Goal: Task Accomplishment & Management: Manage account settings

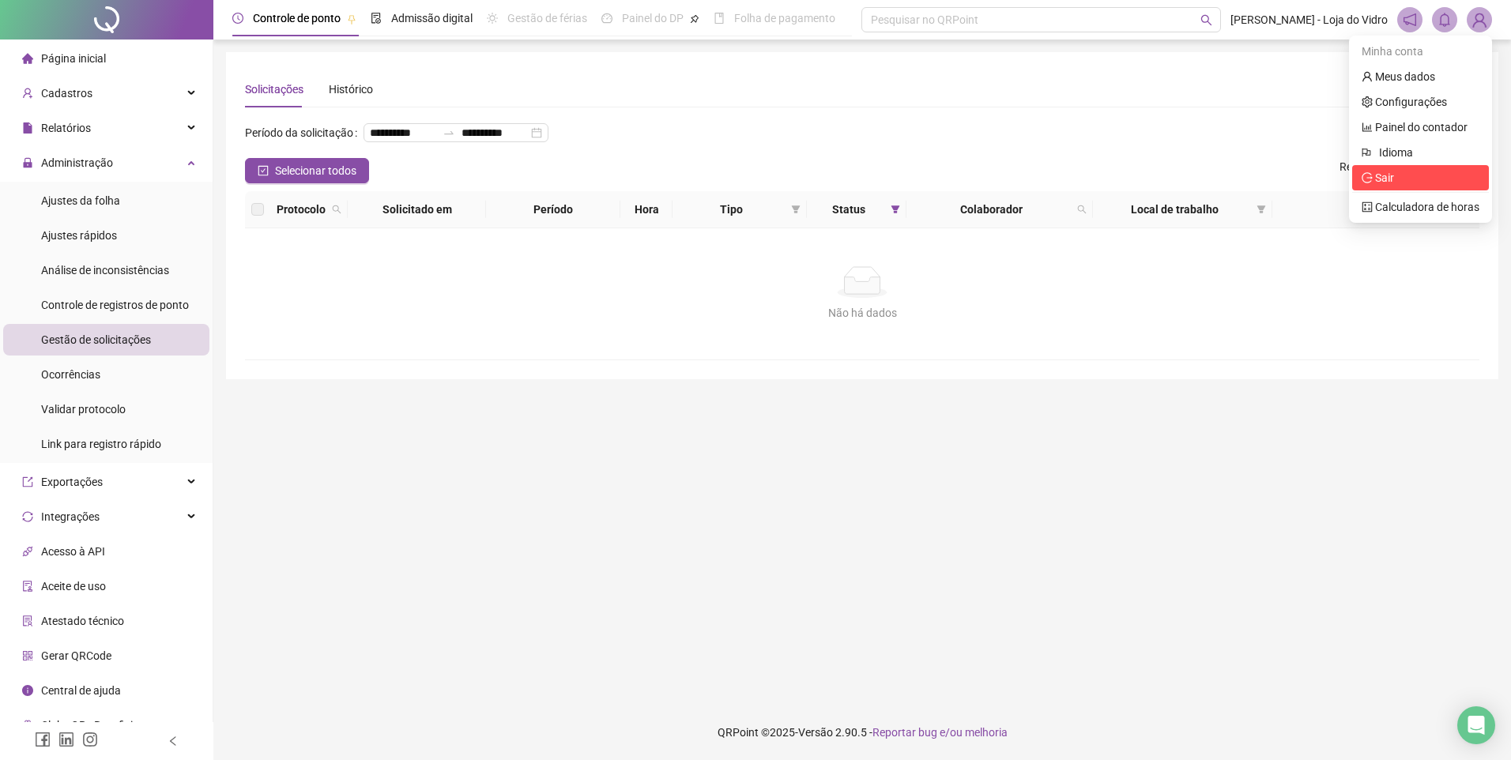
click at [1400, 181] on span "Sair" at bounding box center [1421, 177] width 118 height 17
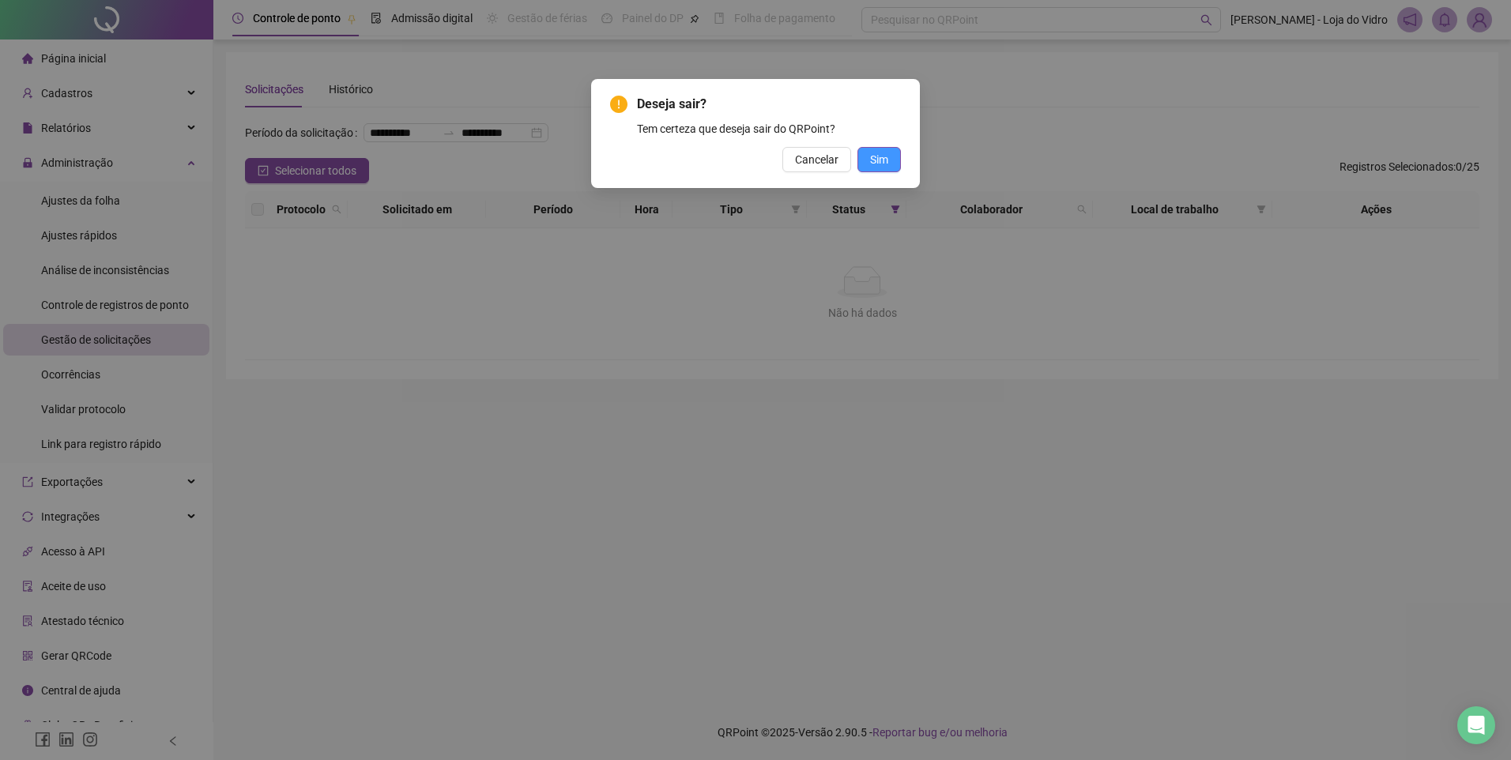
click at [881, 166] on span "Sim" at bounding box center [879, 159] width 18 height 17
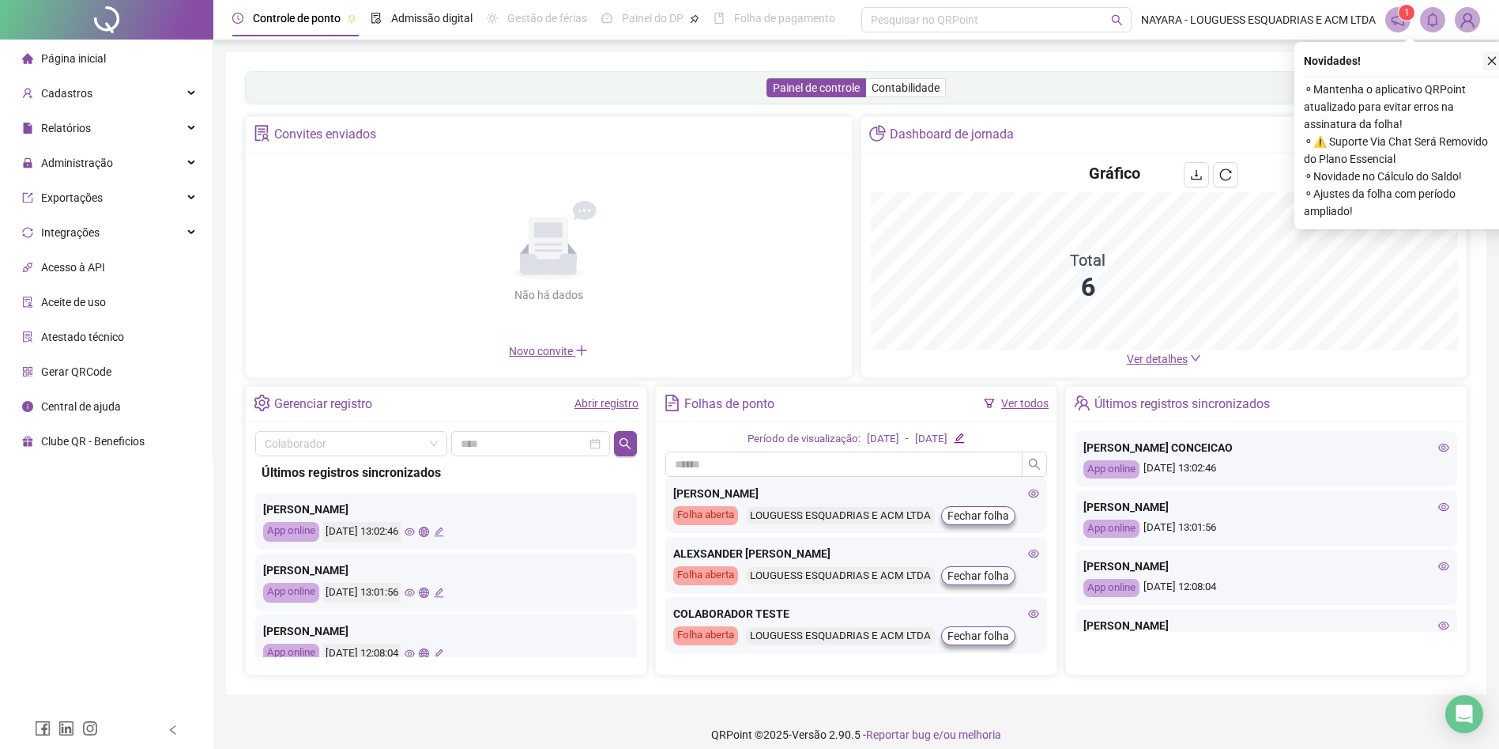
click at [1489, 59] on icon "close" at bounding box center [1492, 60] width 11 height 11
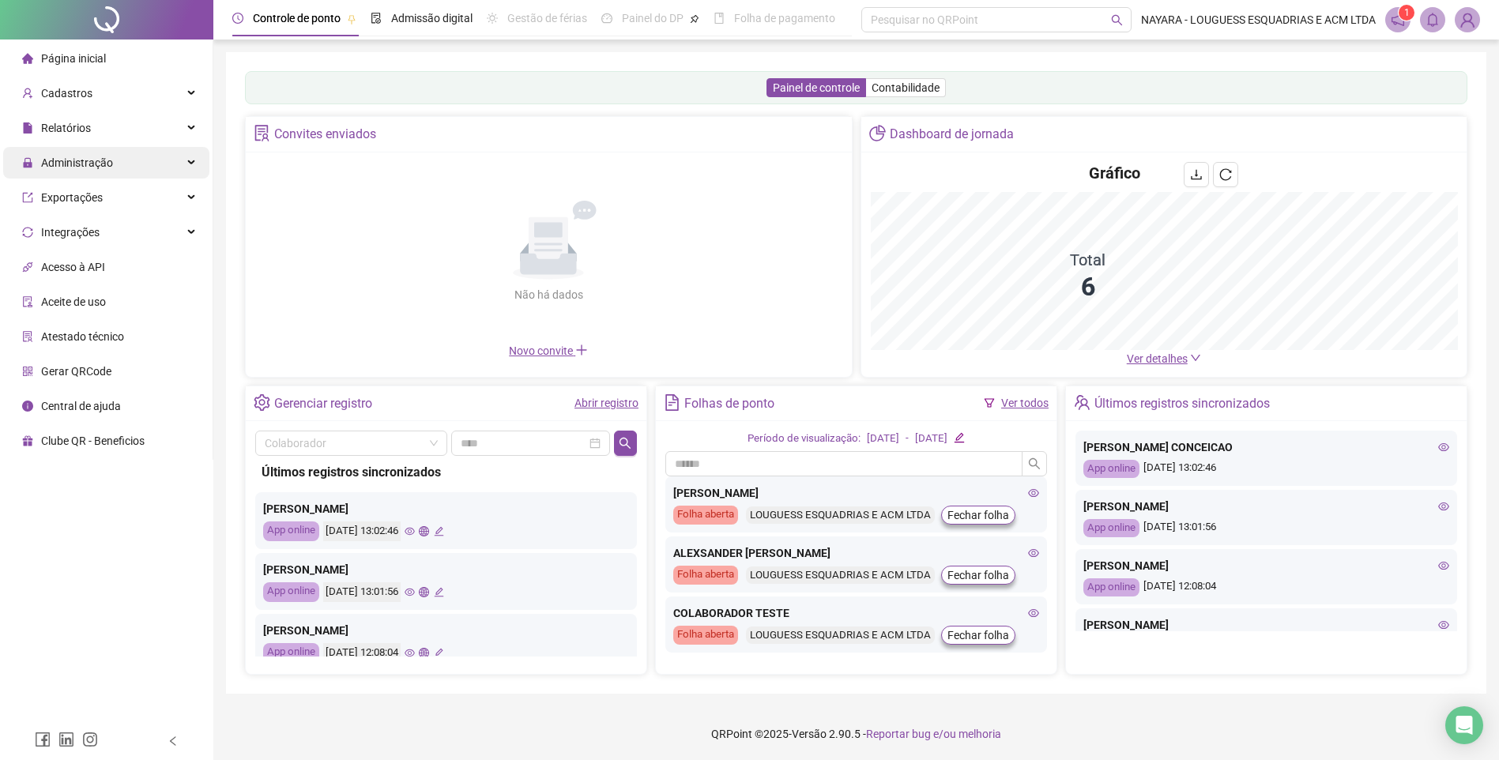
click at [68, 163] on span "Administração" at bounding box center [77, 162] width 72 height 13
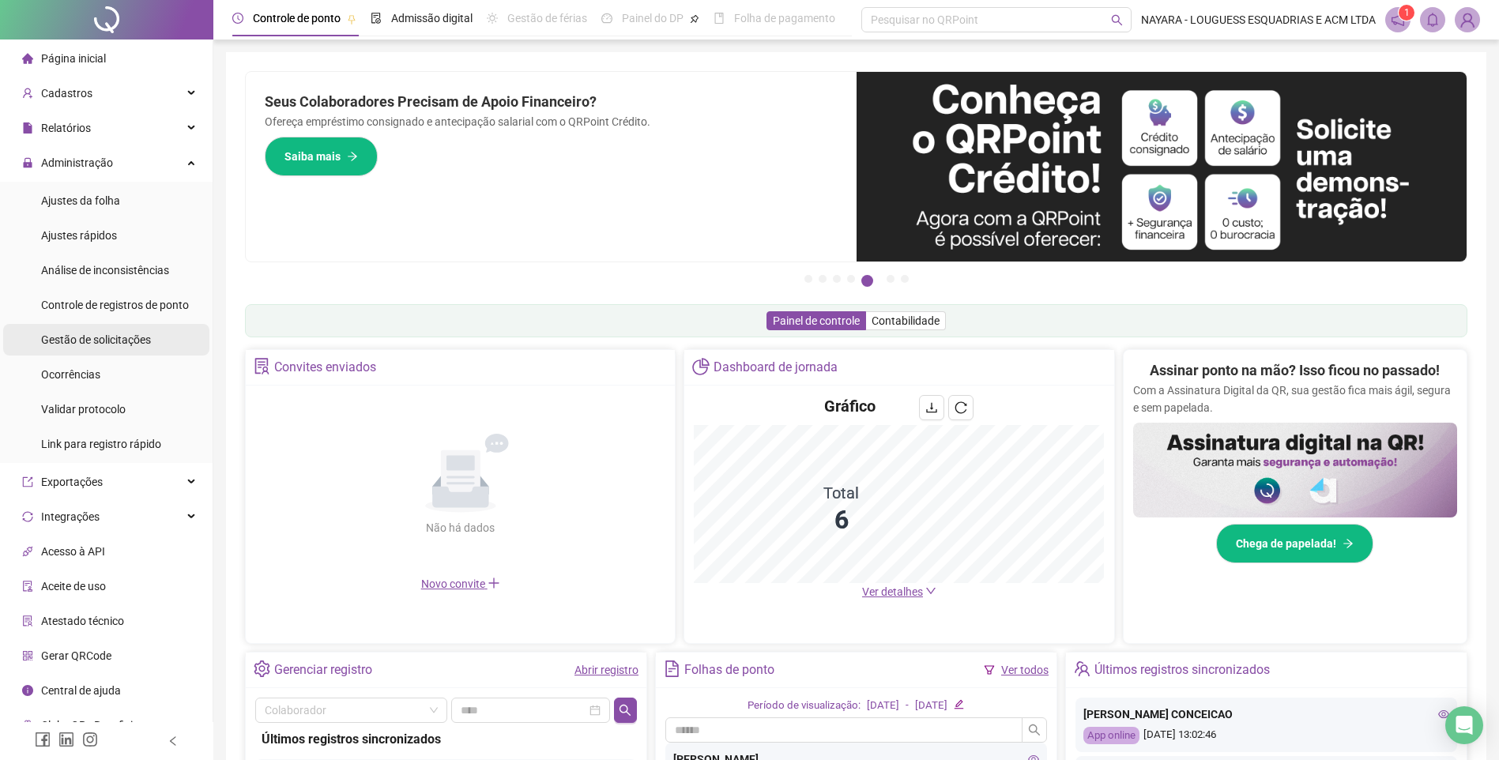
click at [102, 341] on span "Gestão de solicitações" at bounding box center [96, 340] width 110 height 13
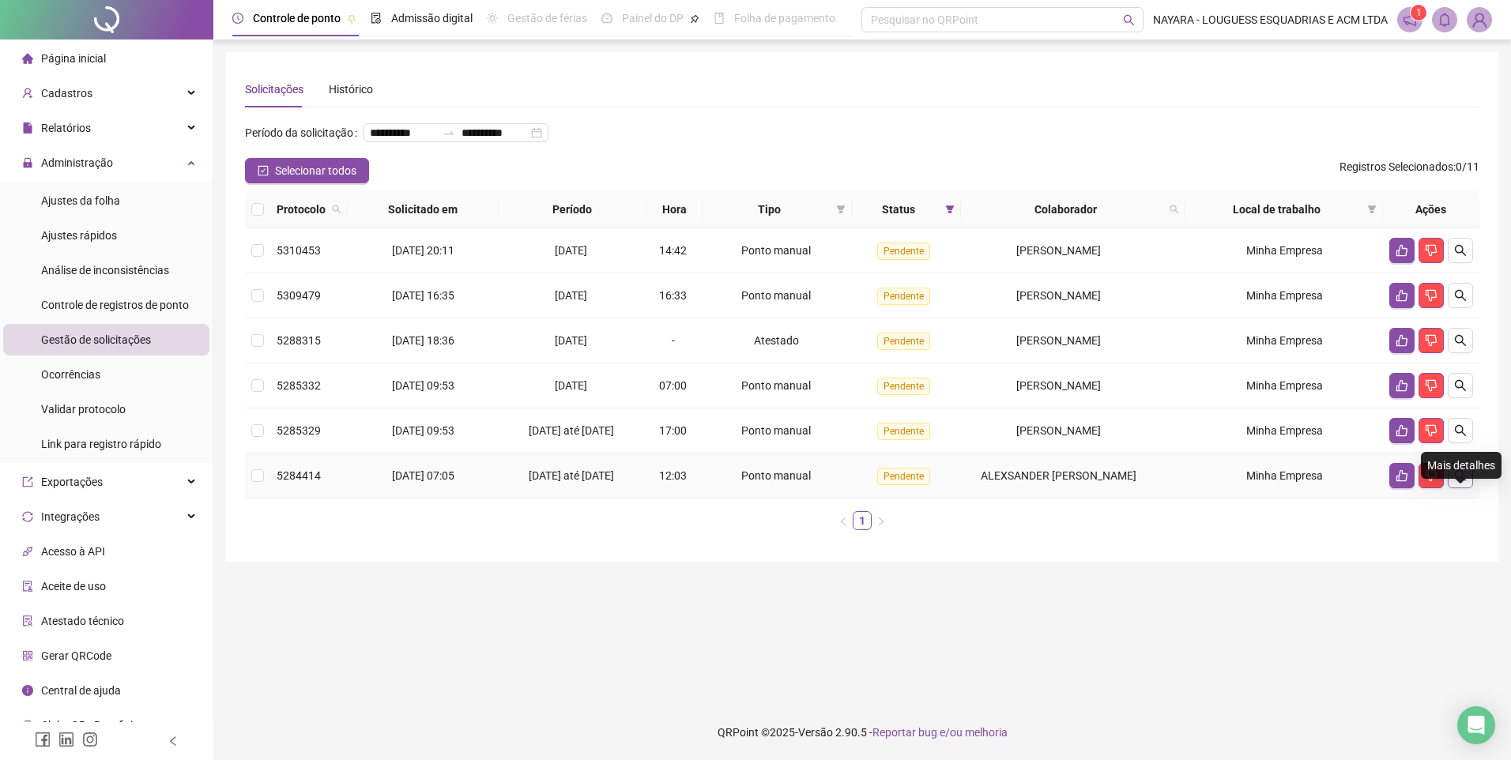
click at [1460, 488] on button "button" at bounding box center [1460, 475] width 25 height 25
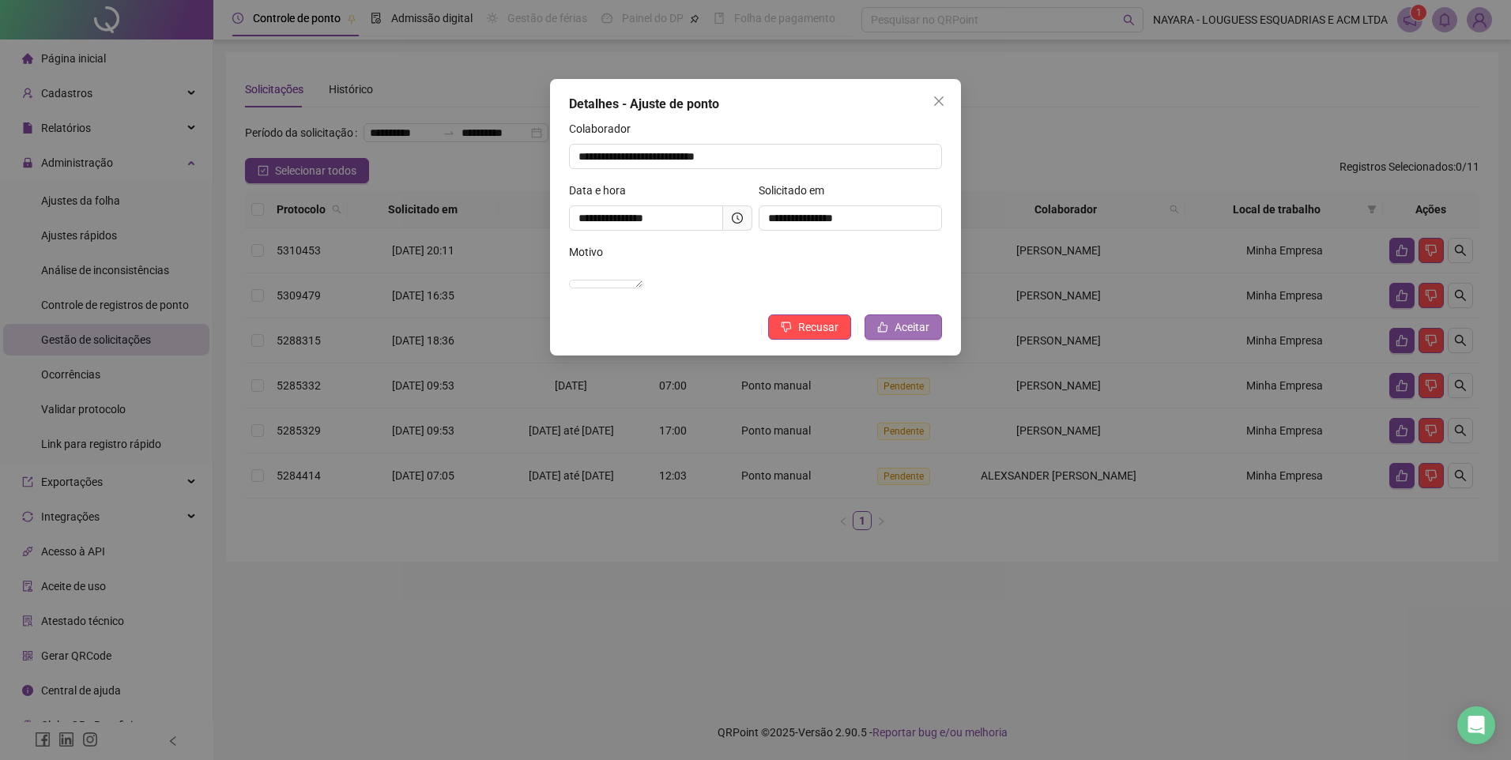
click at [907, 336] on span "Aceitar" at bounding box center [912, 327] width 35 height 17
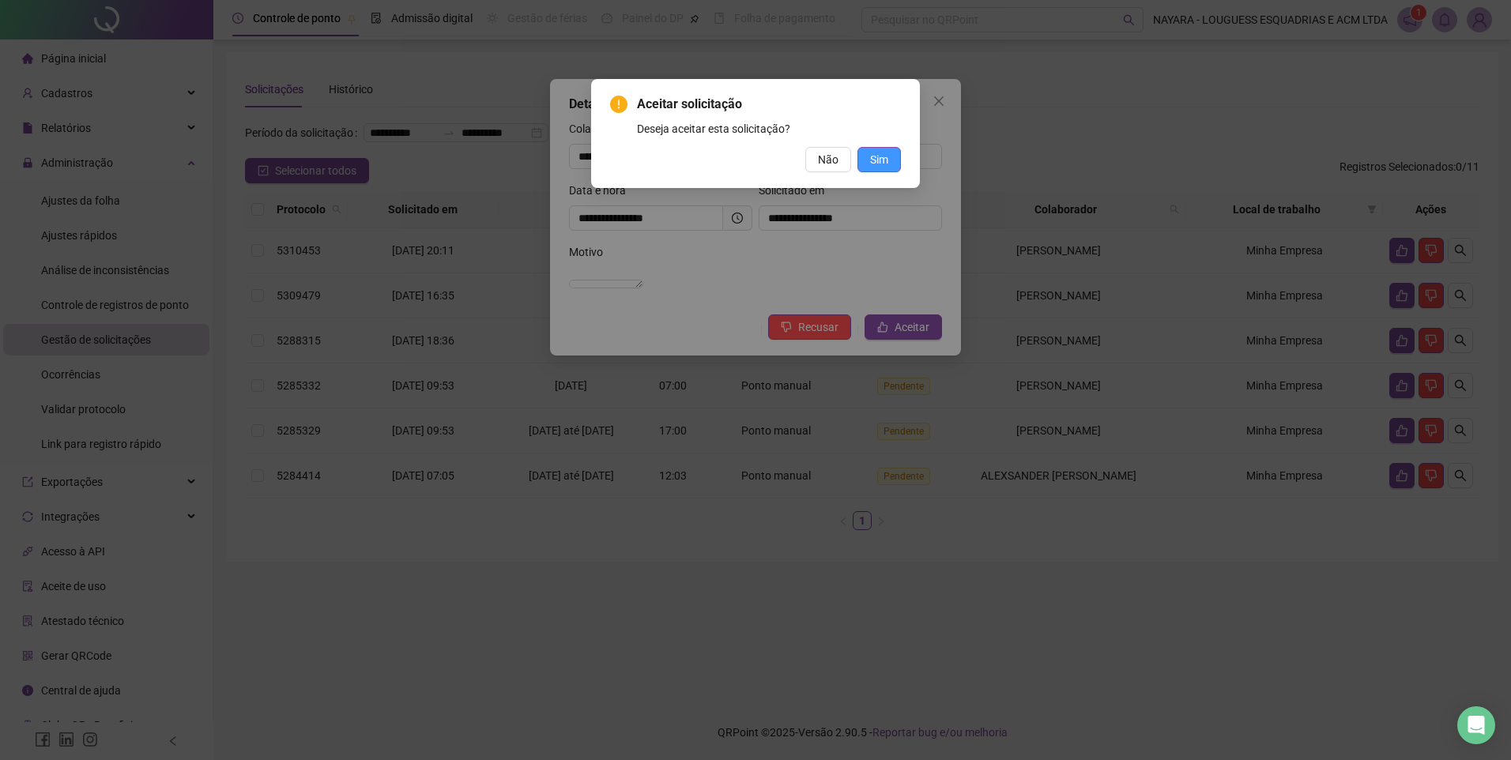
click at [882, 164] on span "Sim" at bounding box center [879, 159] width 18 height 17
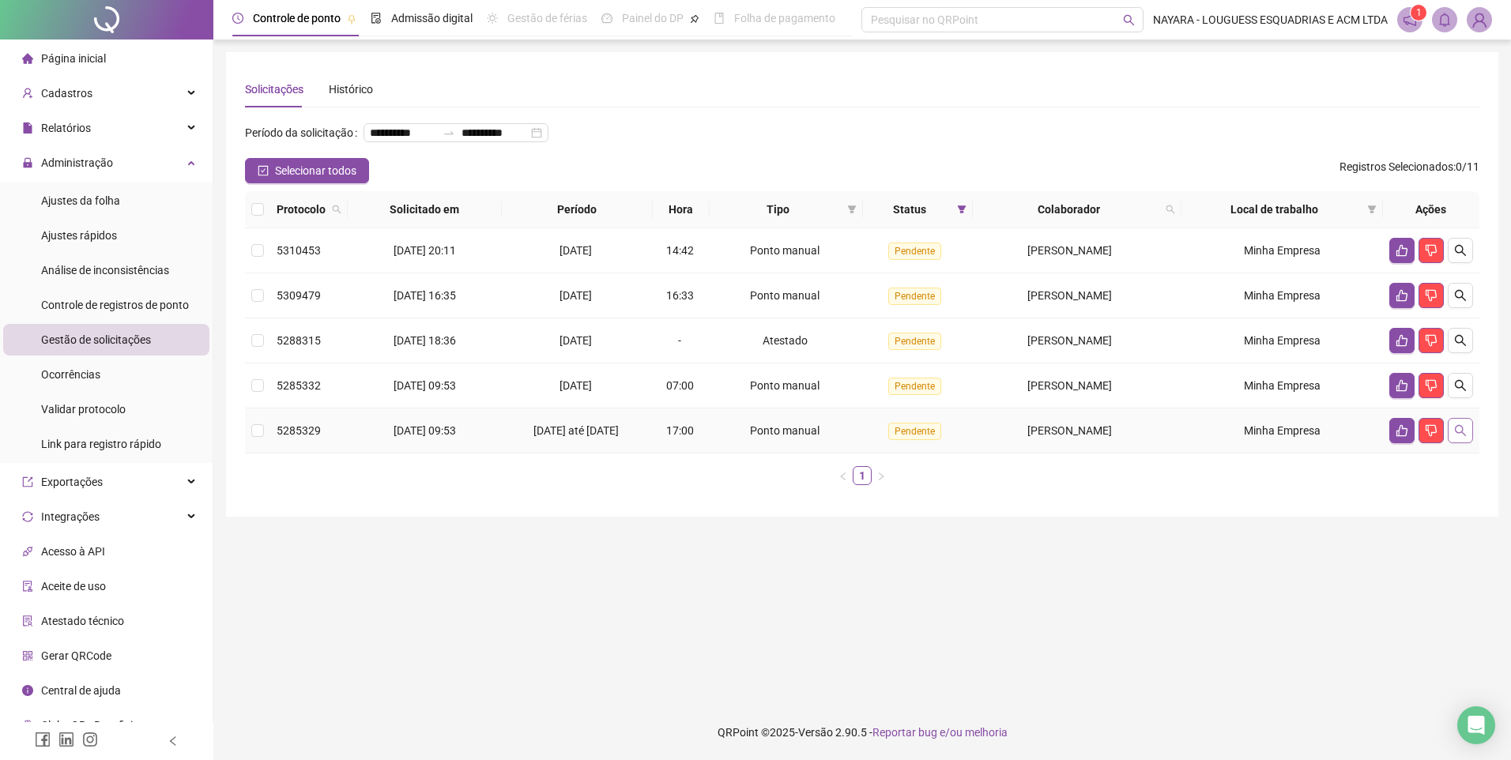
click at [1462, 437] on icon "search" at bounding box center [1460, 430] width 13 height 13
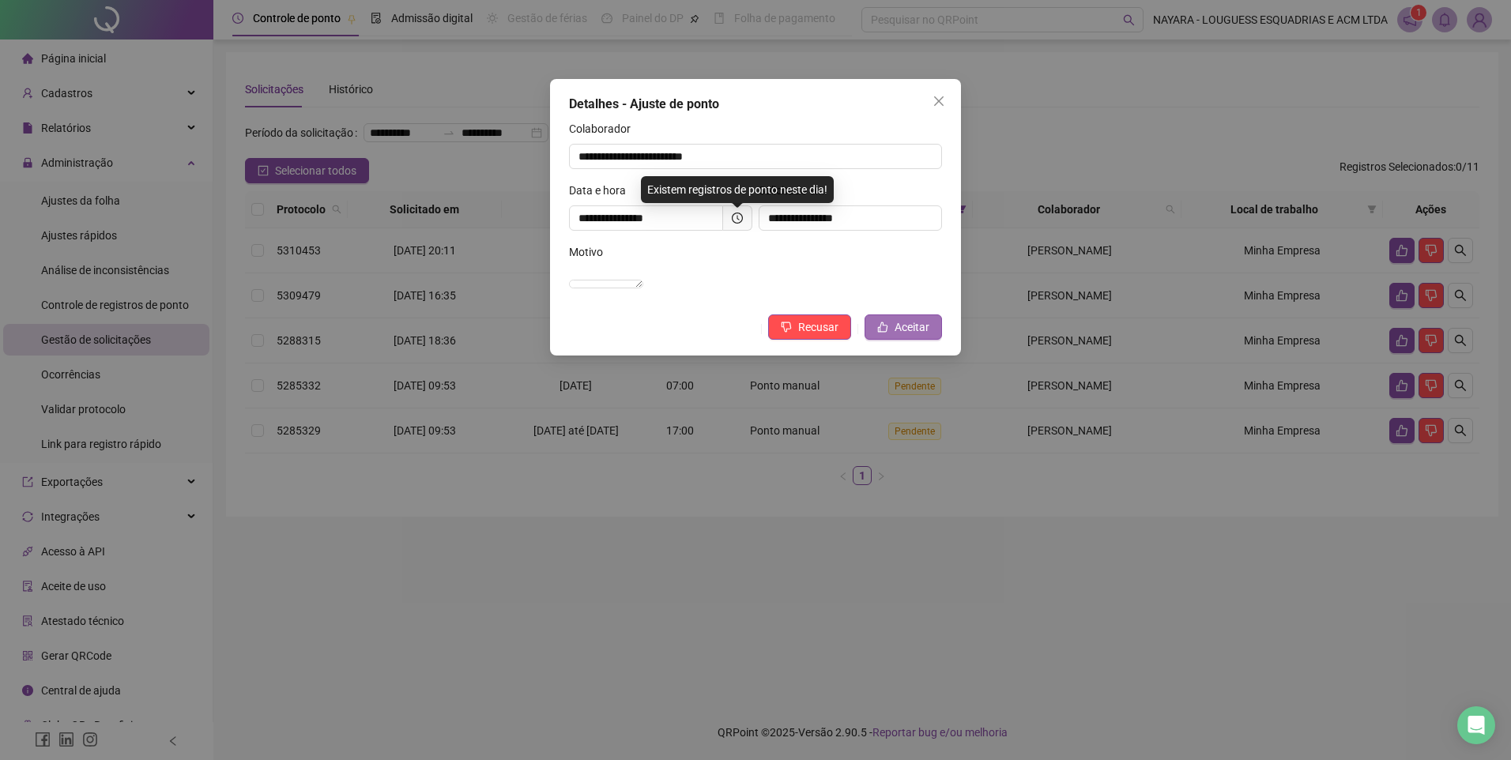
click at [881, 333] on icon "like" at bounding box center [883, 327] width 10 height 10
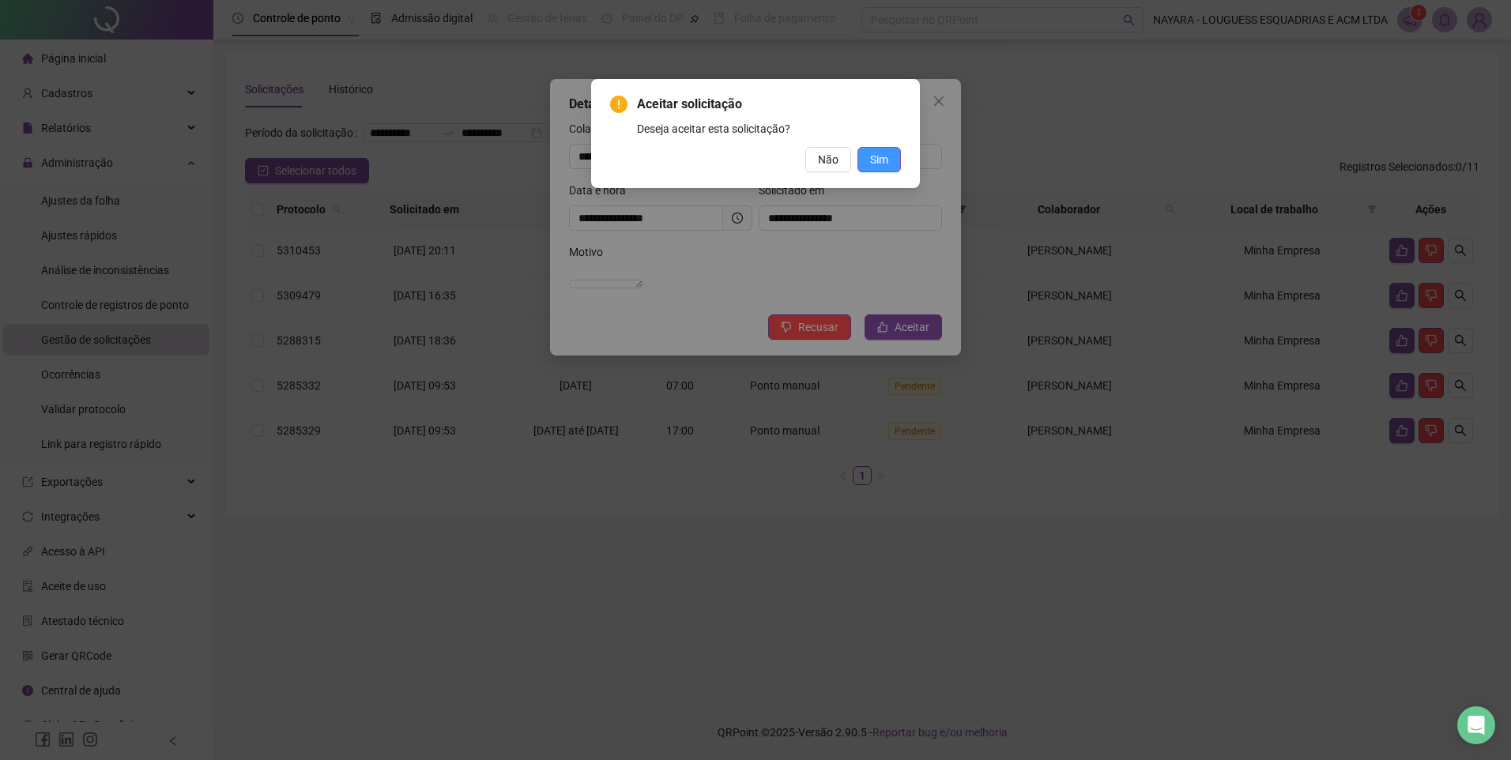
click at [874, 151] on span "Sim" at bounding box center [879, 159] width 18 height 17
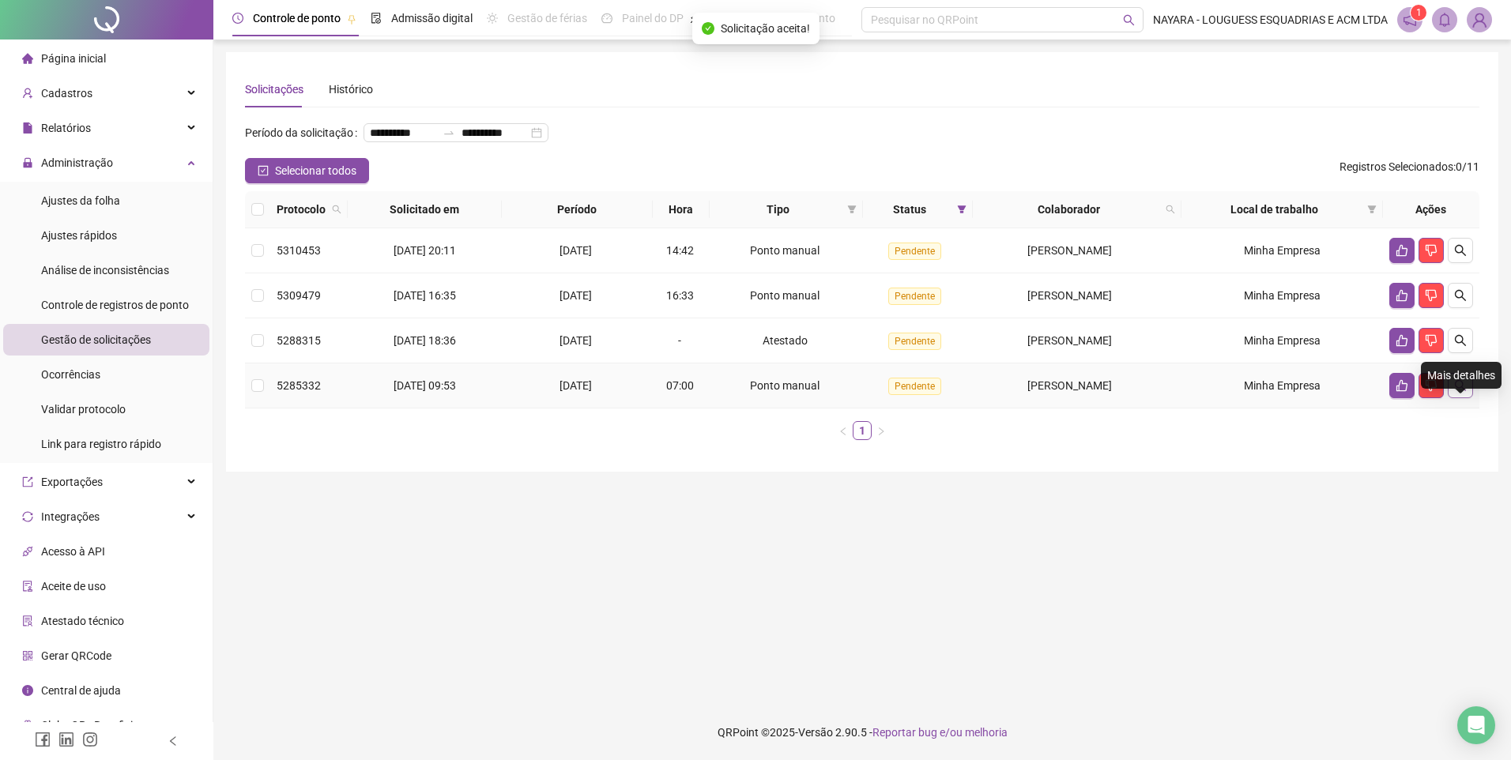
click at [1459, 392] on icon "search" at bounding box center [1460, 385] width 13 height 13
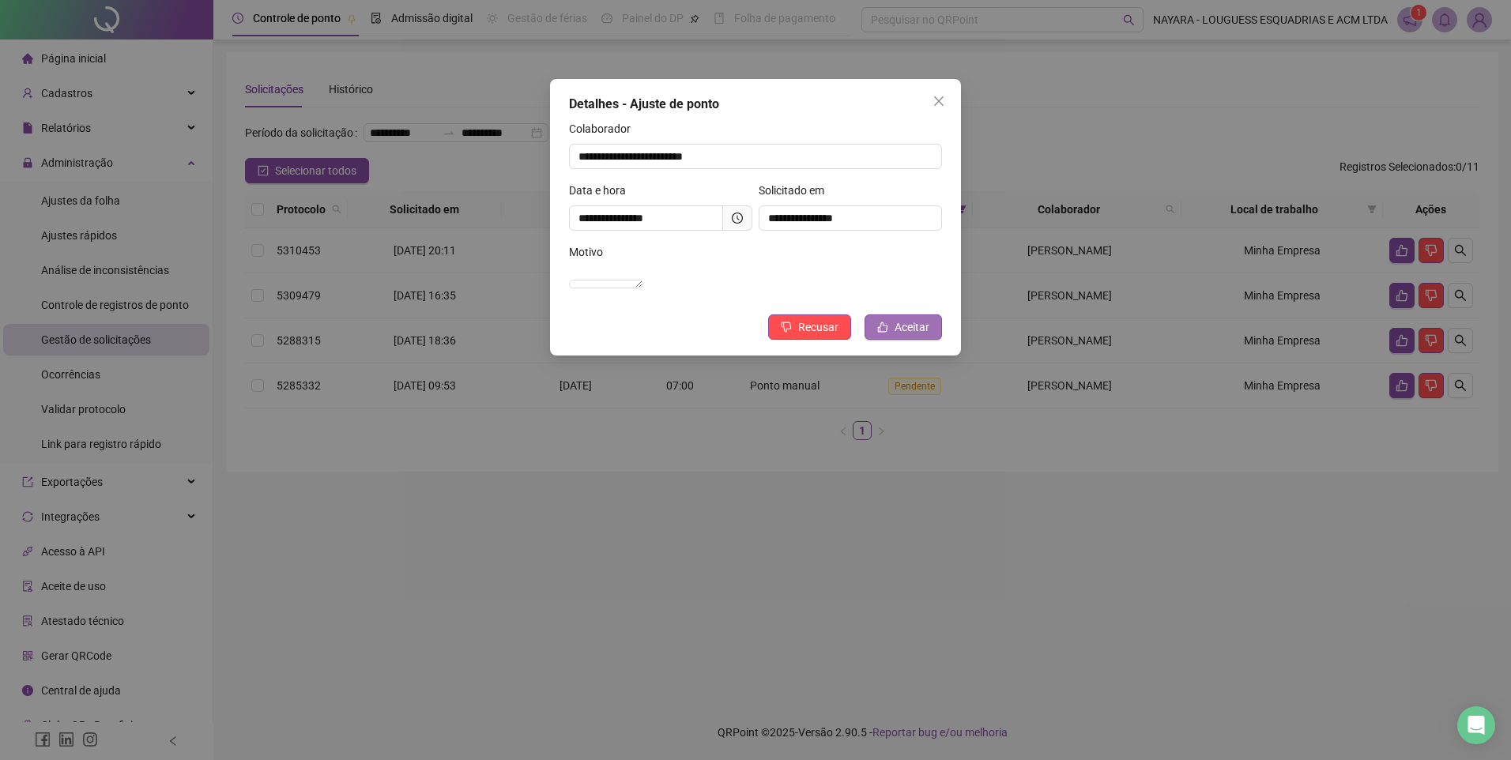
click at [900, 334] on button "Aceitar" at bounding box center [903, 327] width 77 height 25
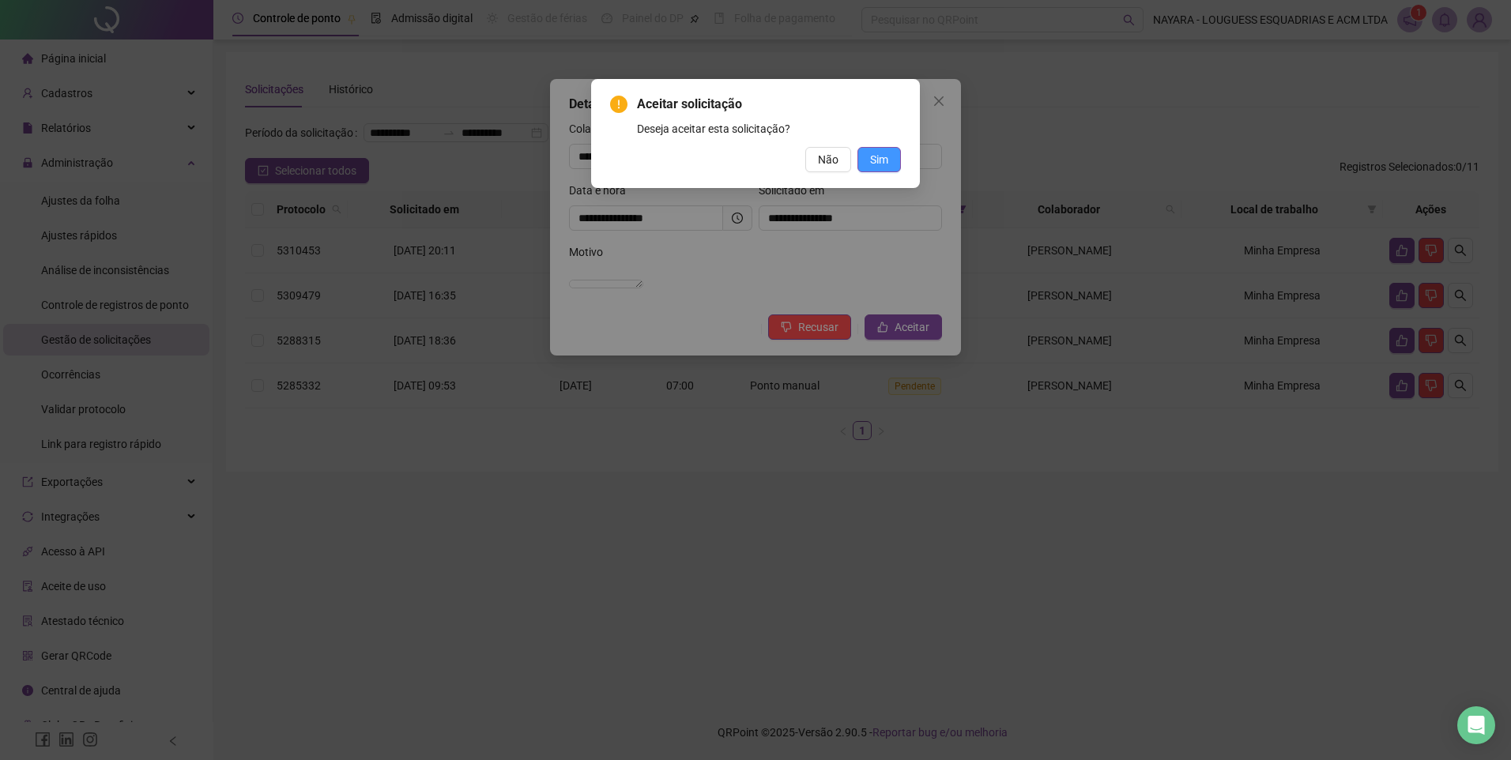
click at [877, 169] on button "Sim" at bounding box center [879, 159] width 43 height 25
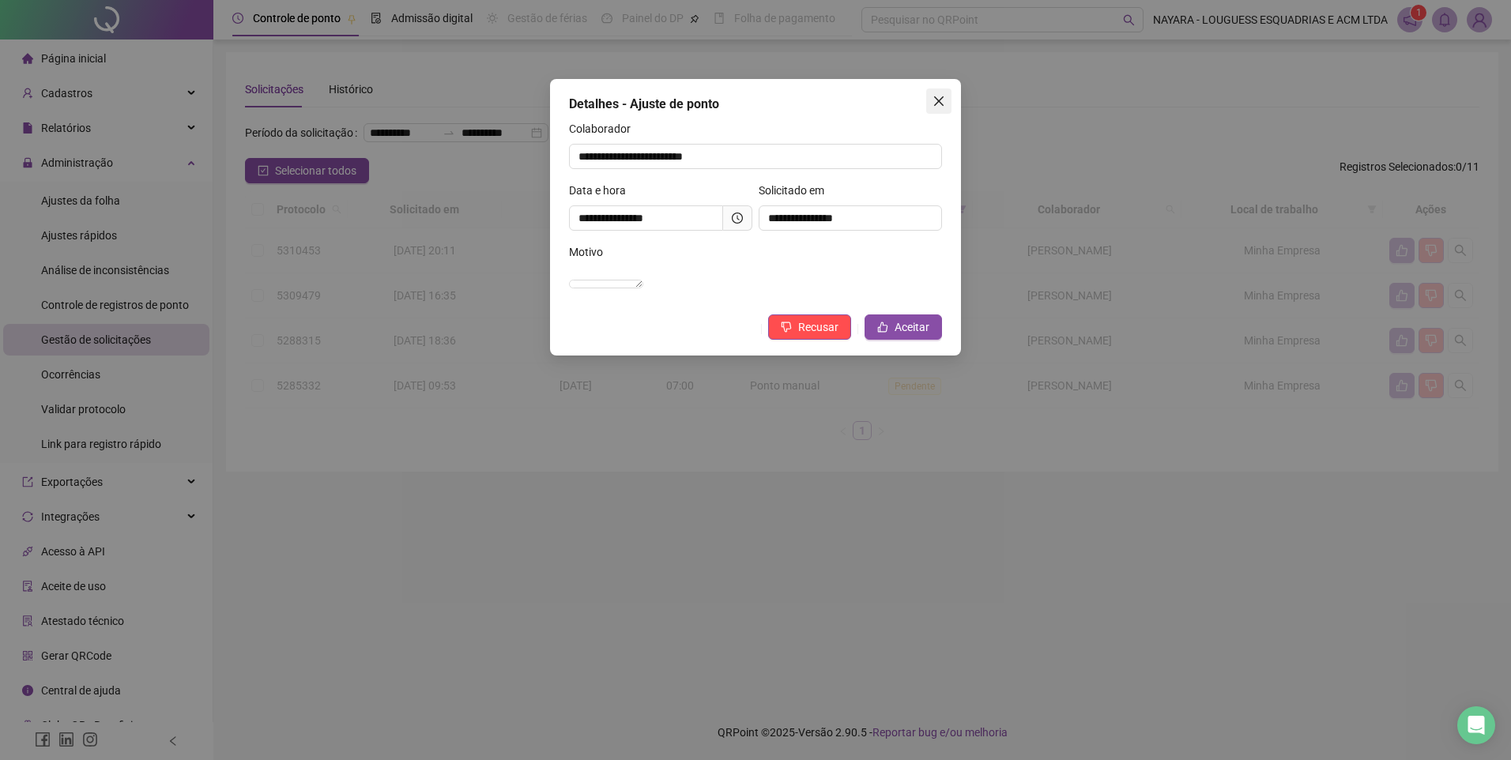
click at [942, 104] on icon "close" at bounding box center [938, 100] width 9 height 9
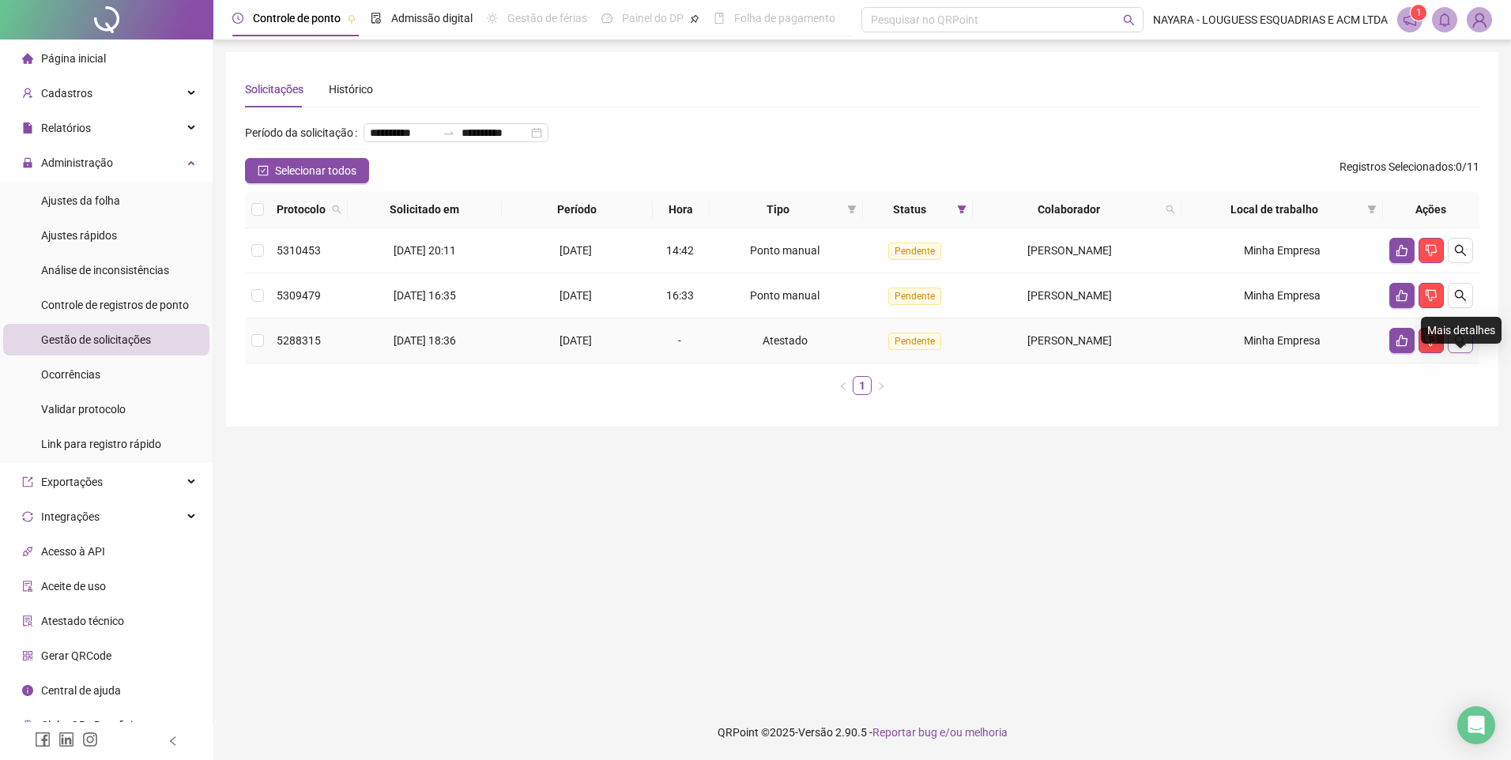
click at [1458, 347] on icon "search" at bounding box center [1460, 340] width 13 height 13
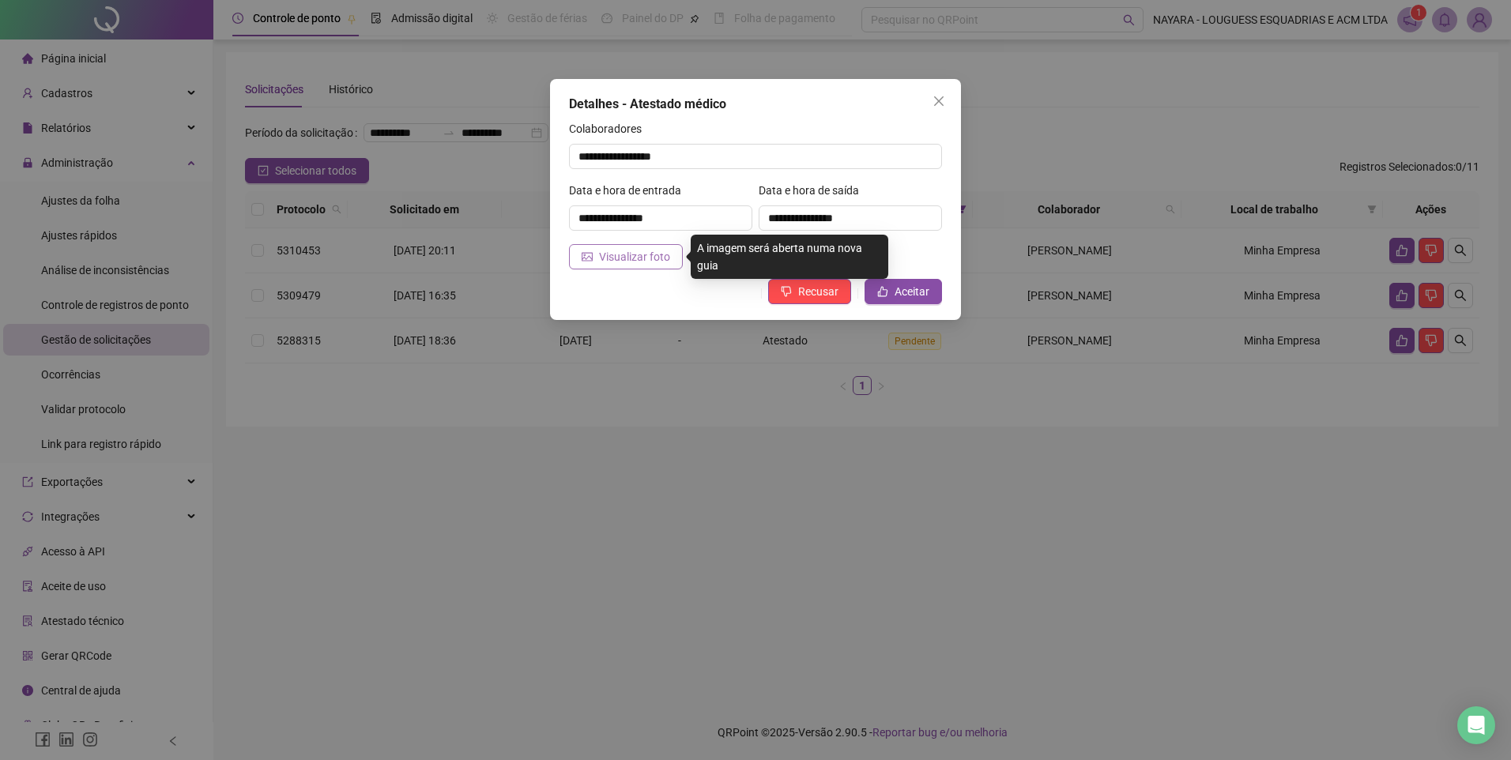
click at [626, 256] on span "Visualizar foto" at bounding box center [634, 256] width 71 height 17
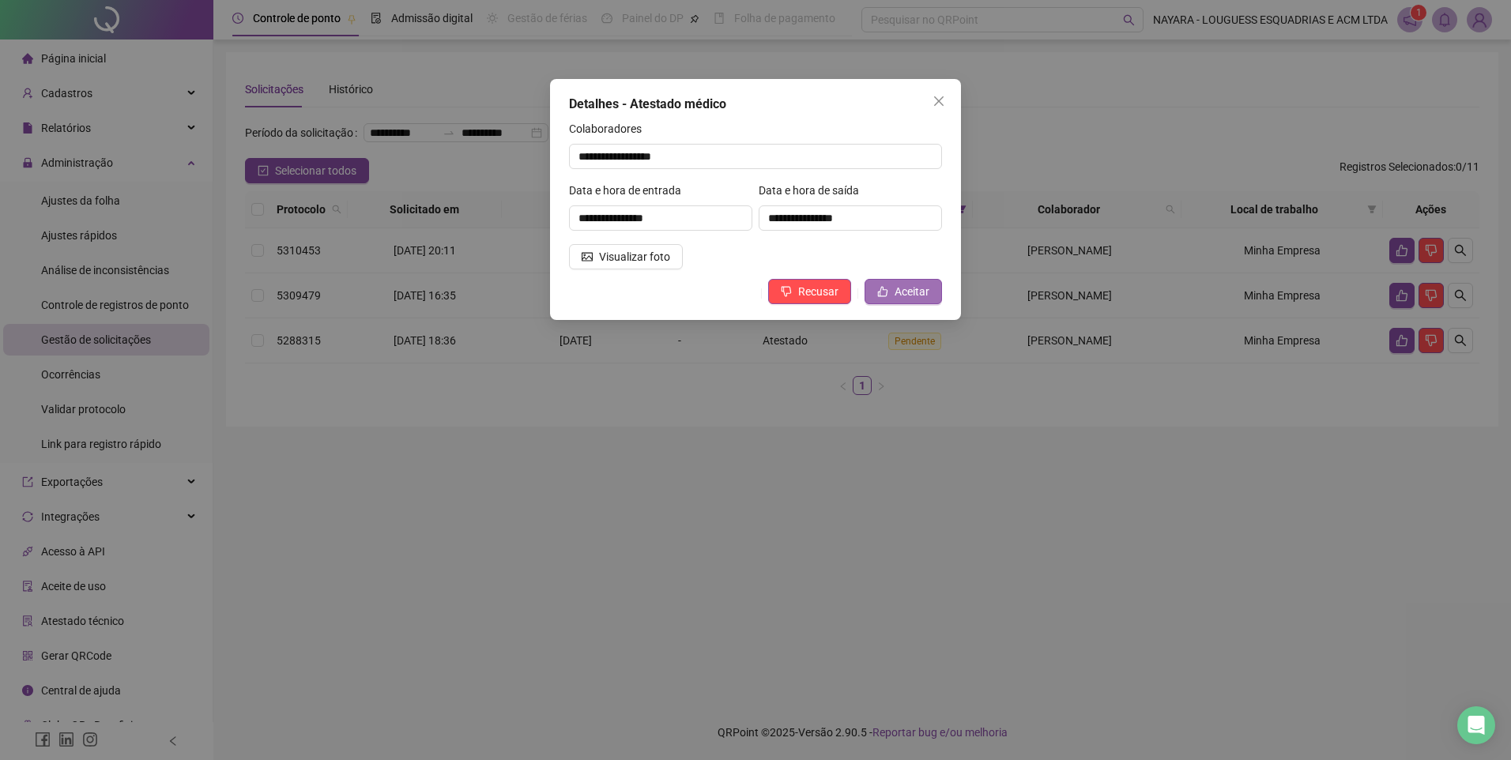
click at [911, 290] on span "Aceitar" at bounding box center [912, 291] width 35 height 17
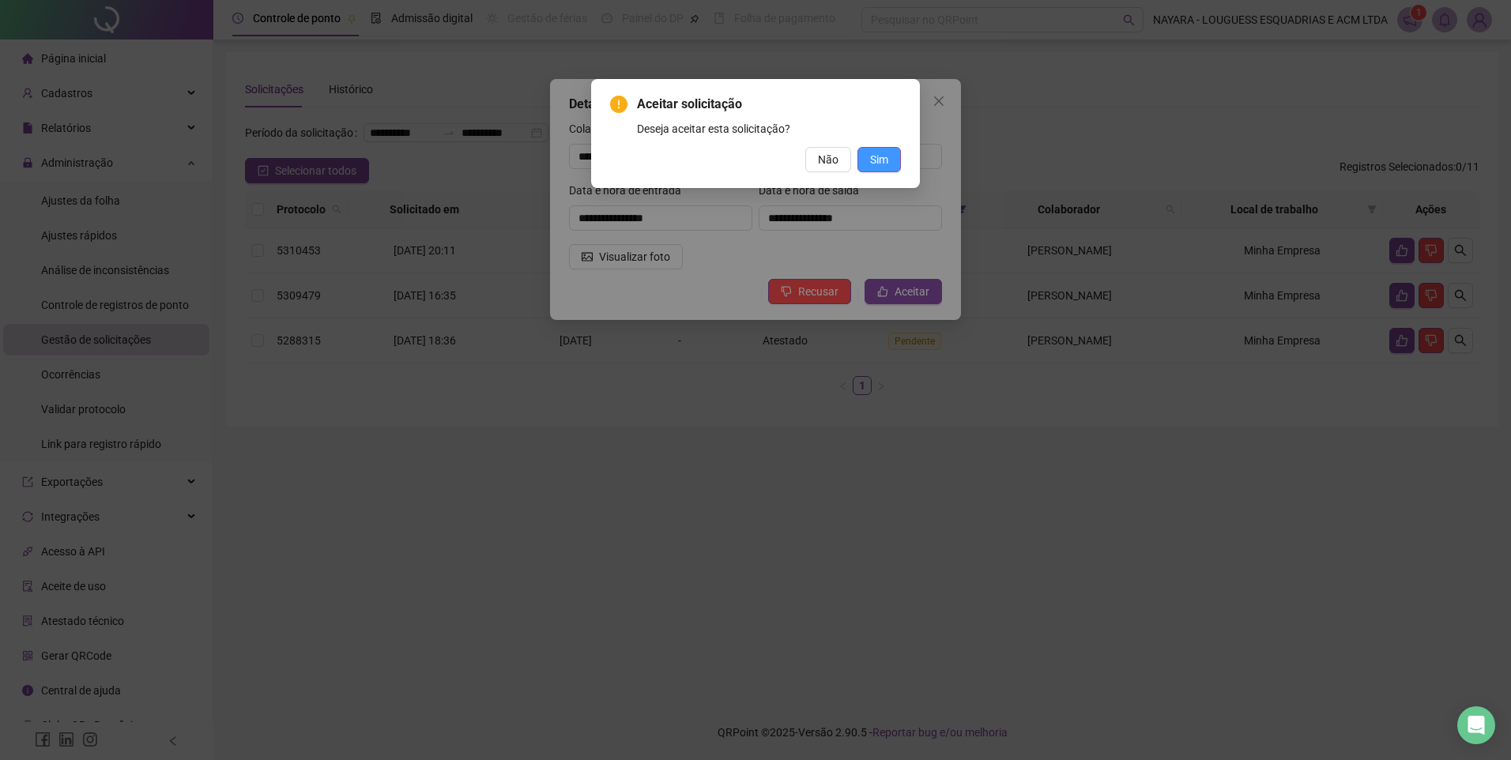
click at [865, 158] on button "Sim" at bounding box center [879, 159] width 43 height 25
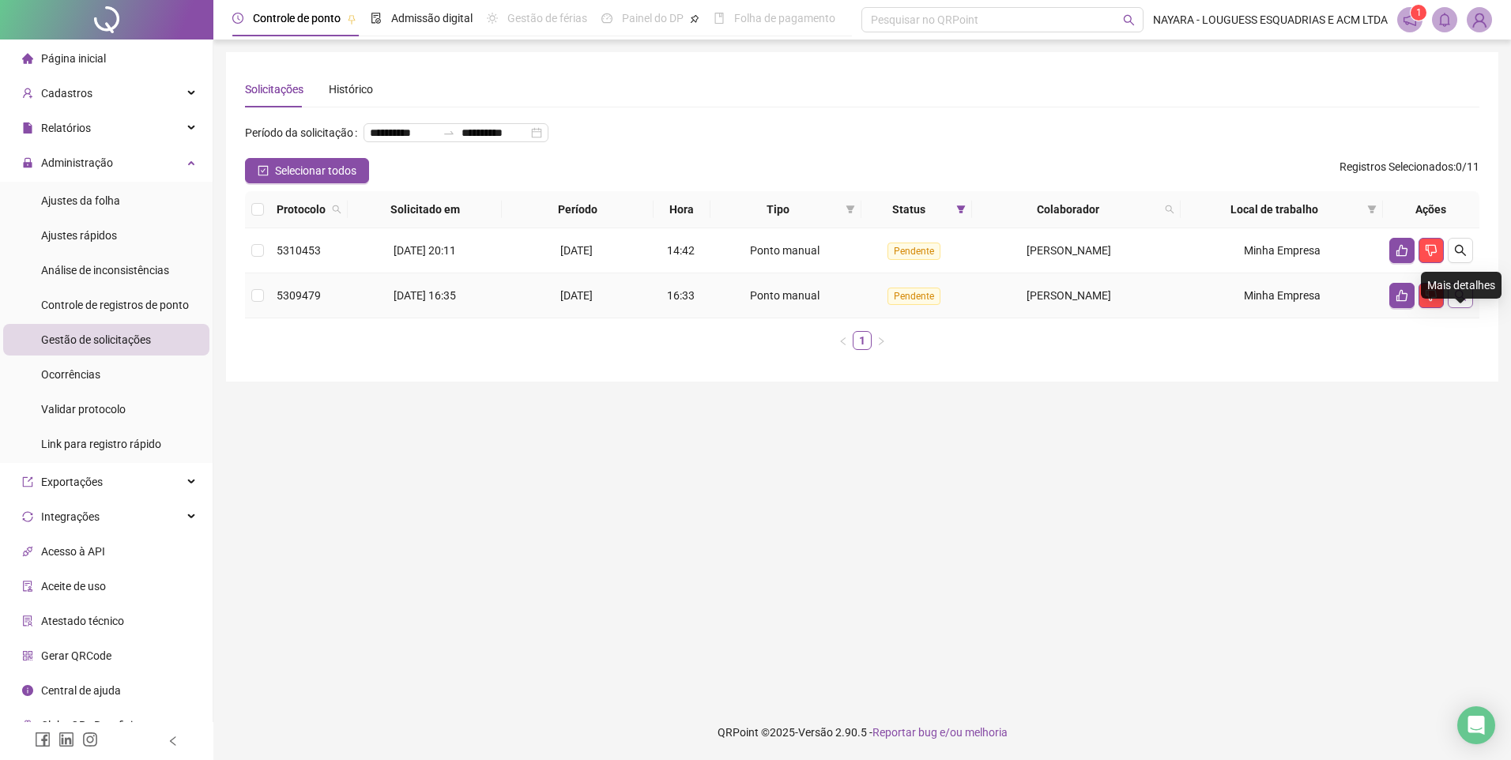
click at [1471, 308] on button "button" at bounding box center [1460, 295] width 25 height 25
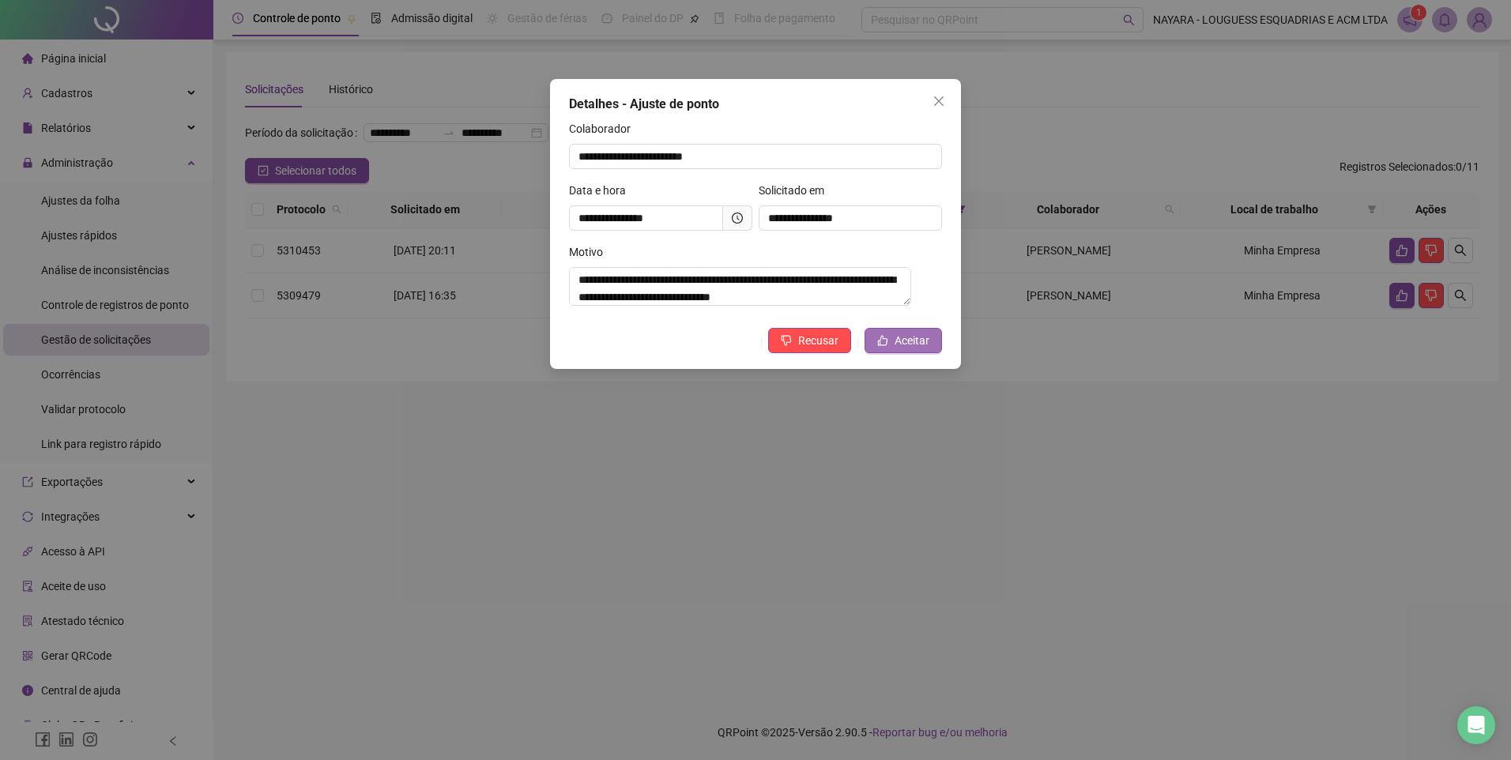
click at [905, 349] on span "Aceitar" at bounding box center [912, 340] width 35 height 17
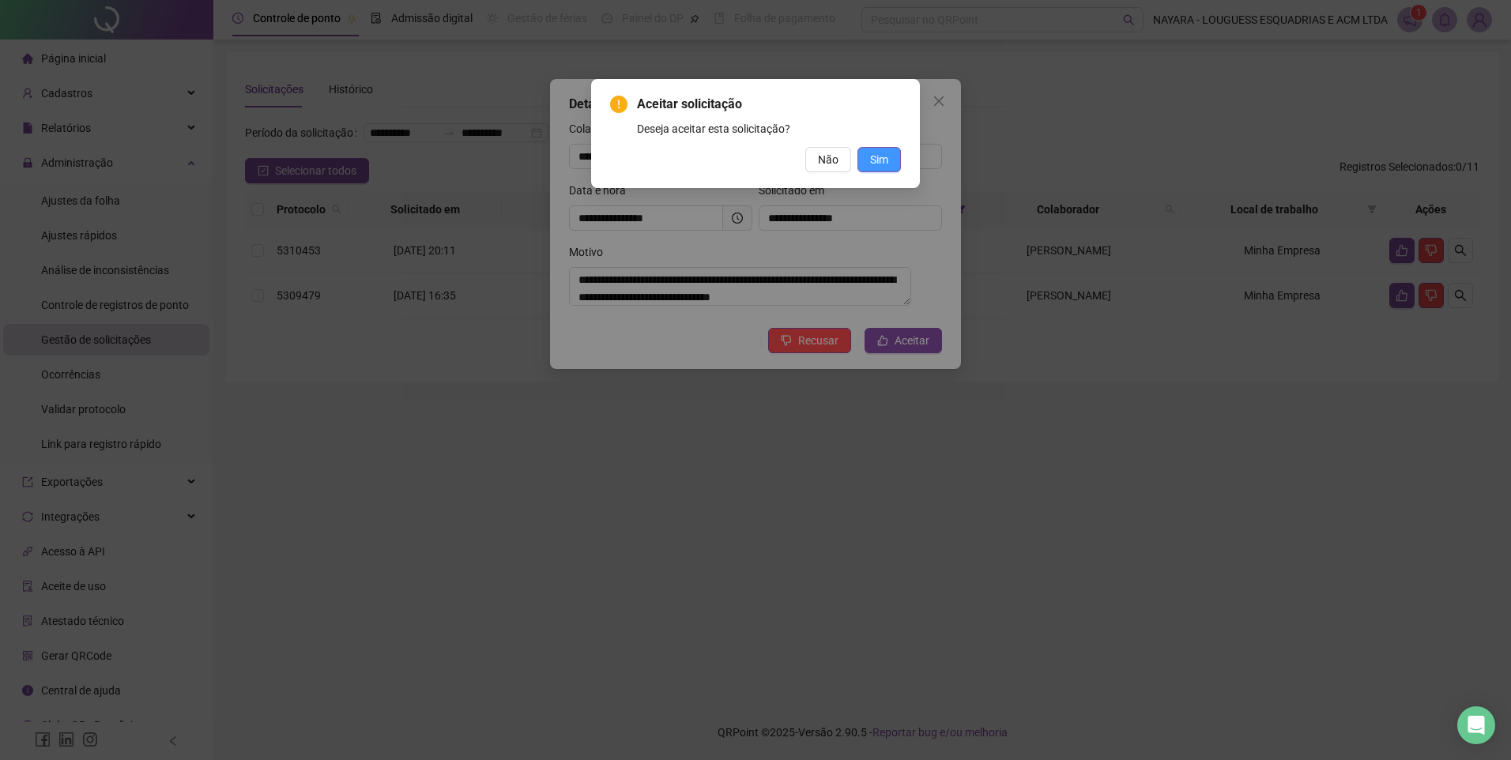
click at [889, 159] on button "Sim" at bounding box center [879, 159] width 43 height 25
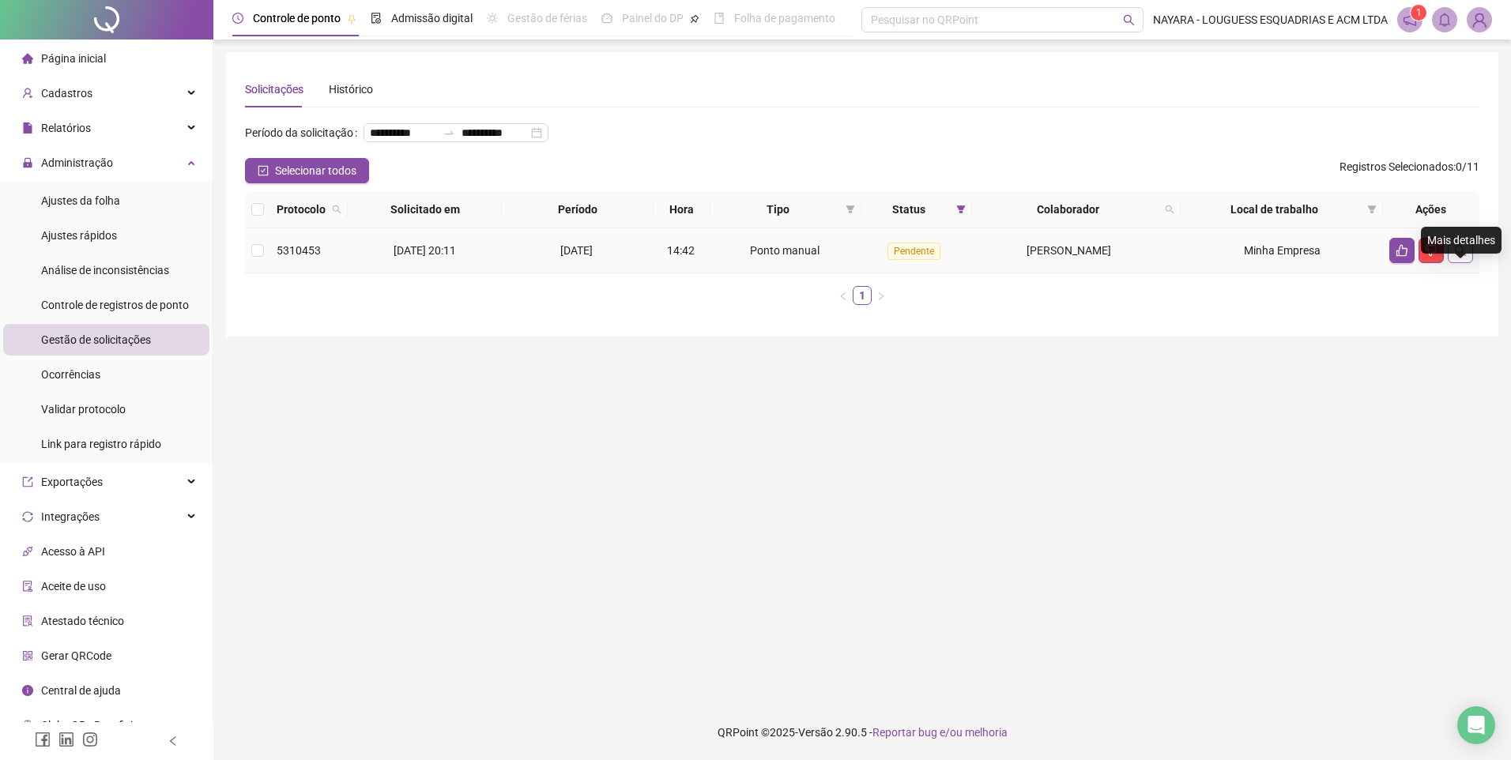
click at [1468, 263] on button "button" at bounding box center [1460, 250] width 25 height 25
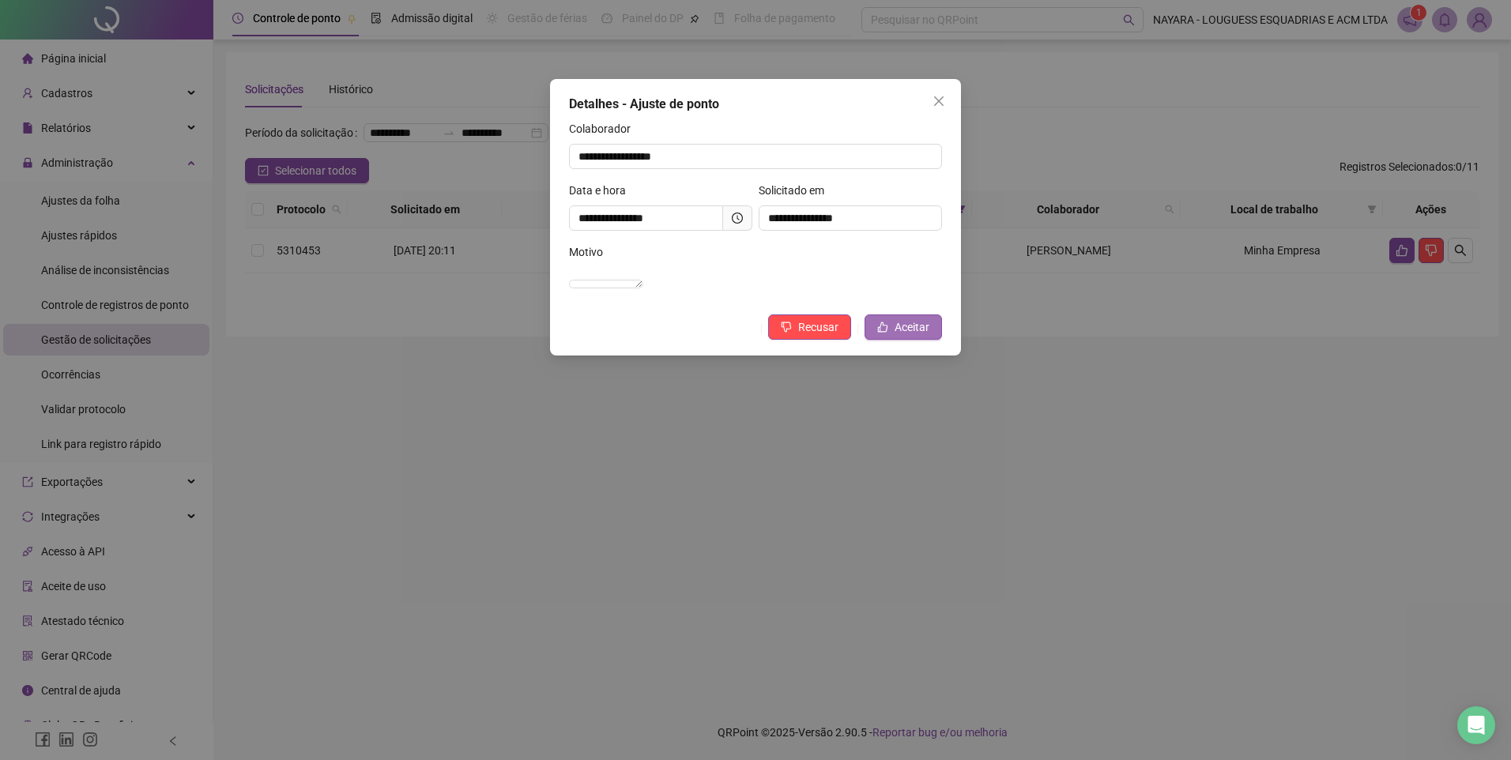
click at [919, 336] on span "Aceitar" at bounding box center [912, 327] width 35 height 17
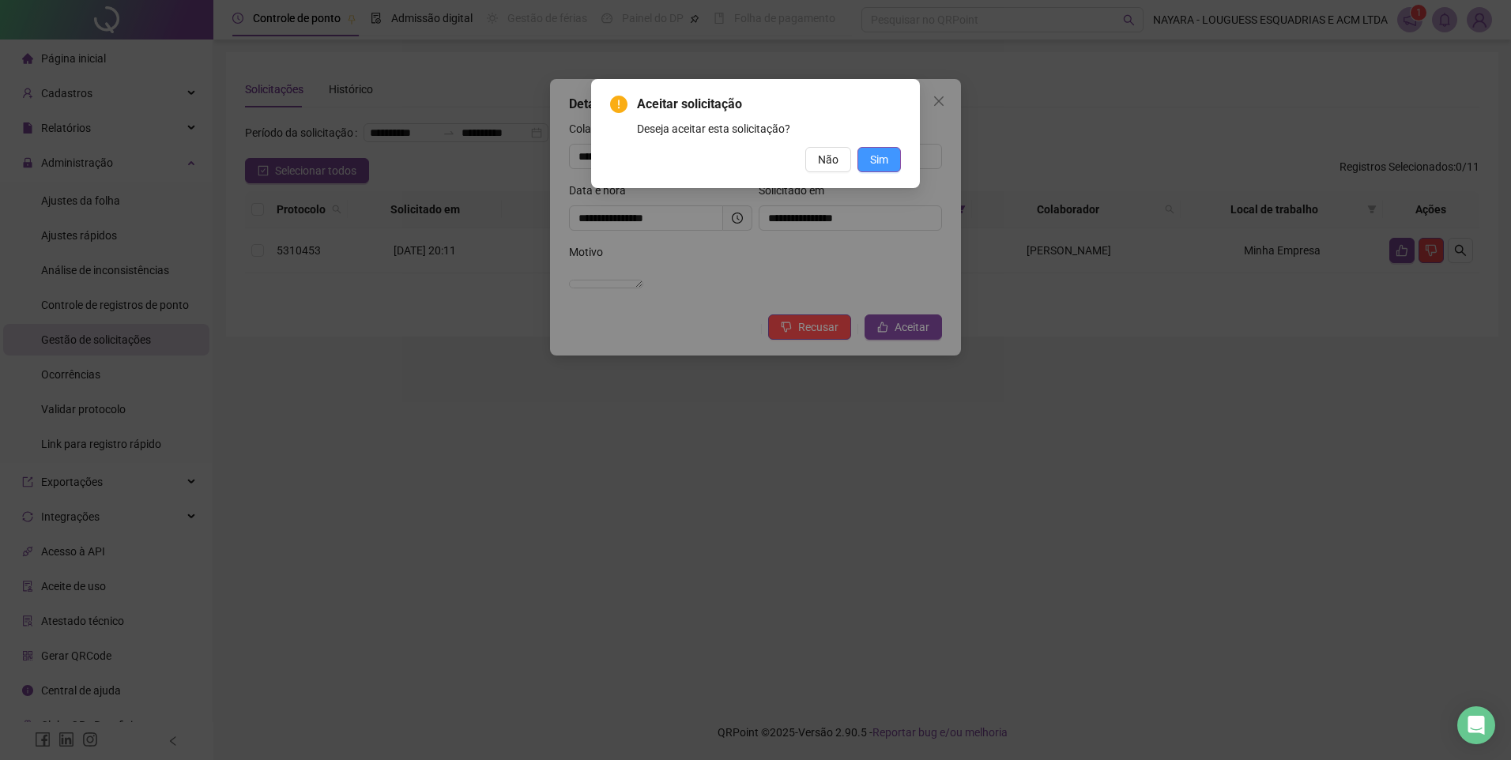
click at [878, 155] on span "Sim" at bounding box center [879, 159] width 18 height 17
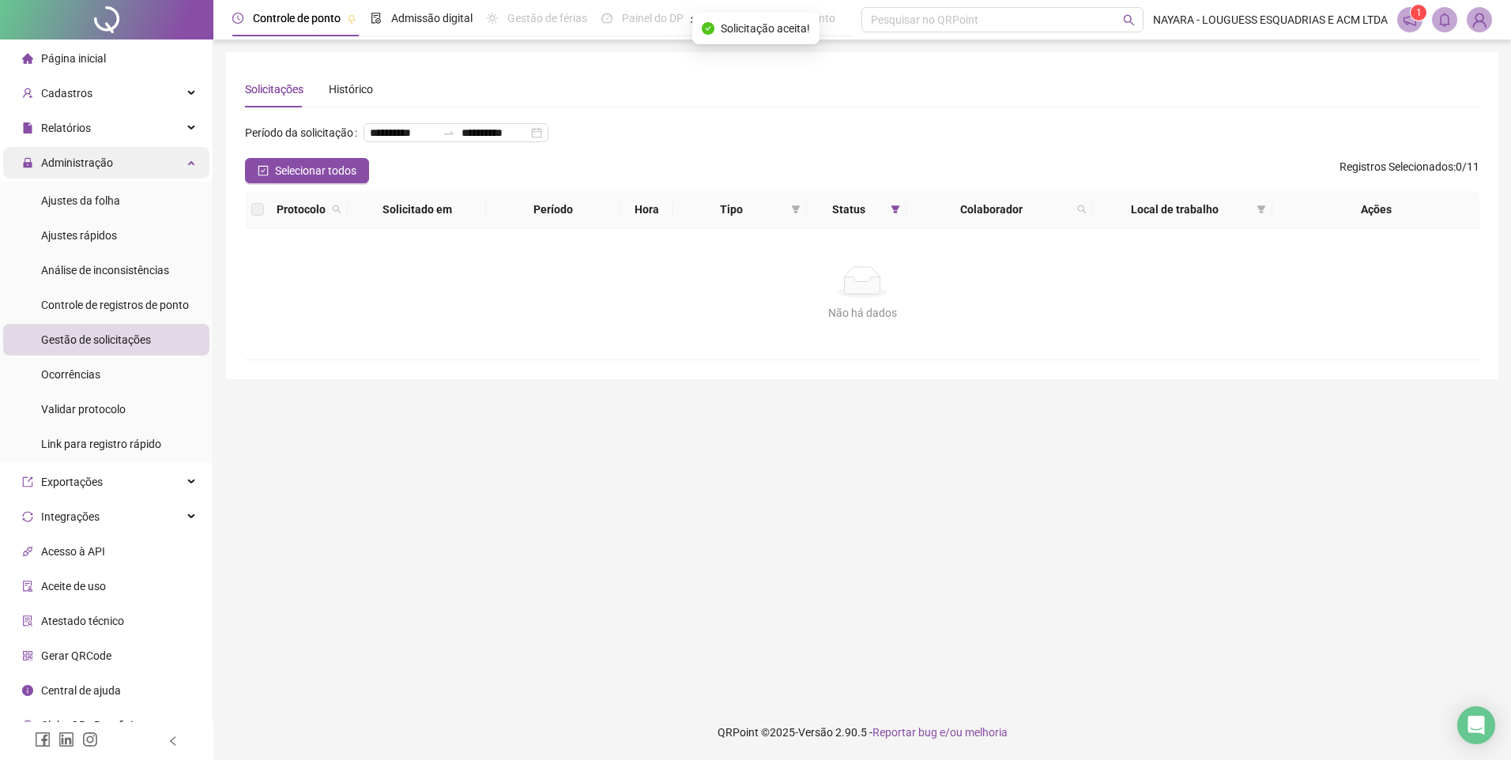
click at [118, 165] on div "Administração" at bounding box center [106, 163] width 206 height 32
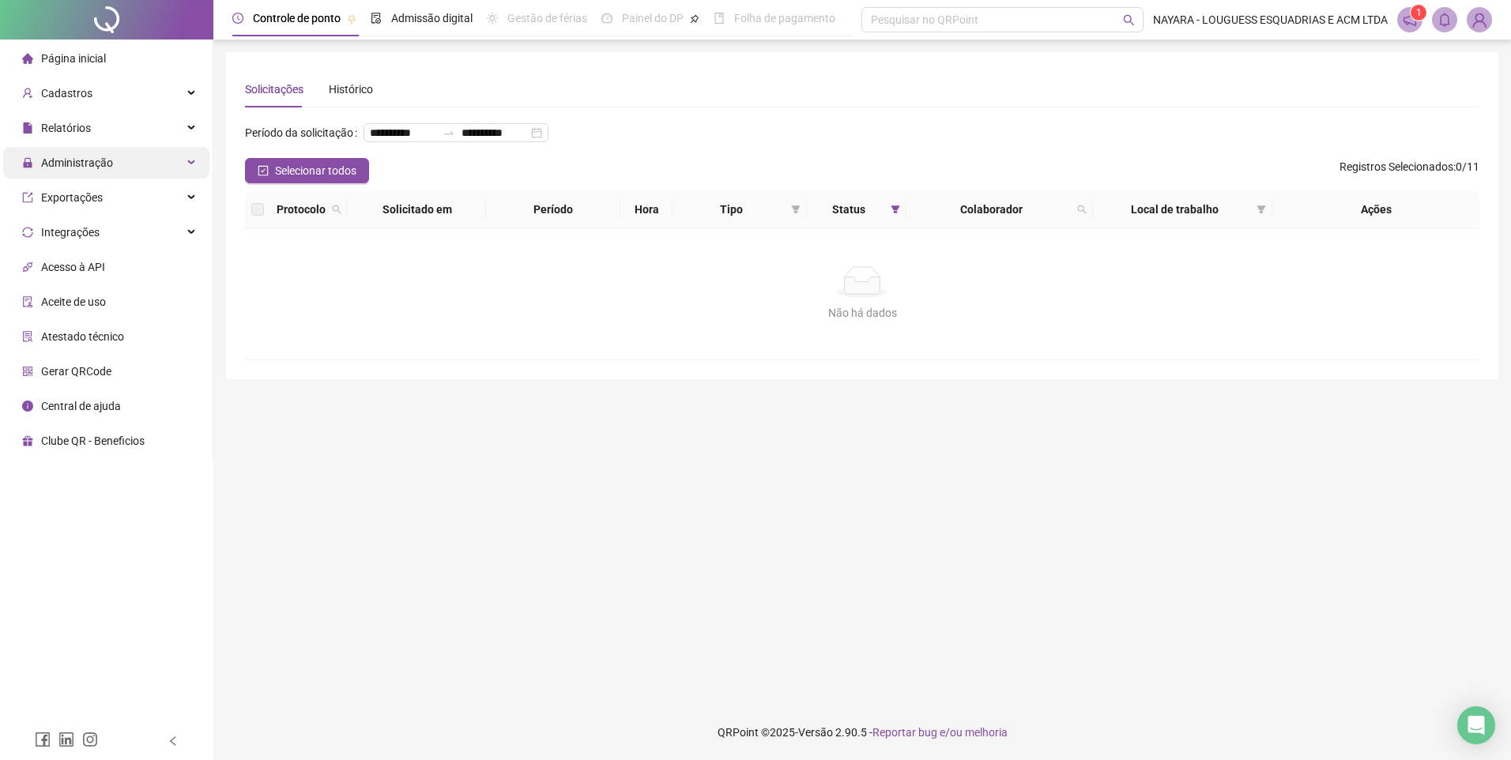
click at [105, 164] on span "Administração" at bounding box center [77, 162] width 72 height 13
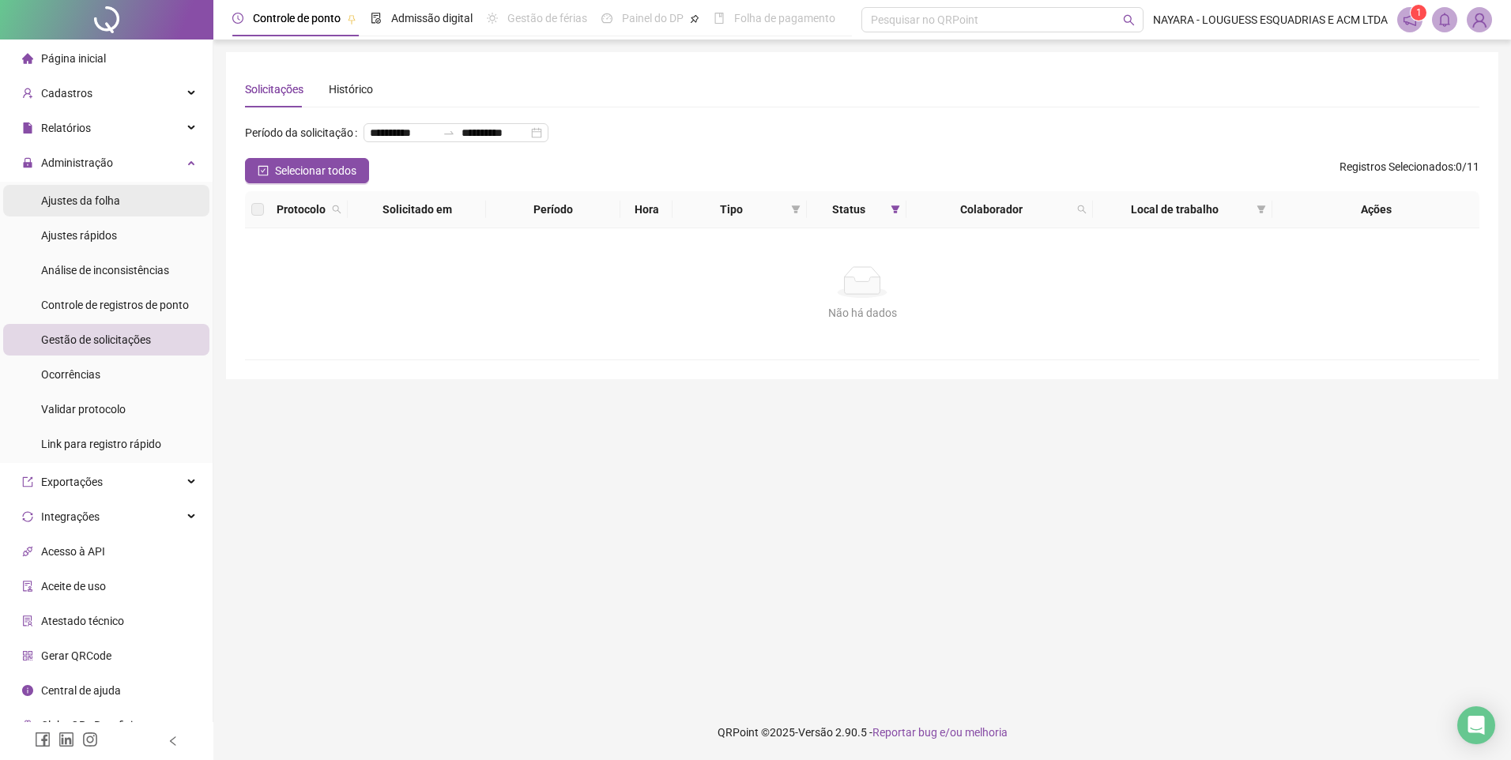
click at [110, 205] on span "Ajustes da folha" at bounding box center [80, 200] width 79 height 13
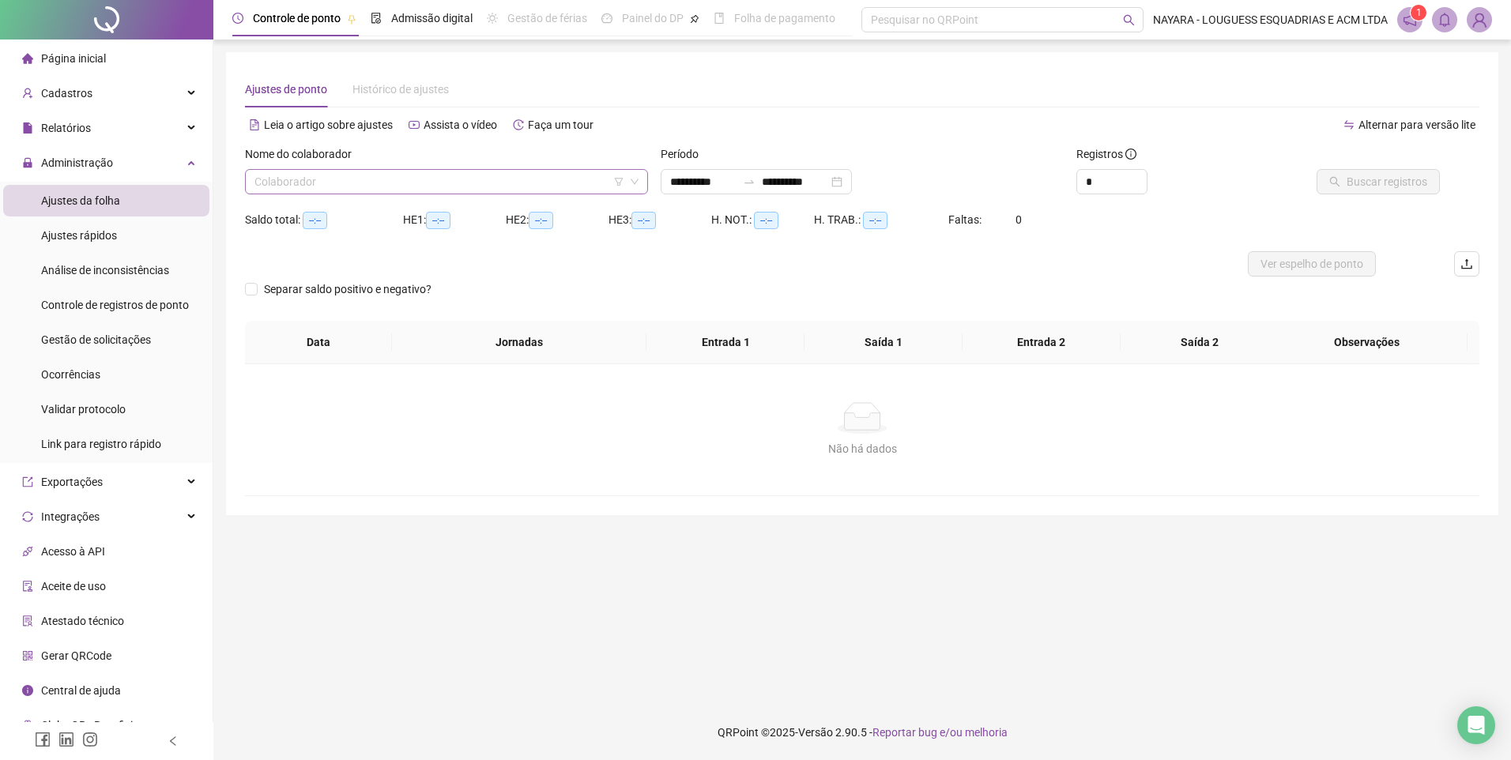
click at [447, 187] on input "search" at bounding box center [440, 182] width 370 height 24
click at [443, 174] on input "search" at bounding box center [440, 182] width 370 height 24
click at [847, 405] on icon "Não há dados" at bounding box center [862, 418] width 51 height 32
click at [112, 195] on span "Ajustes da folha" at bounding box center [80, 200] width 79 height 13
click at [398, 189] on input "search" at bounding box center [440, 182] width 370 height 24
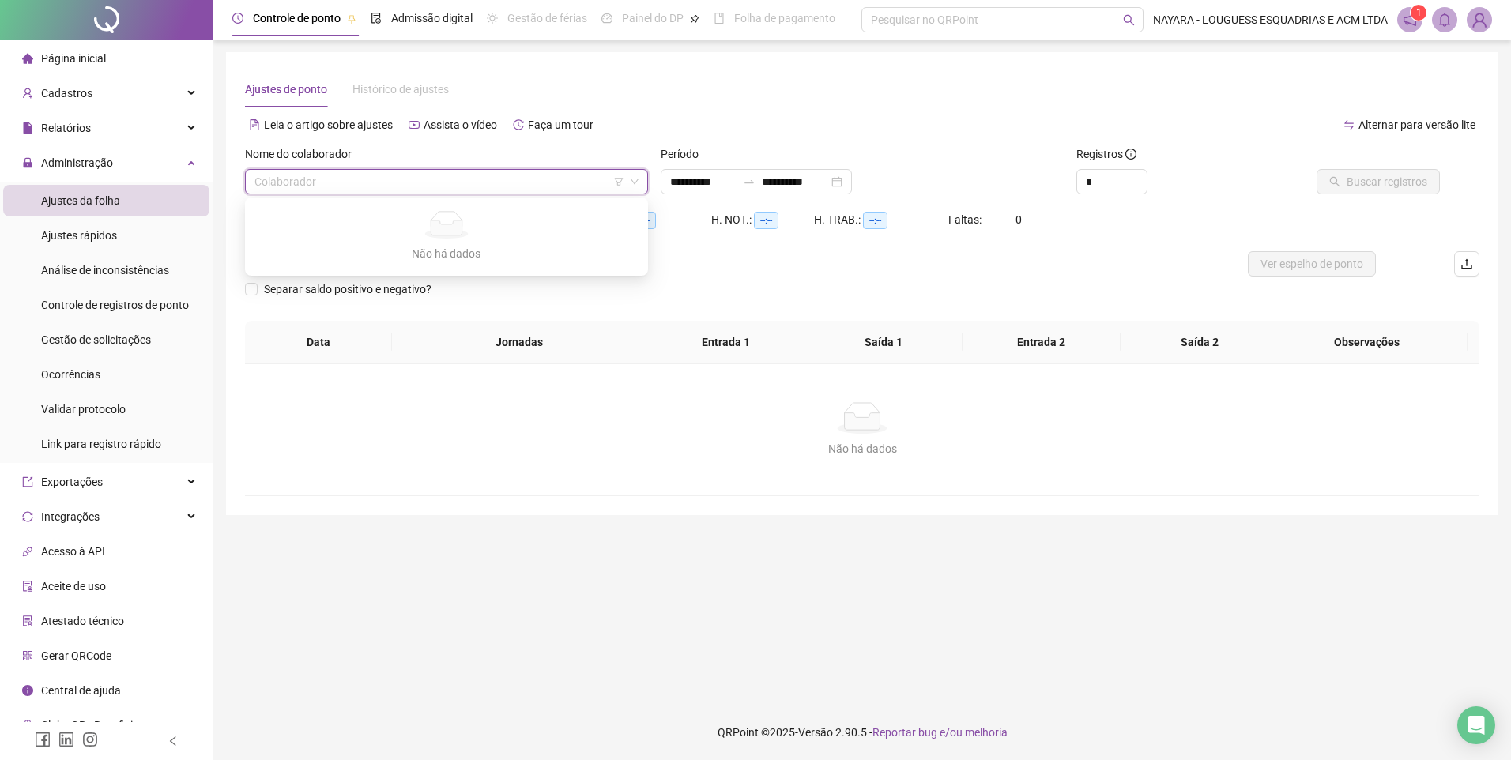
click at [398, 189] on input "search" at bounding box center [440, 182] width 370 height 24
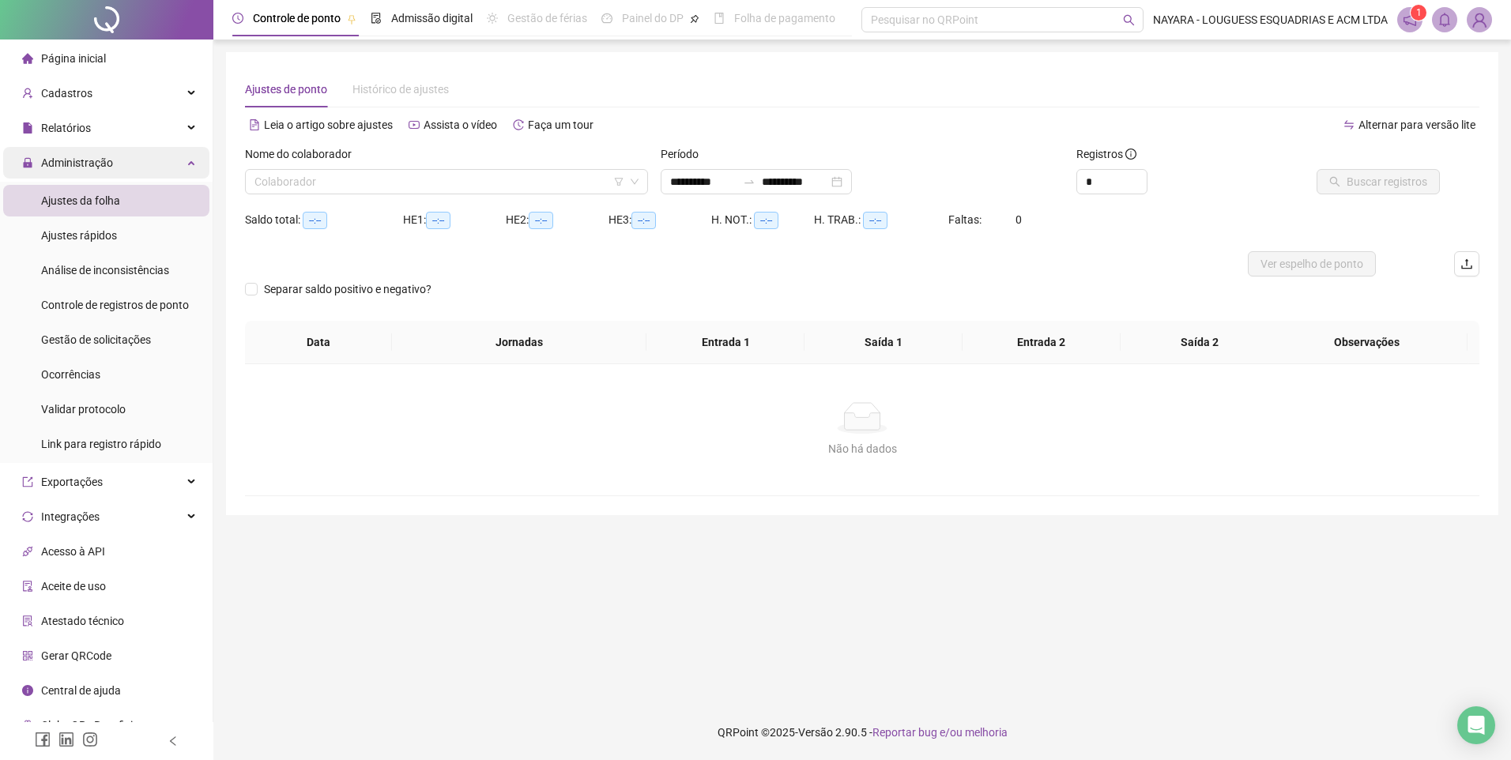
click at [96, 160] on span "Administração" at bounding box center [77, 162] width 72 height 13
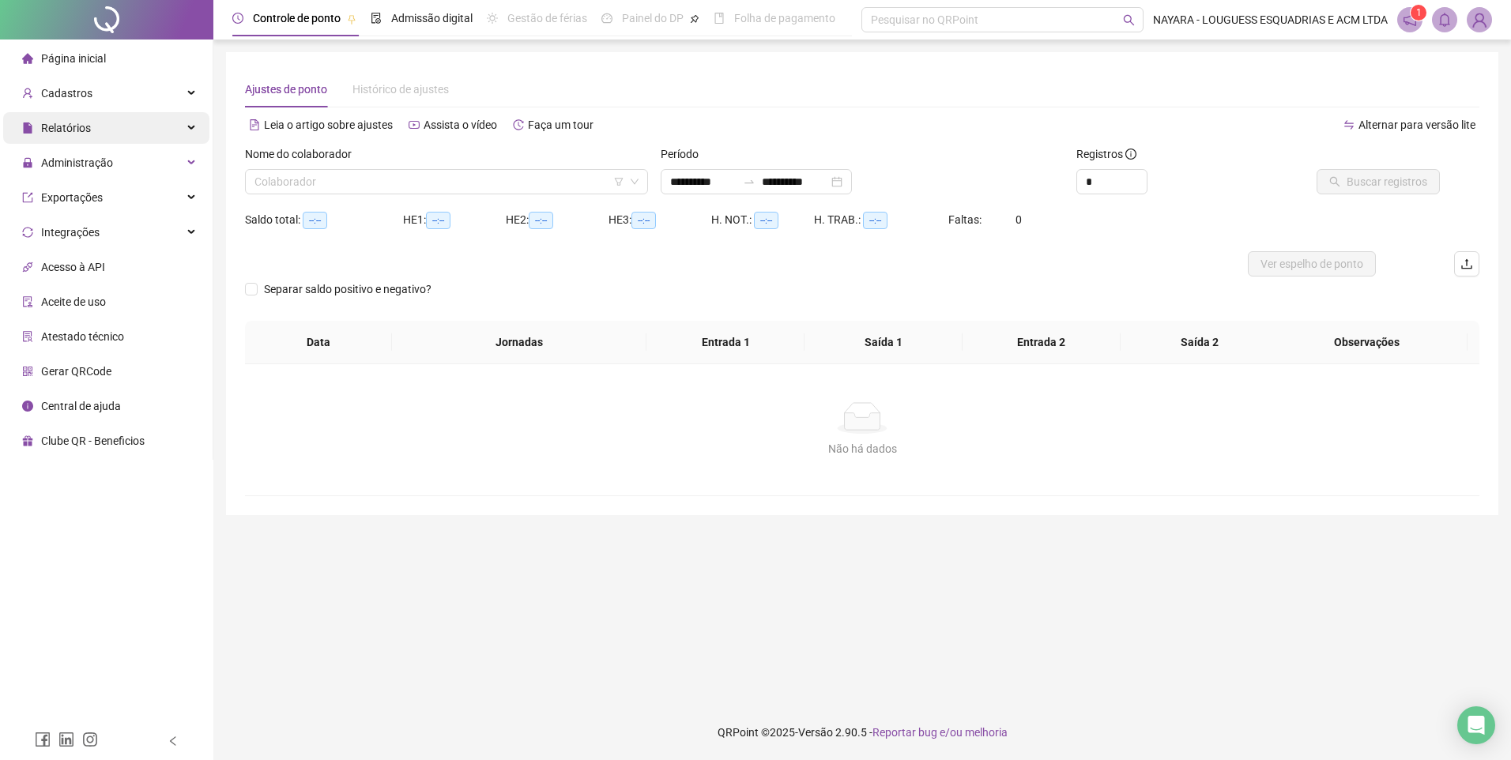
click at [89, 126] on span "Relatórios" at bounding box center [66, 128] width 50 height 13
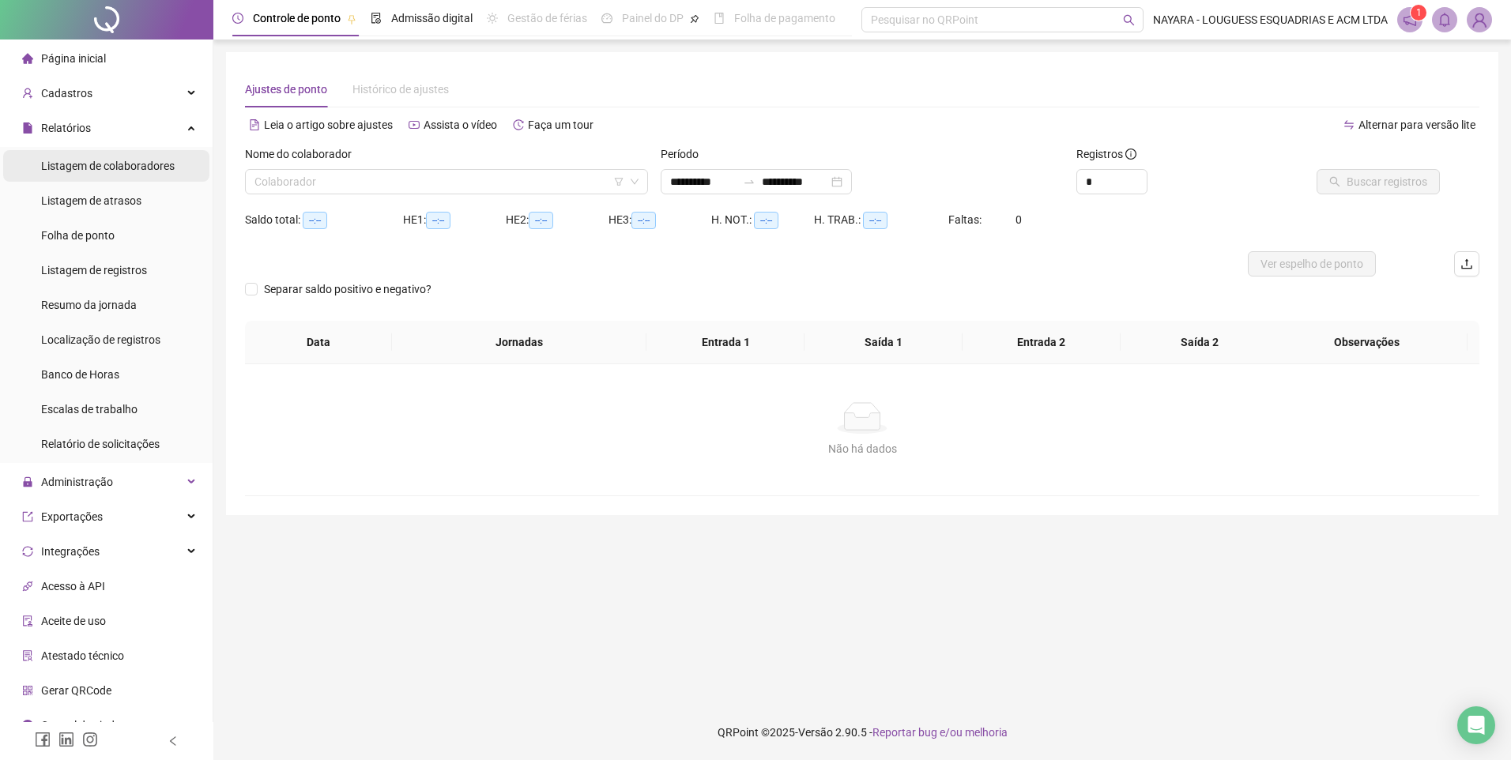
click at [123, 168] on span "Listagem de colaboradores" at bounding box center [108, 166] width 134 height 13
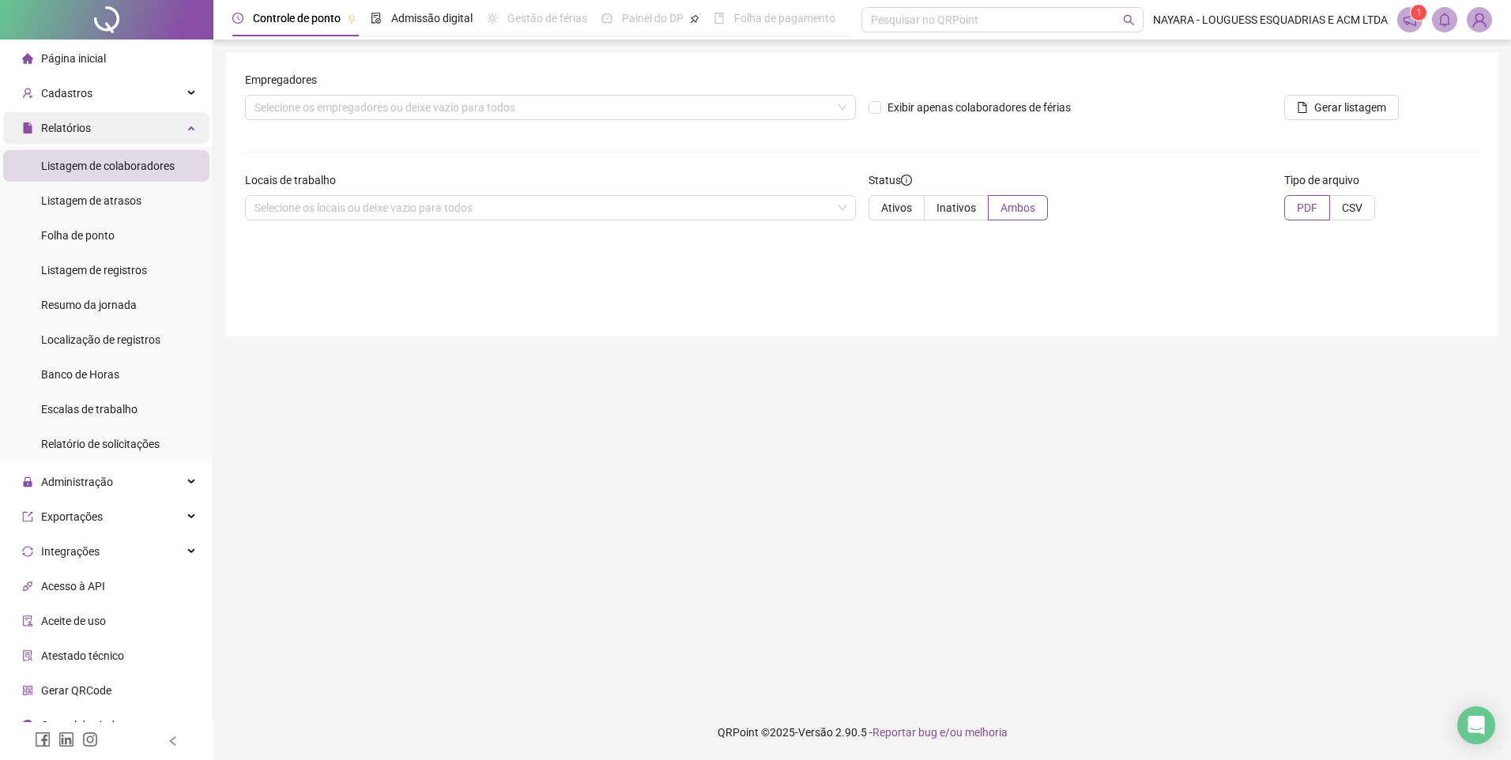
click at [184, 126] on div "Relatórios" at bounding box center [106, 128] width 206 height 32
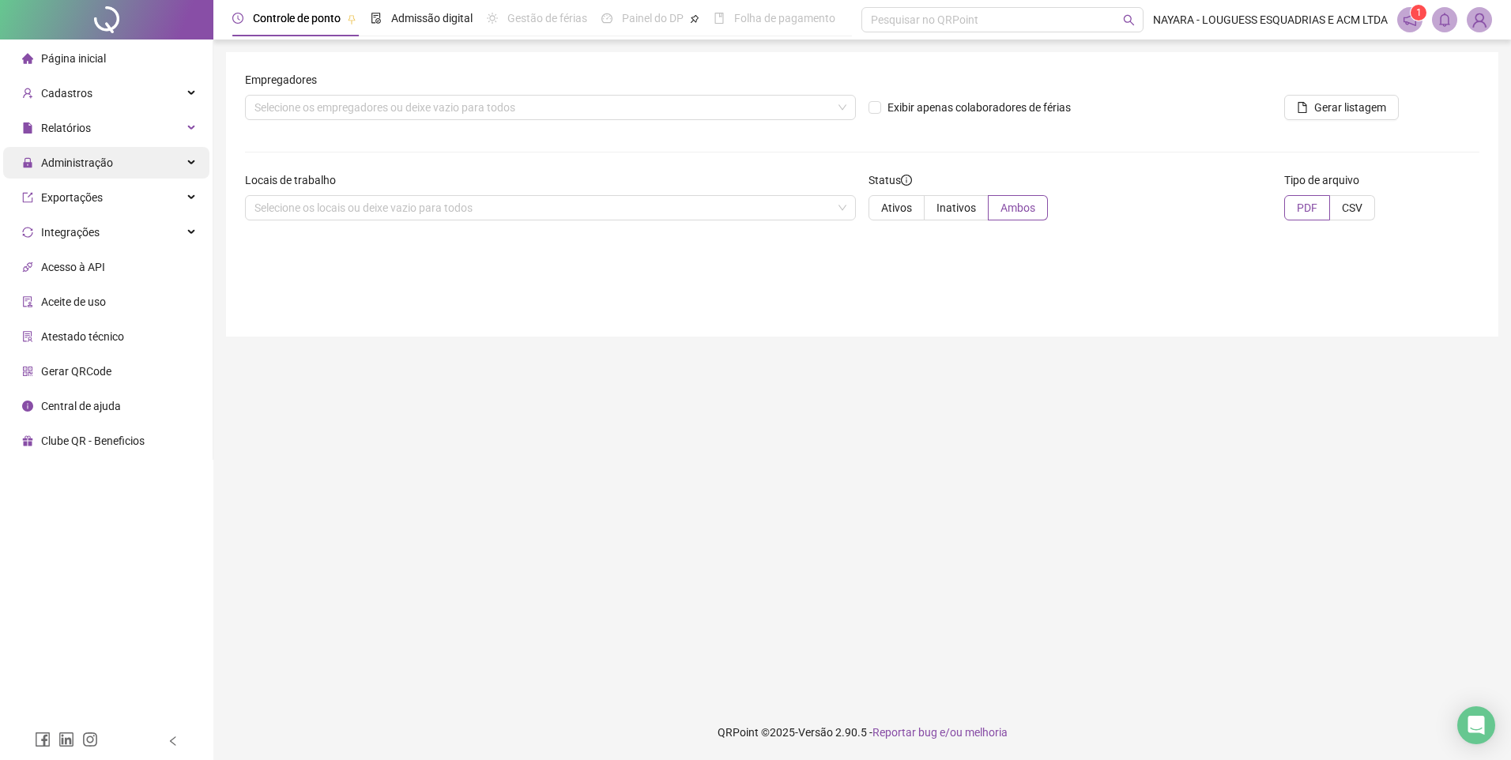
click at [81, 158] on span "Administração" at bounding box center [77, 162] width 72 height 13
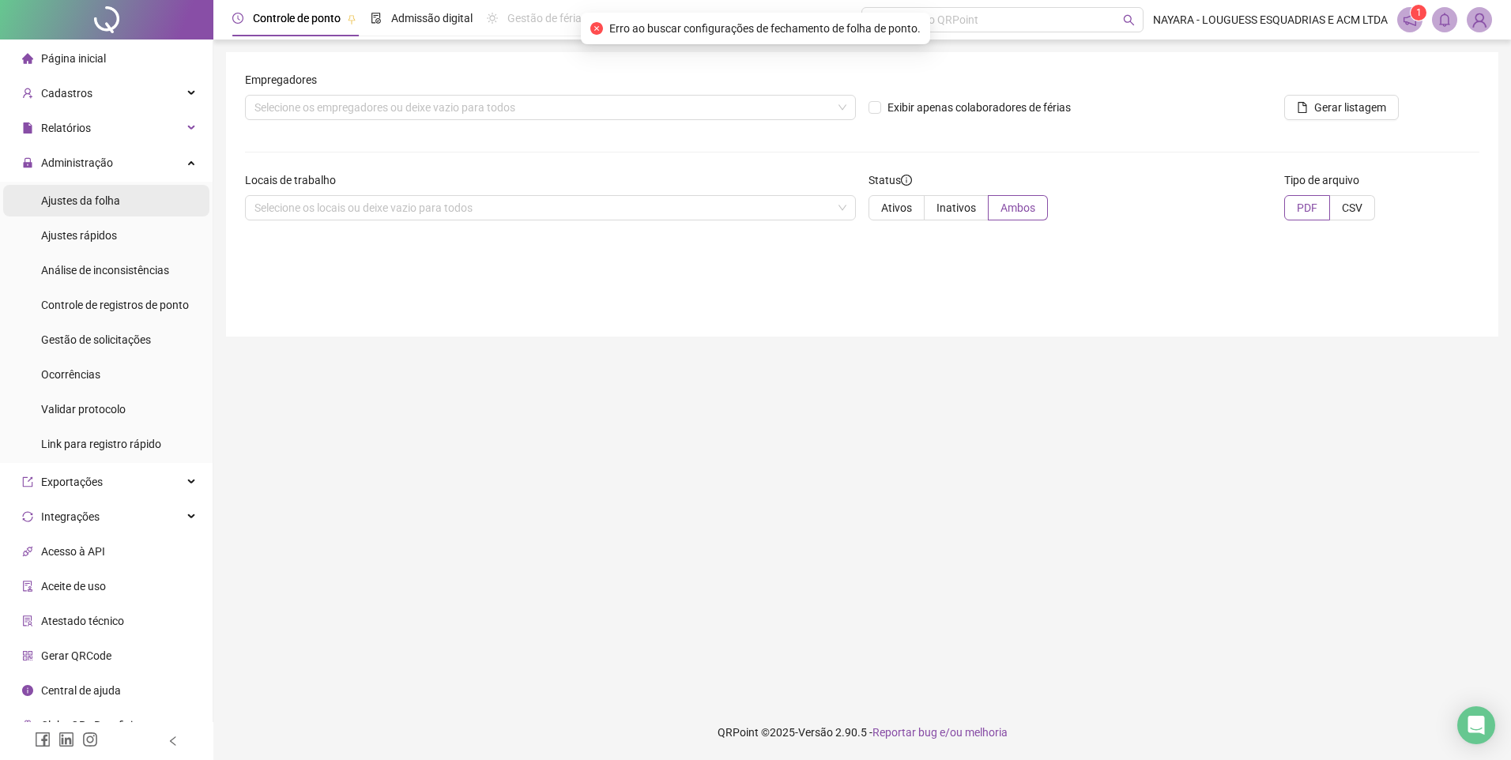
click at [103, 200] on span "Ajustes da folha" at bounding box center [80, 200] width 79 height 13
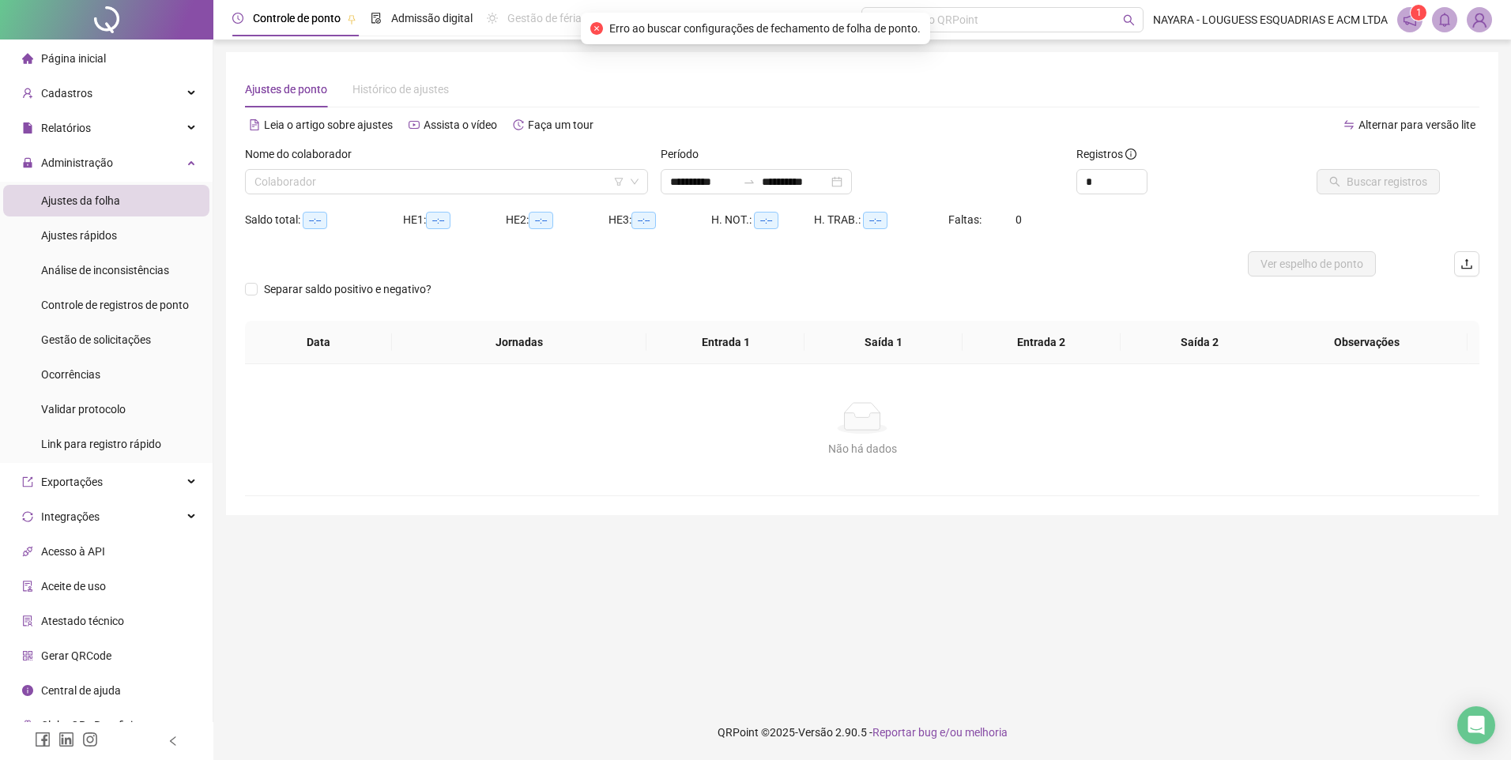
type input "**********"
click at [478, 182] on input "search" at bounding box center [440, 182] width 370 height 24
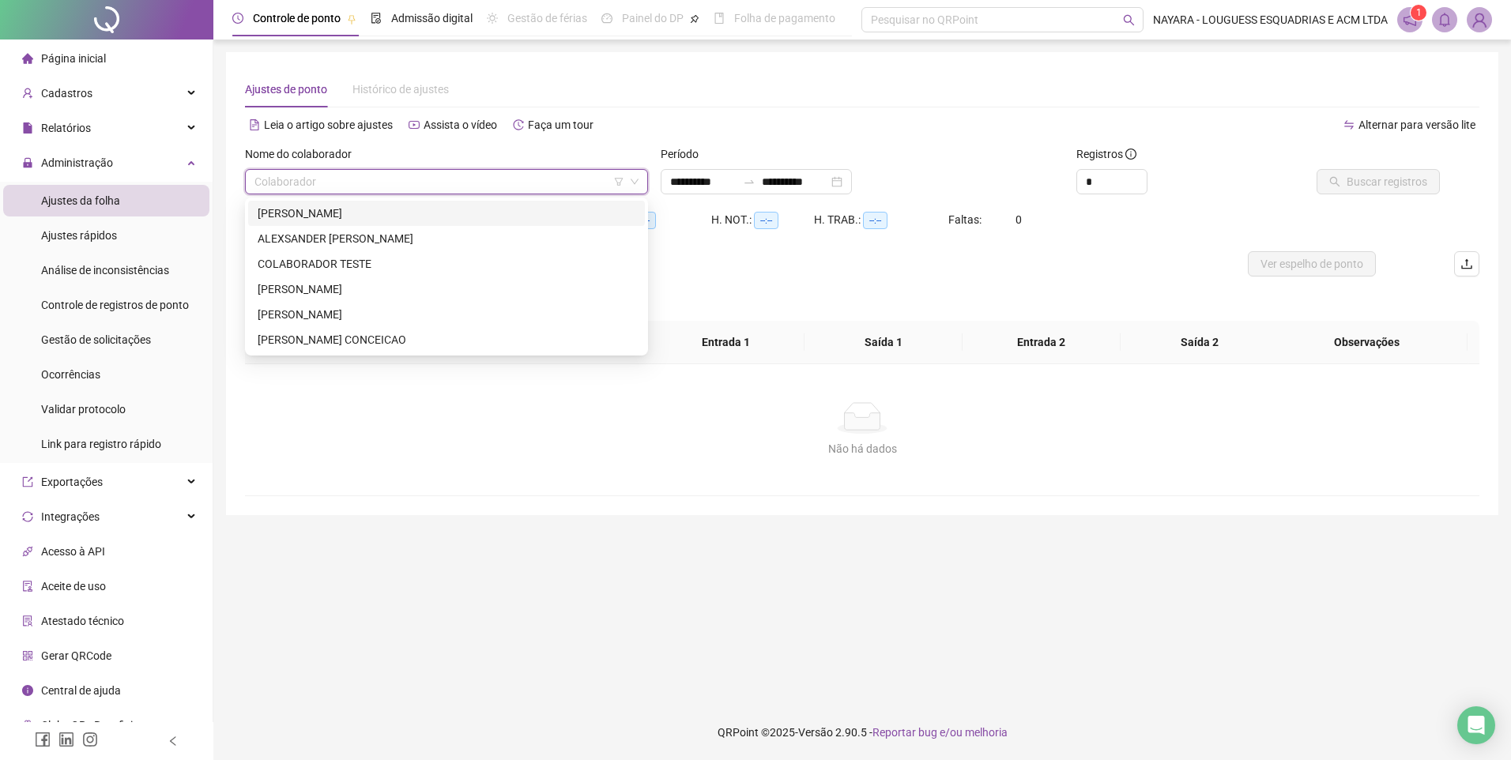
click at [371, 209] on div "[PERSON_NAME]" at bounding box center [447, 213] width 378 height 17
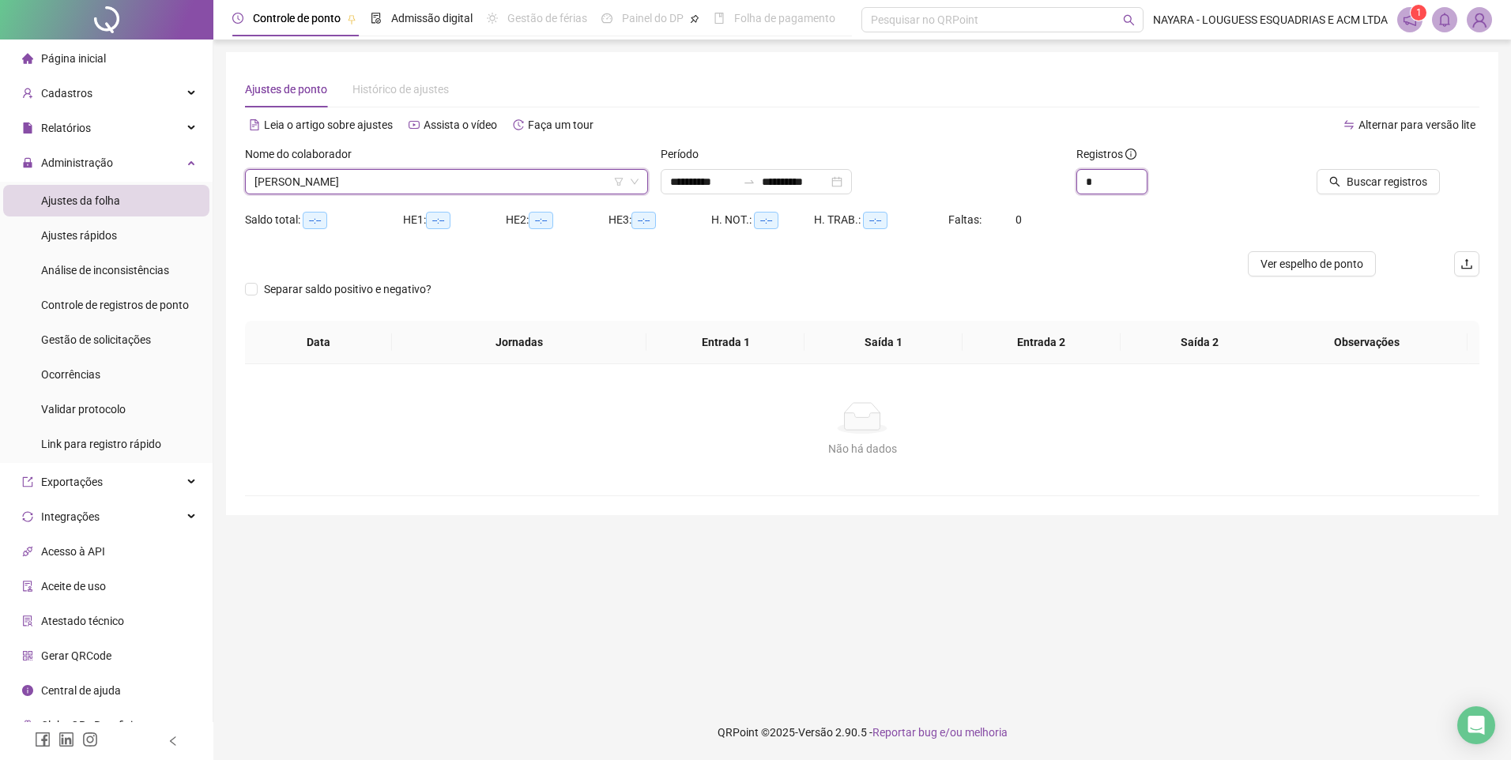
click at [1051, 185] on div "**********" at bounding box center [862, 176] width 1247 height 62
type input "*"
click at [1369, 168] on div at bounding box center [1362, 157] width 156 height 24
click at [1370, 183] on span "Buscar registros" at bounding box center [1387, 181] width 81 height 17
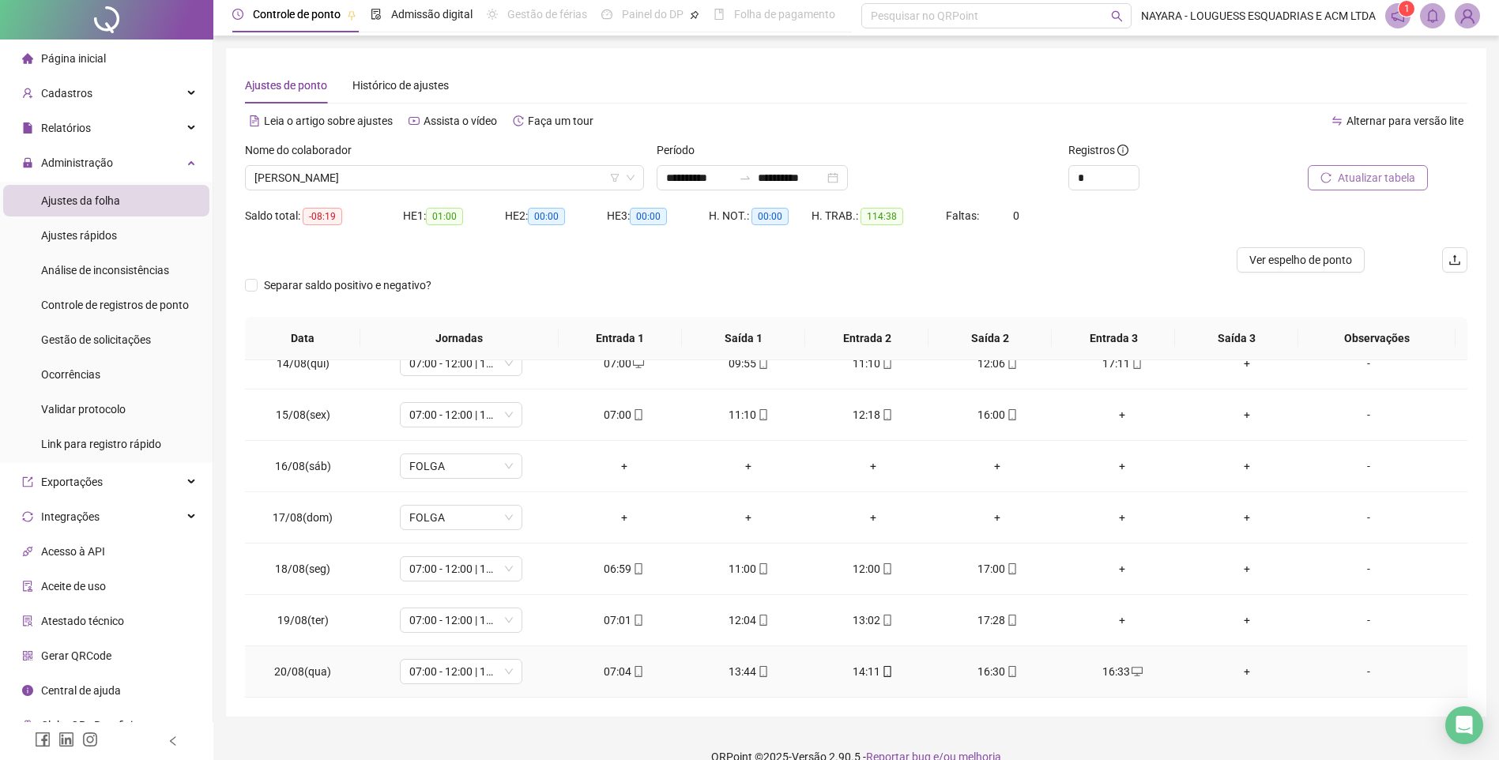
scroll to position [28, 0]
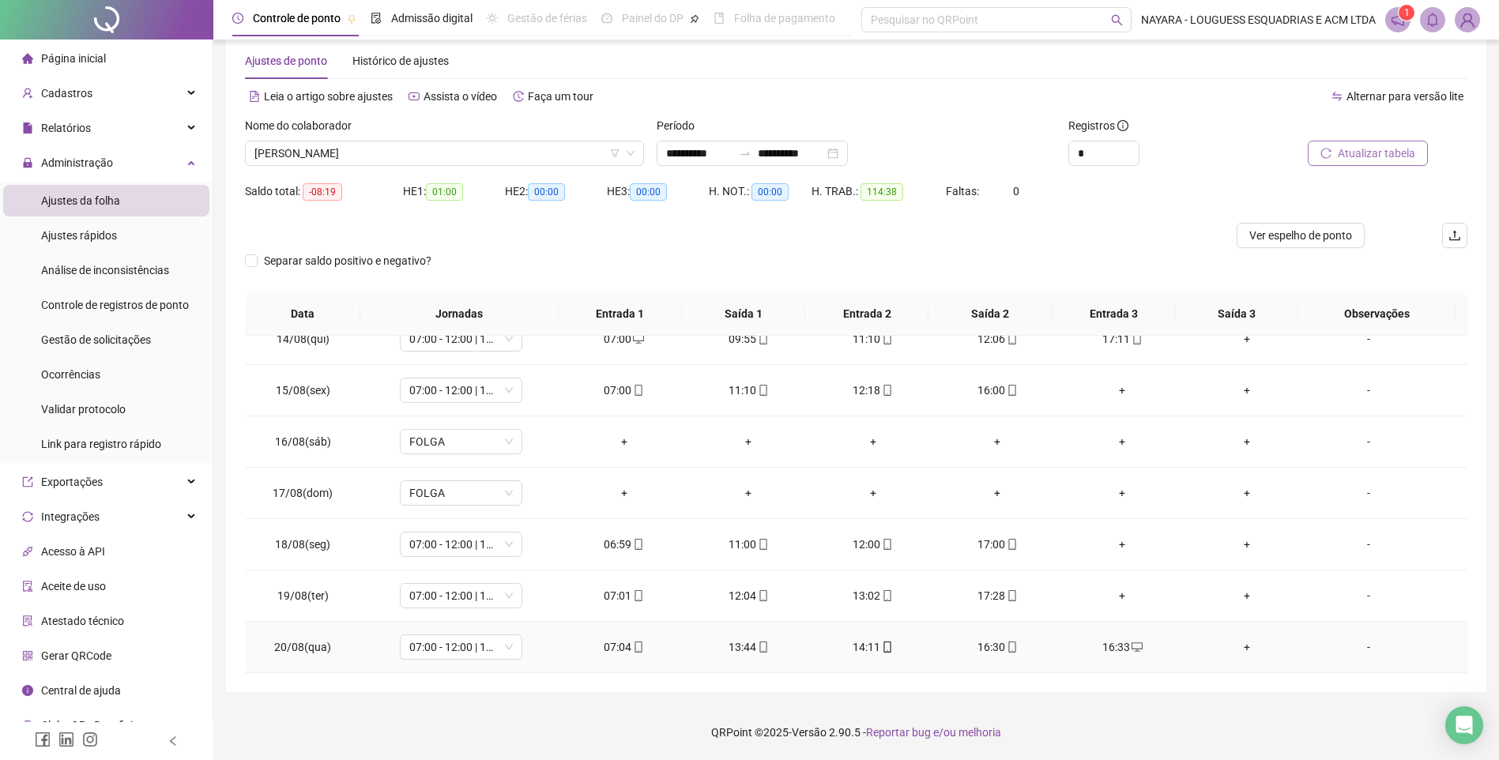
drag, startPoint x: 993, startPoint y: 647, endPoint x: 1082, endPoint y: 749, distance: 136.1
click at [993, 647] on div "16:30" at bounding box center [998, 647] width 100 height 17
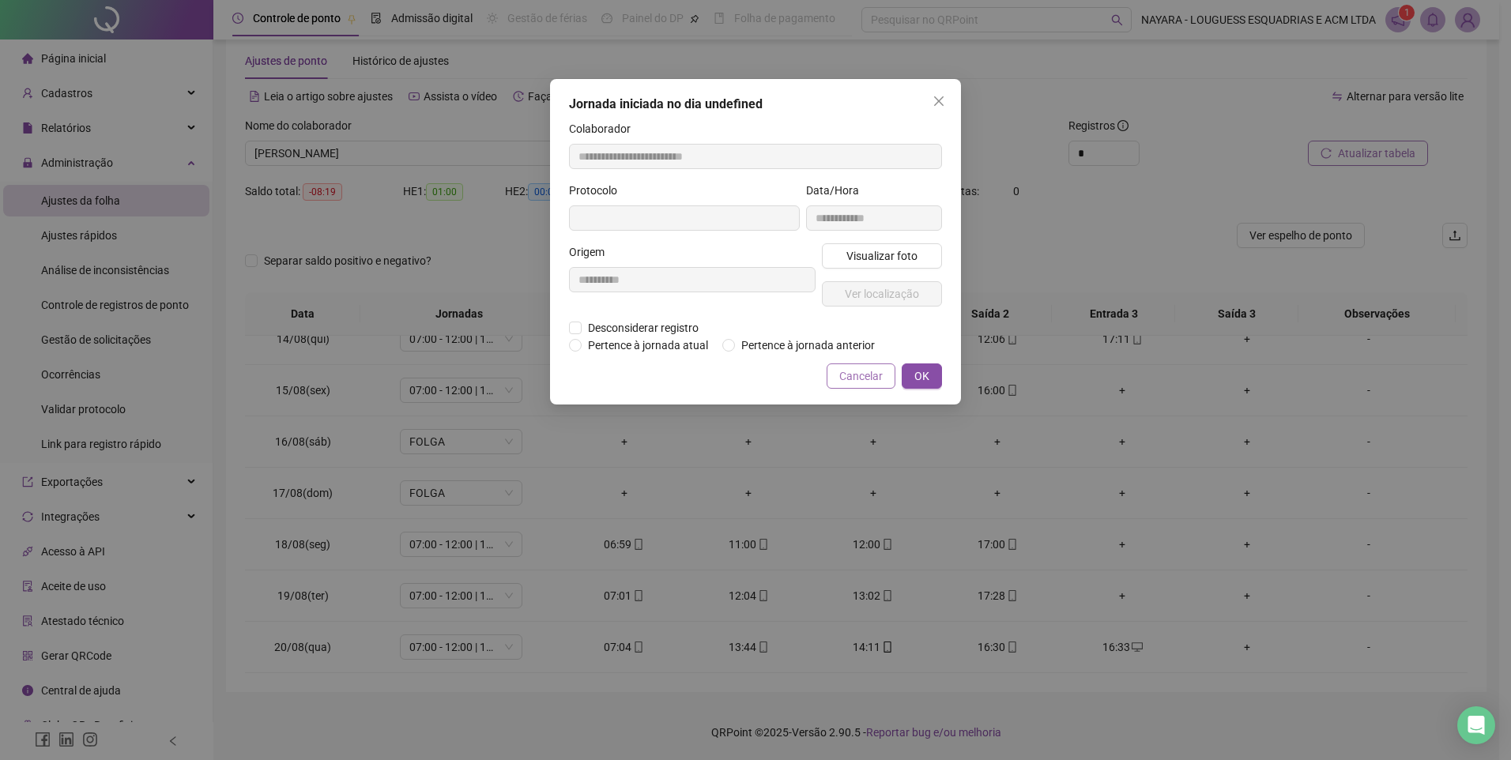
click at [847, 373] on span "Cancelar" at bounding box center [860, 376] width 43 height 17
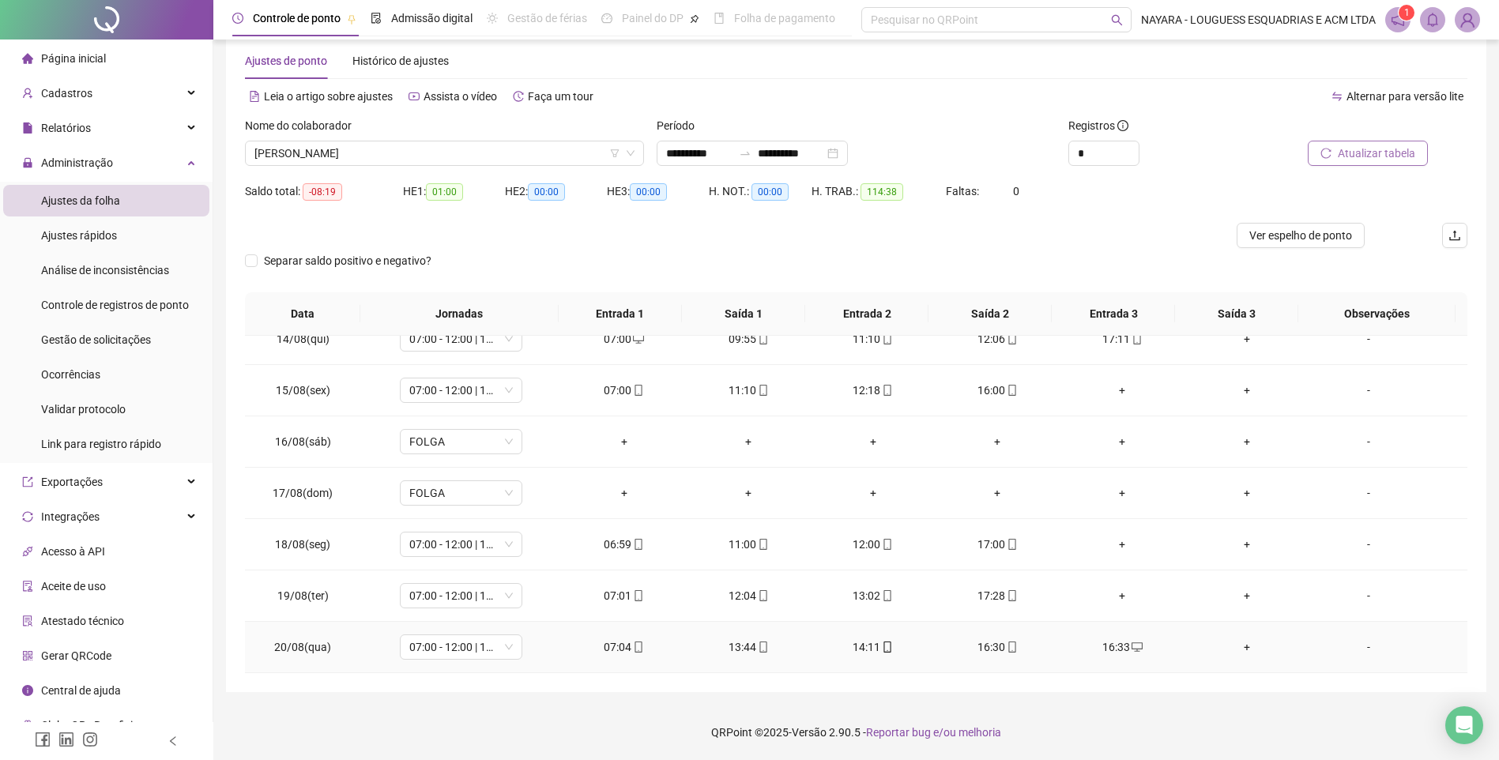
click at [1108, 647] on div "16:33" at bounding box center [1123, 647] width 100 height 17
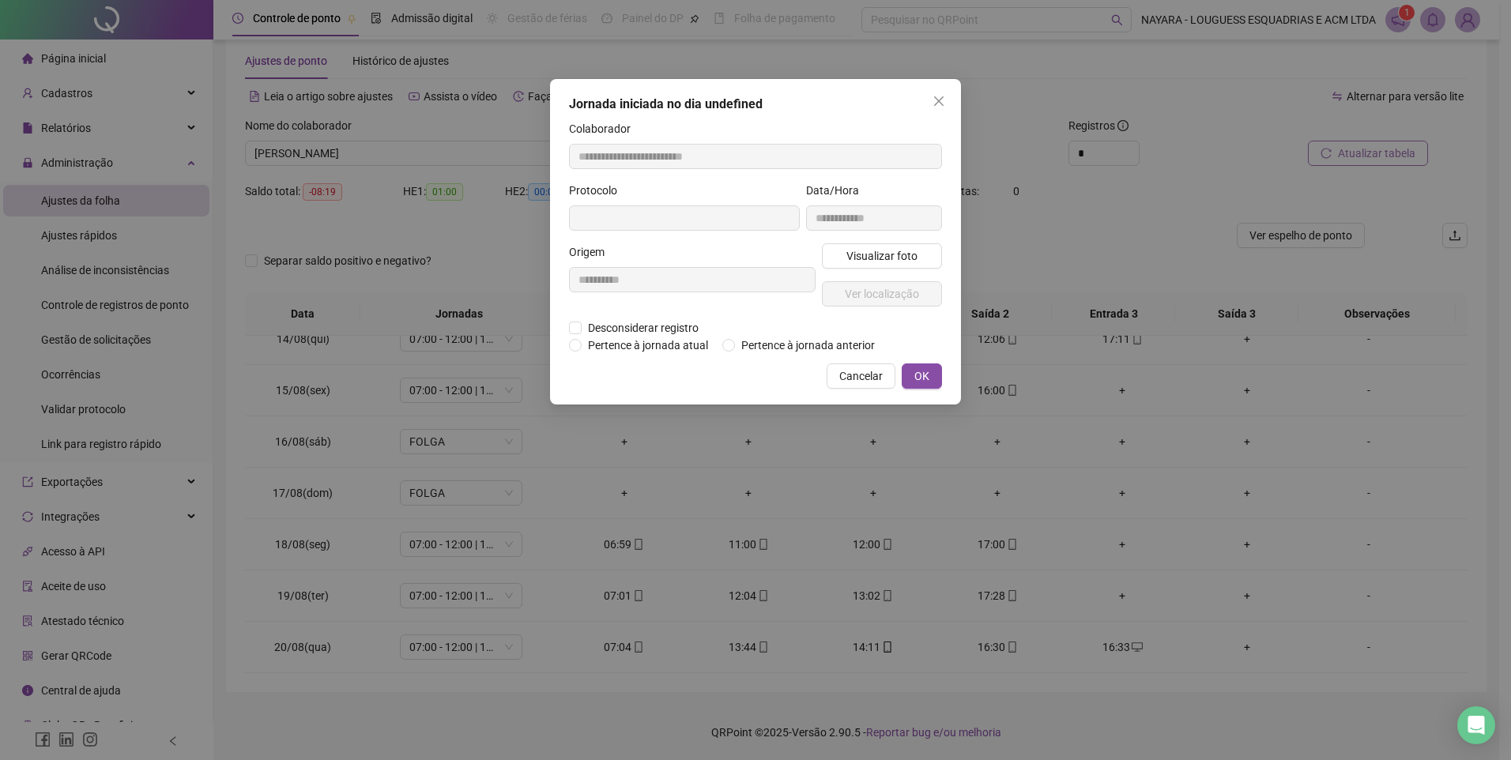
type input "**********"
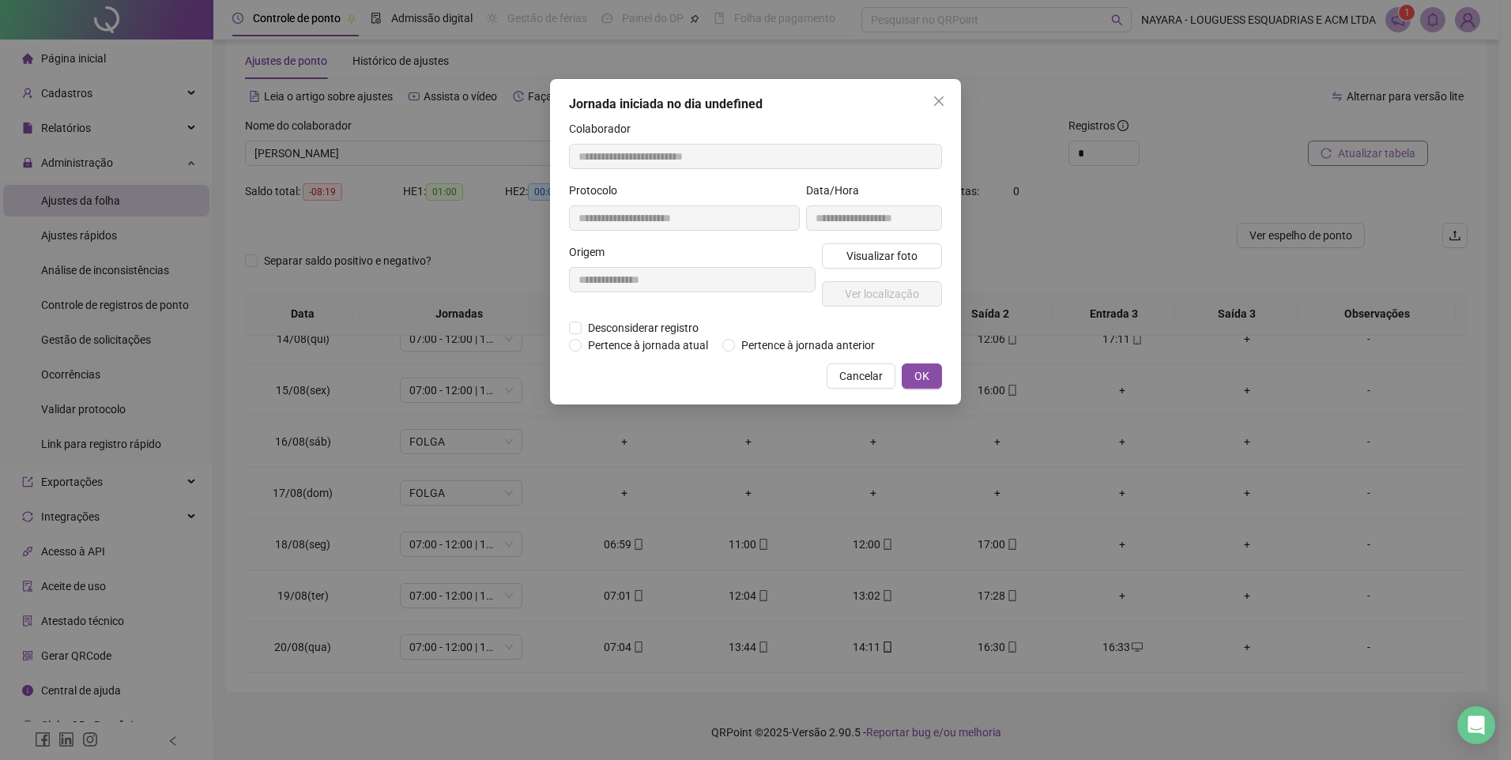
type input "**********"
click at [626, 327] on span "Desconsiderar registro" at bounding box center [643, 329] width 123 height 17
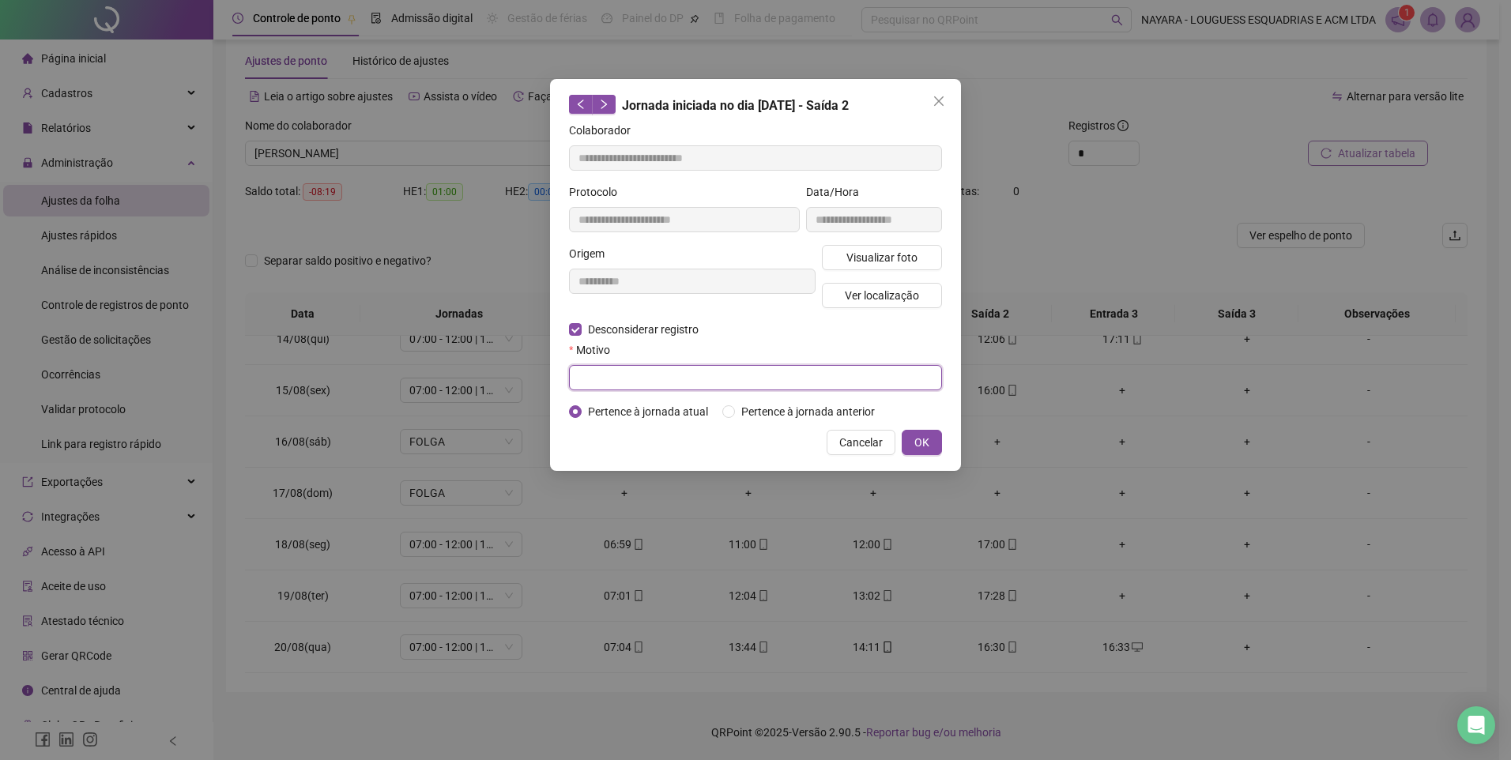
click at [623, 375] on input "text" at bounding box center [755, 377] width 373 height 25
drag, startPoint x: 626, startPoint y: 383, endPoint x: 473, endPoint y: 359, distance: 154.5
click at [473, 359] on div "**********" at bounding box center [755, 380] width 1511 height 760
type input "*********"
click at [931, 445] on button "OK" at bounding box center [922, 442] width 40 height 25
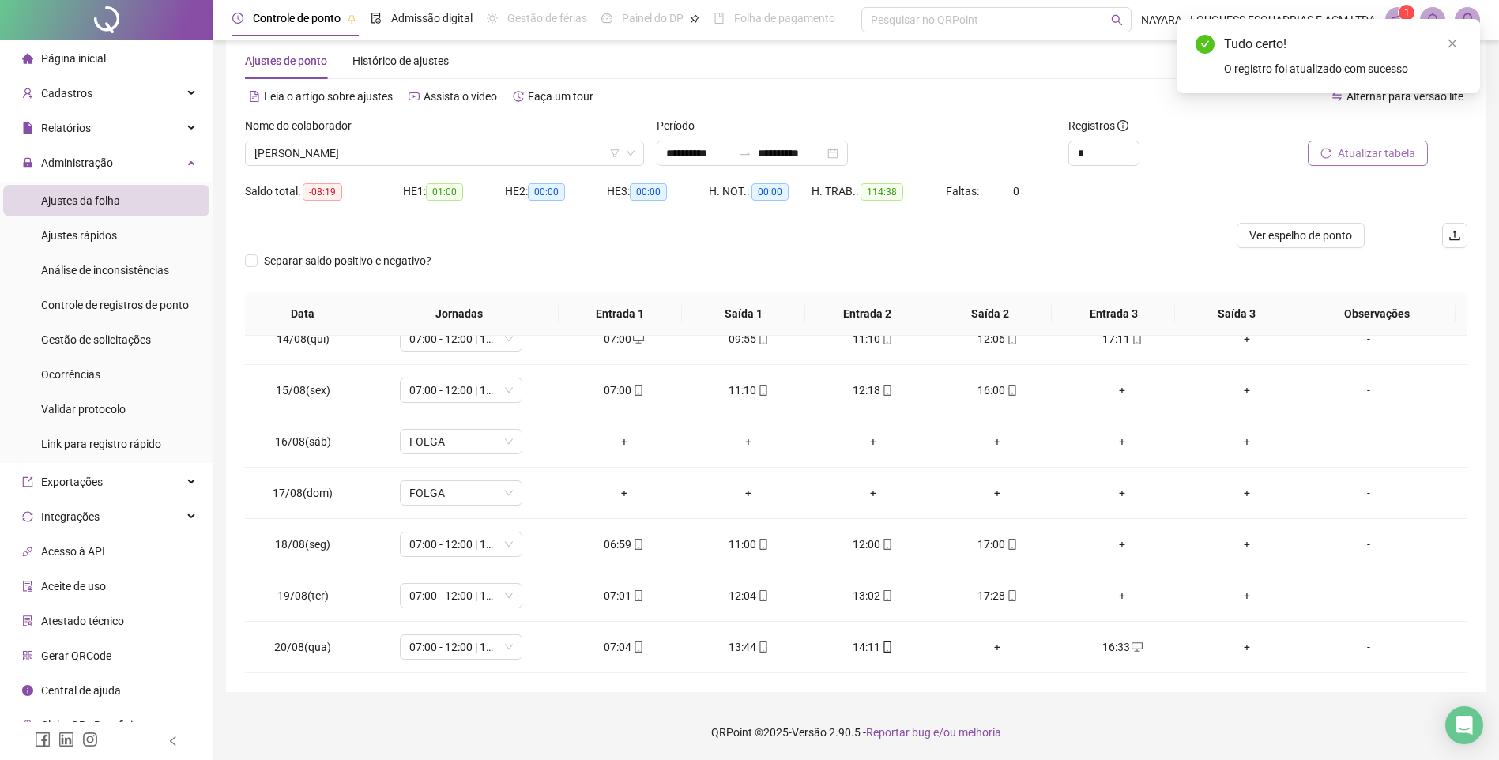
click at [1393, 156] on span "Atualizar tabela" at bounding box center [1376, 153] width 77 height 17
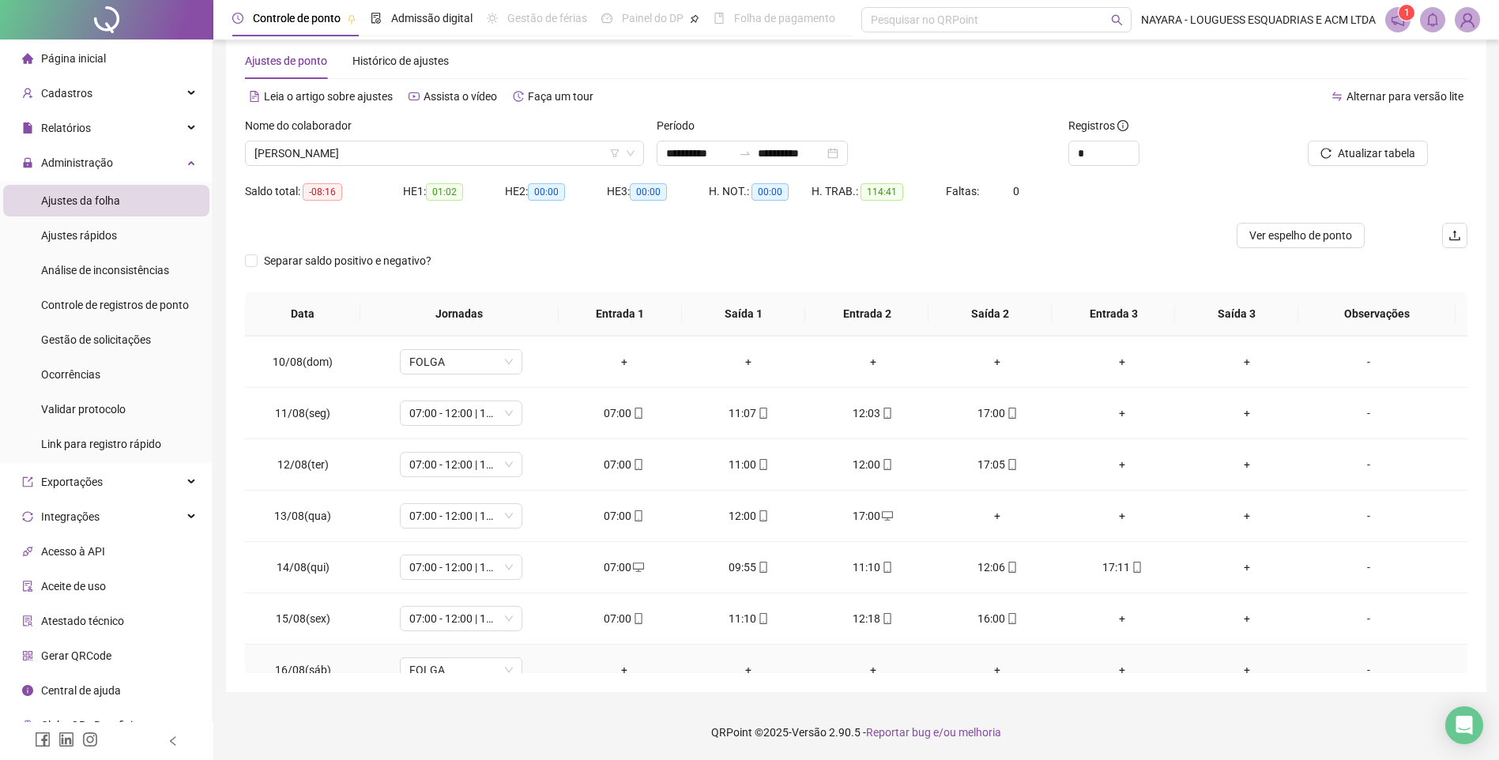
scroll to position [453, 0]
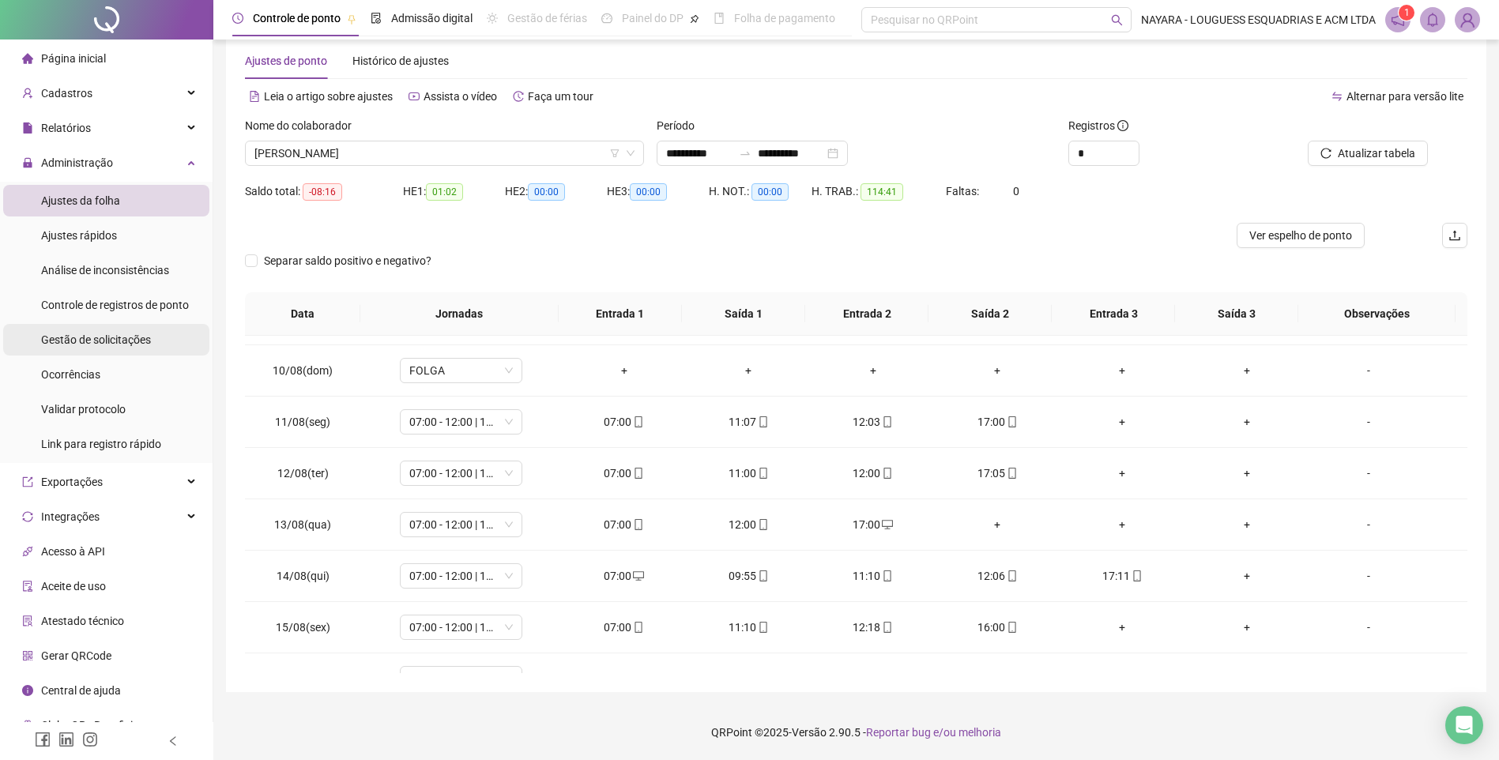
click at [128, 342] on span "Gestão de solicitações" at bounding box center [96, 340] width 110 height 13
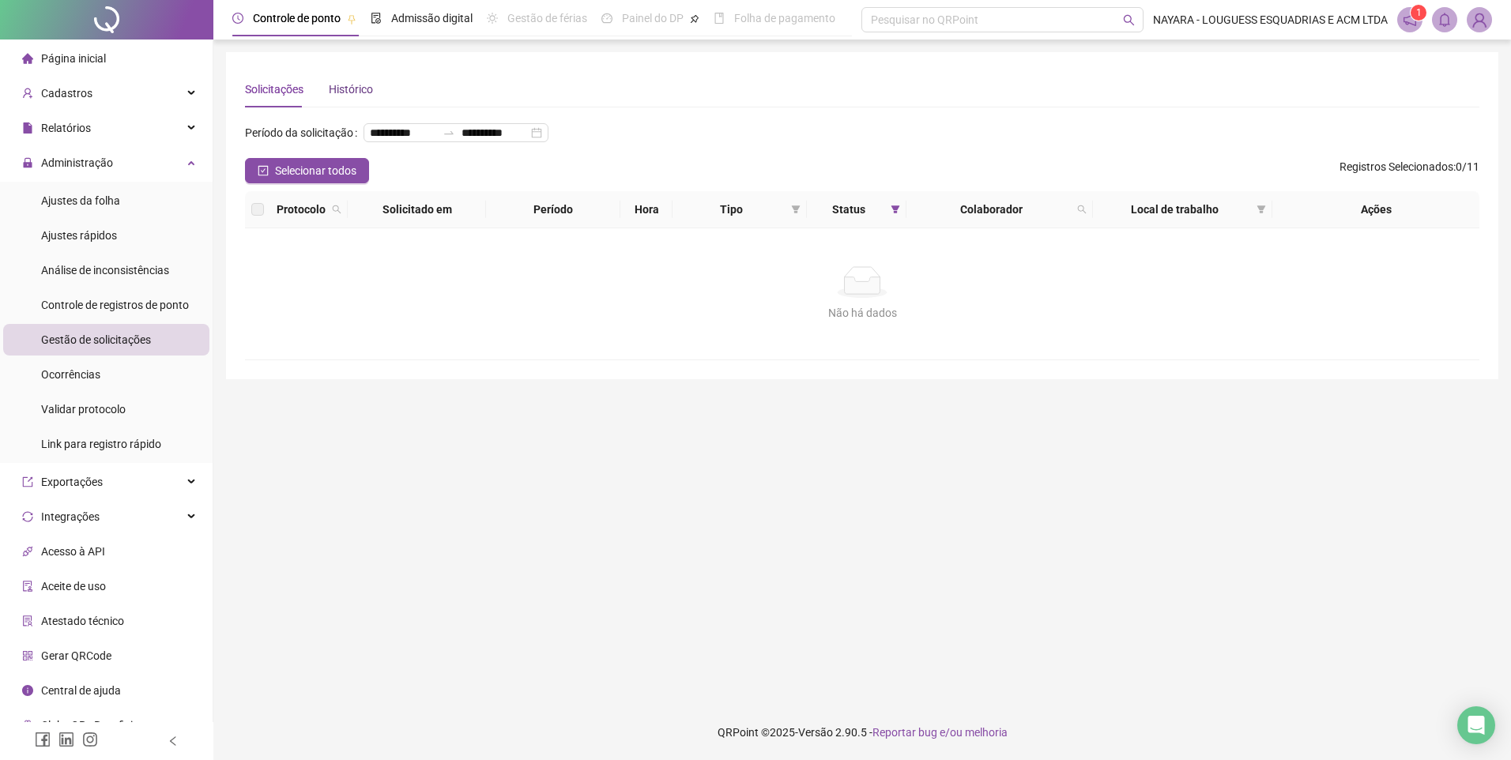
click at [333, 82] on div "Histórico" at bounding box center [351, 89] width 44 height 17
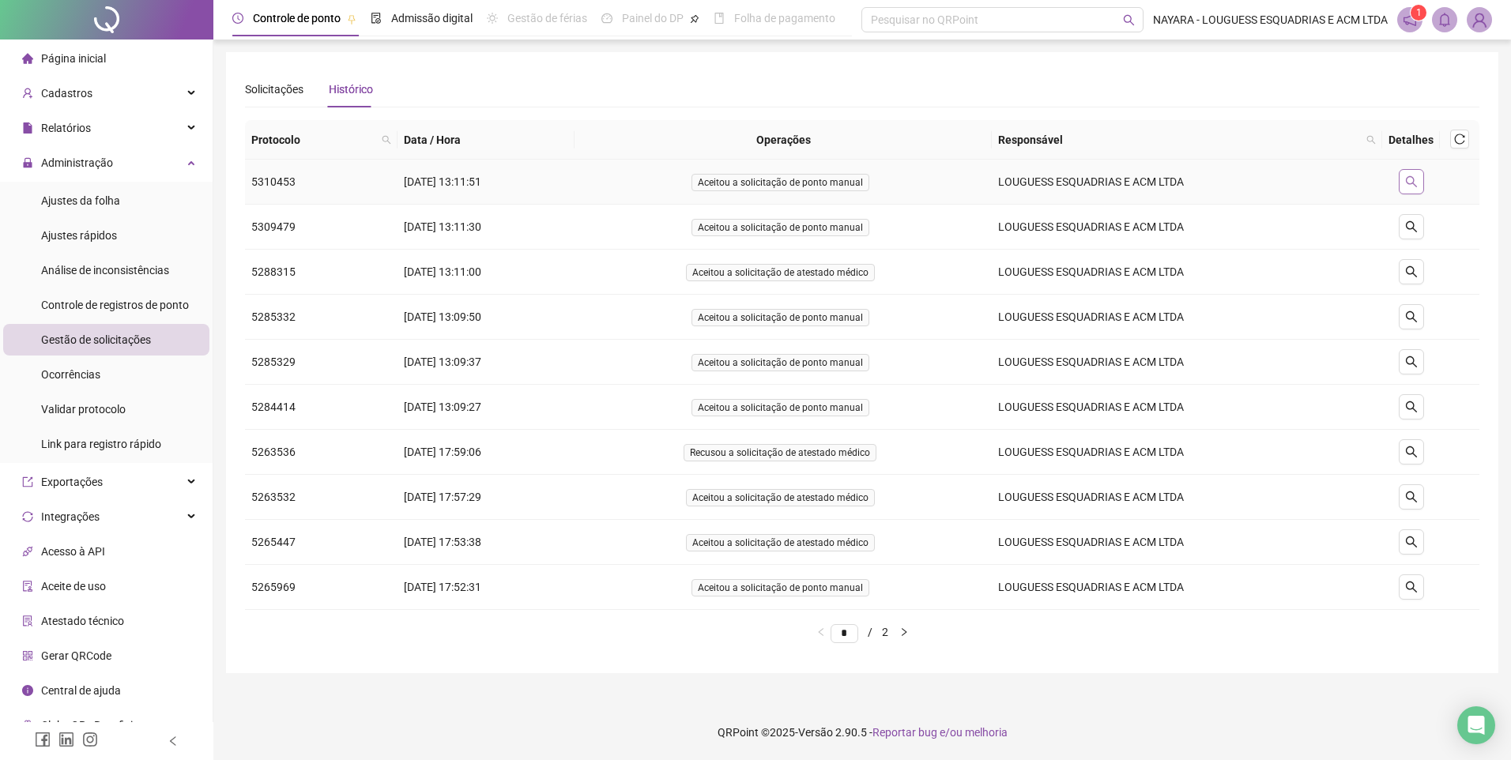
click at [1416, 180] on icon "search" at bounding box center [1411, 181] width 13 height 13
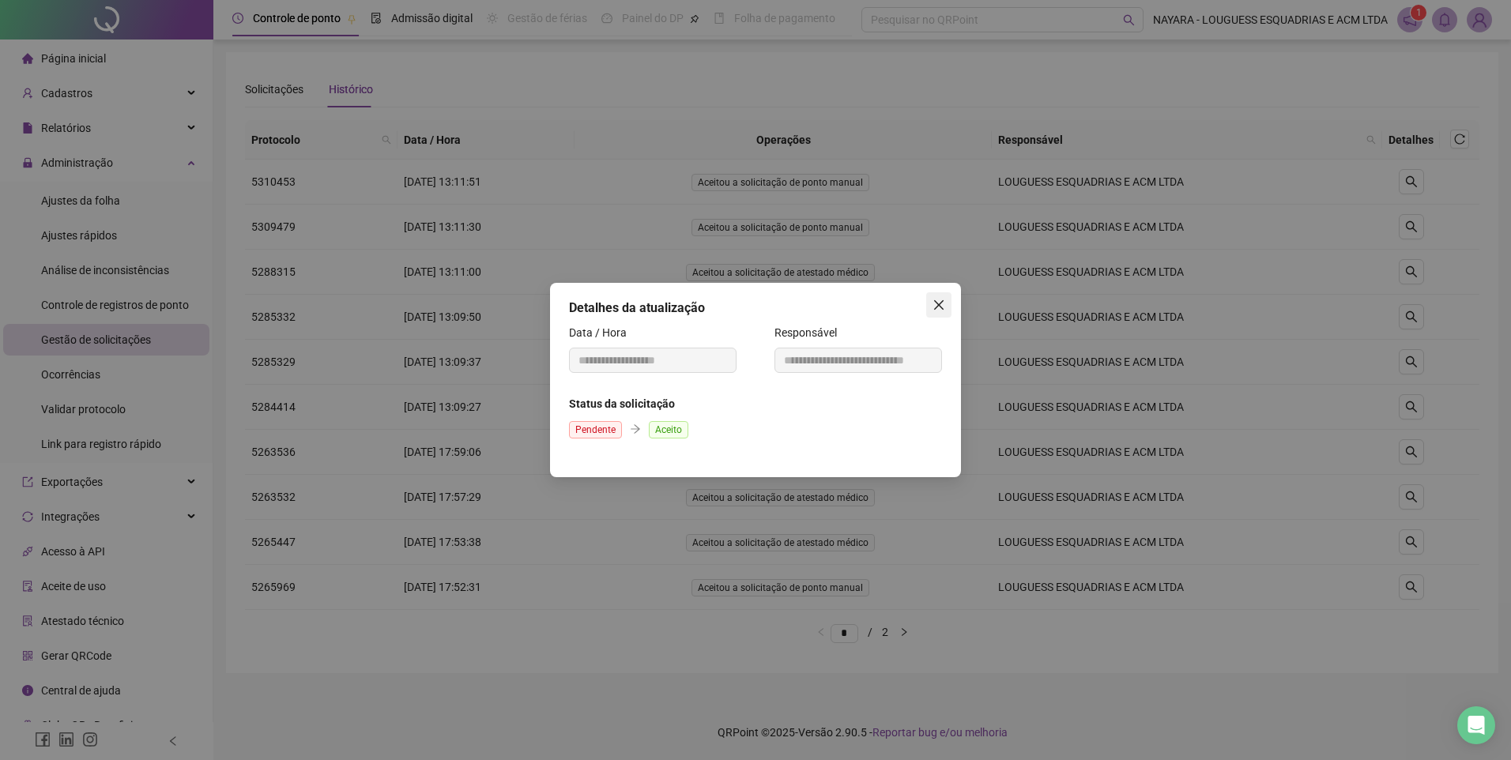
click at [937, 301] on icon "close" at bounding box center [939, 305] width 13 height 13
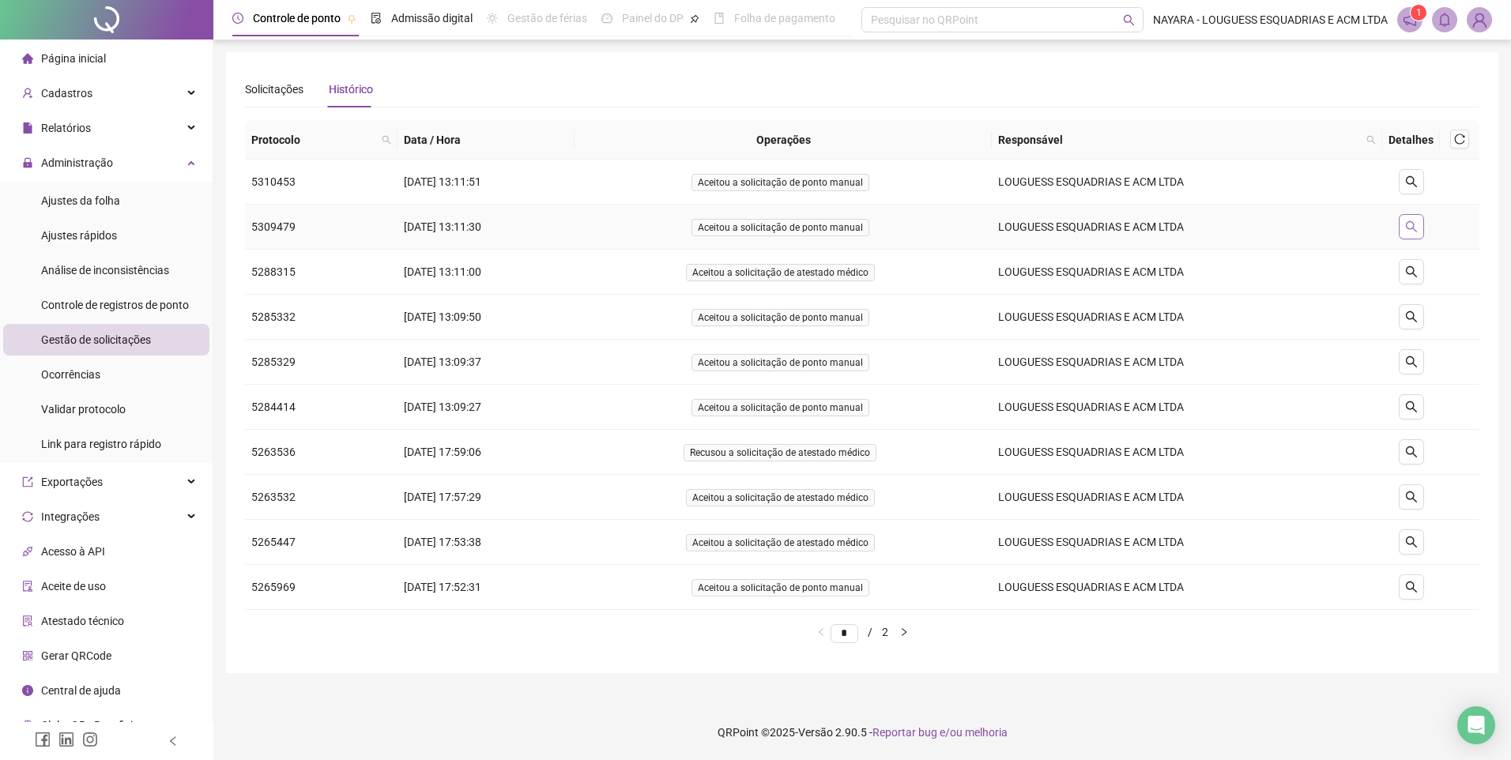
click at [1408, 225] on icon "search" at bounding box center [1411, 227] width 13 height 13
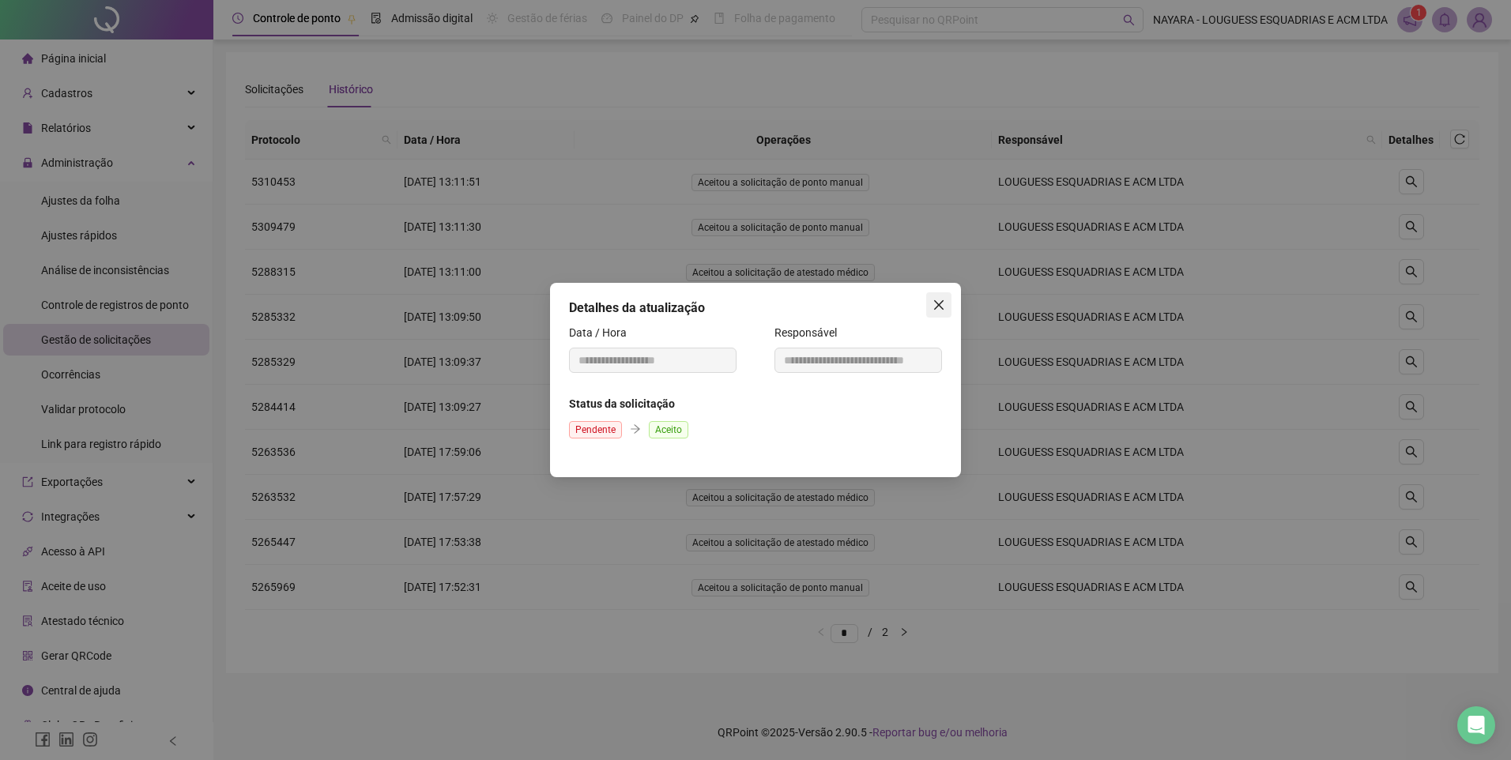
click at [942, 297] on button "Close" at bounding box center [938, 304] width 25 height 25
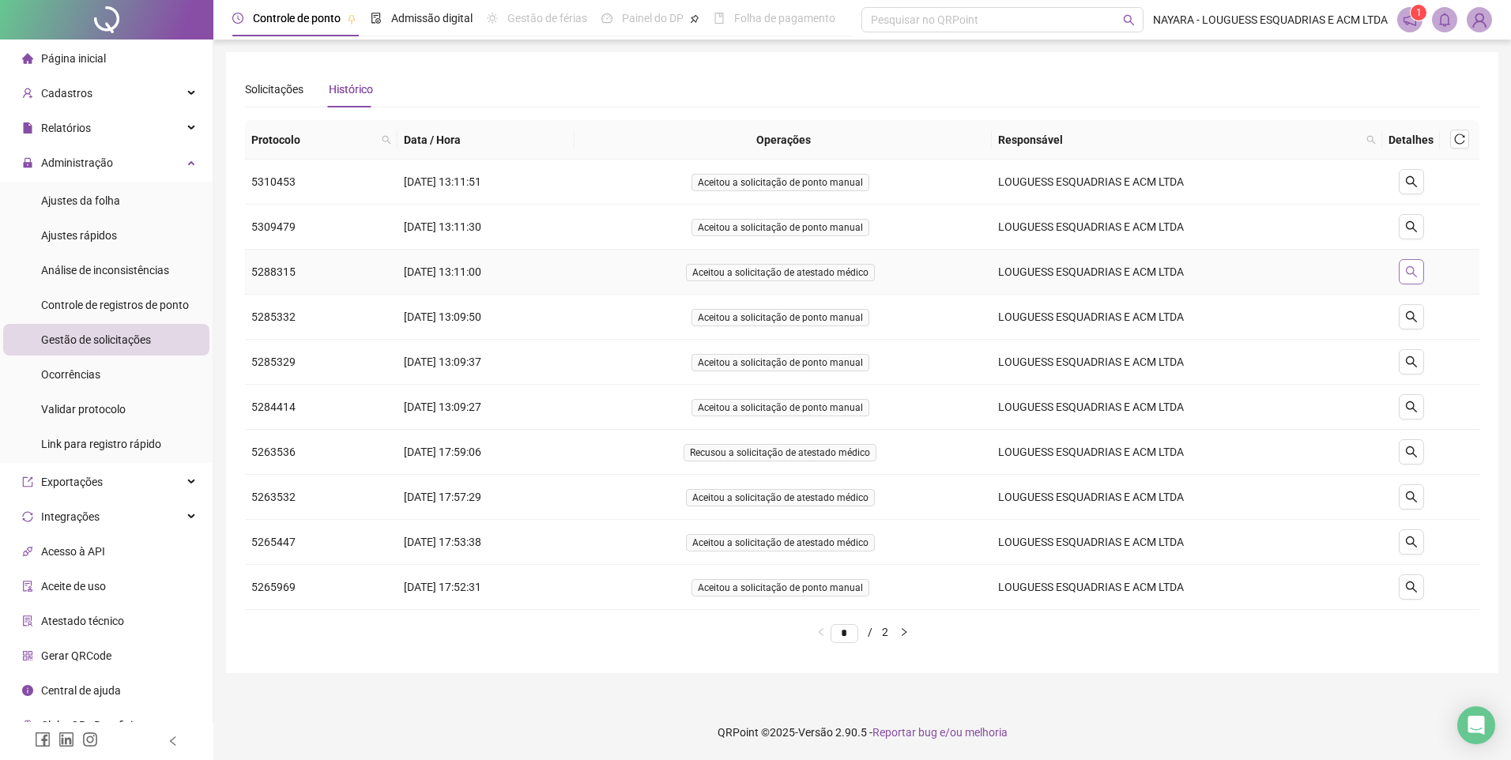
click at [1418, 267] on icon "search" at bounding box center [1411, 272] width 13 height 13
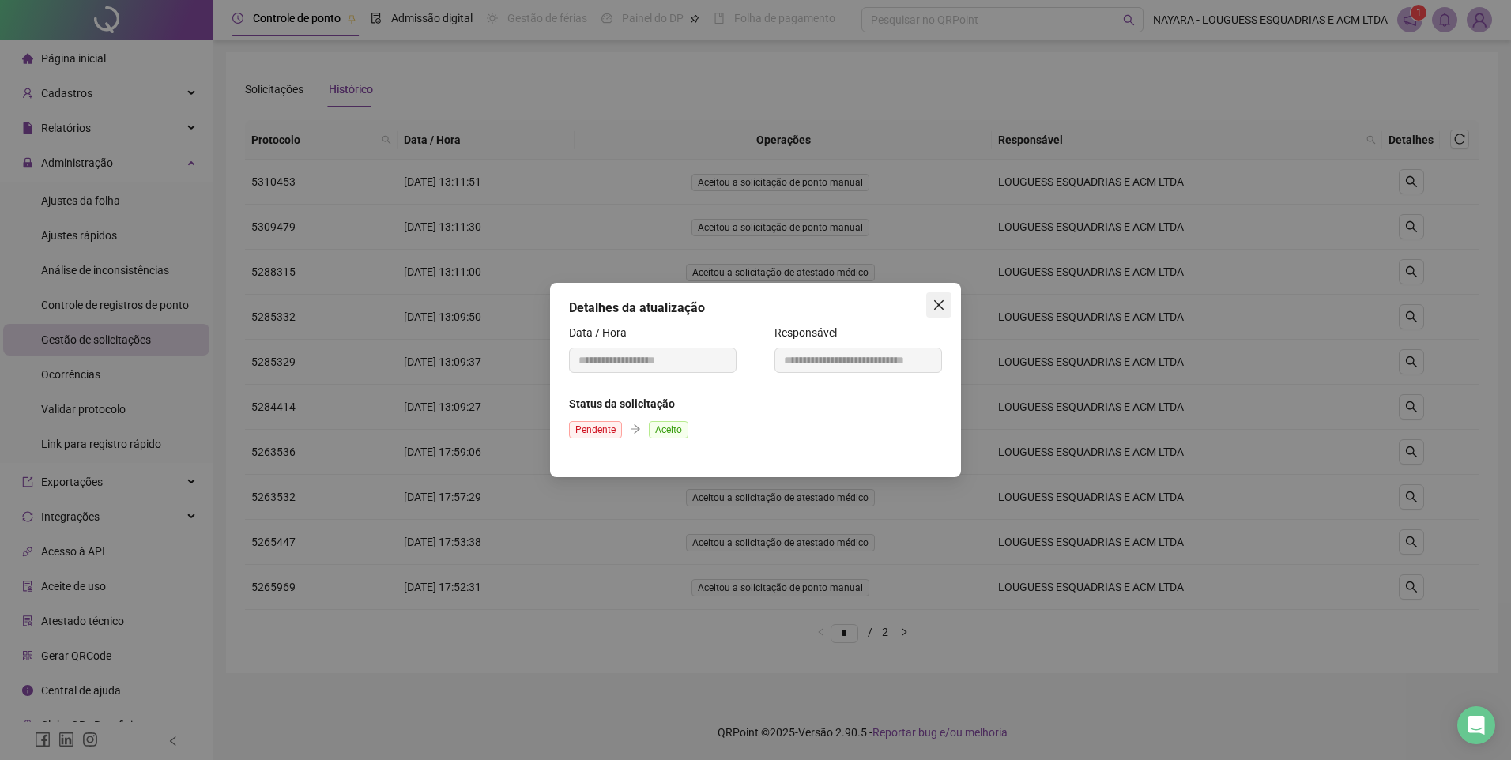
click at [938, 296] on button "Close" at bounding box center [938, 304] width 25 height 25
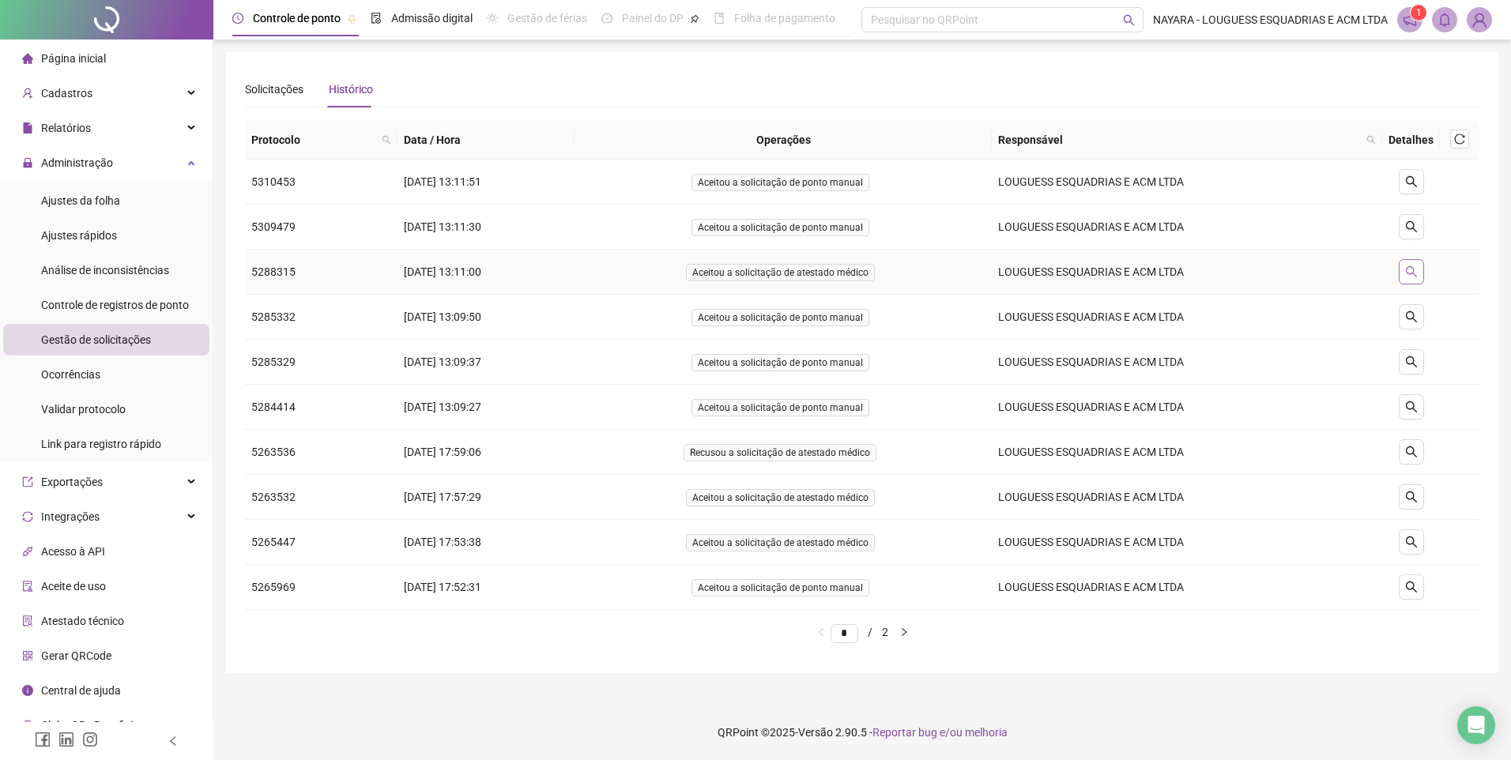
click at [1401, 279] on button "button" at bounding box center [1411, 271] width 25 height 25
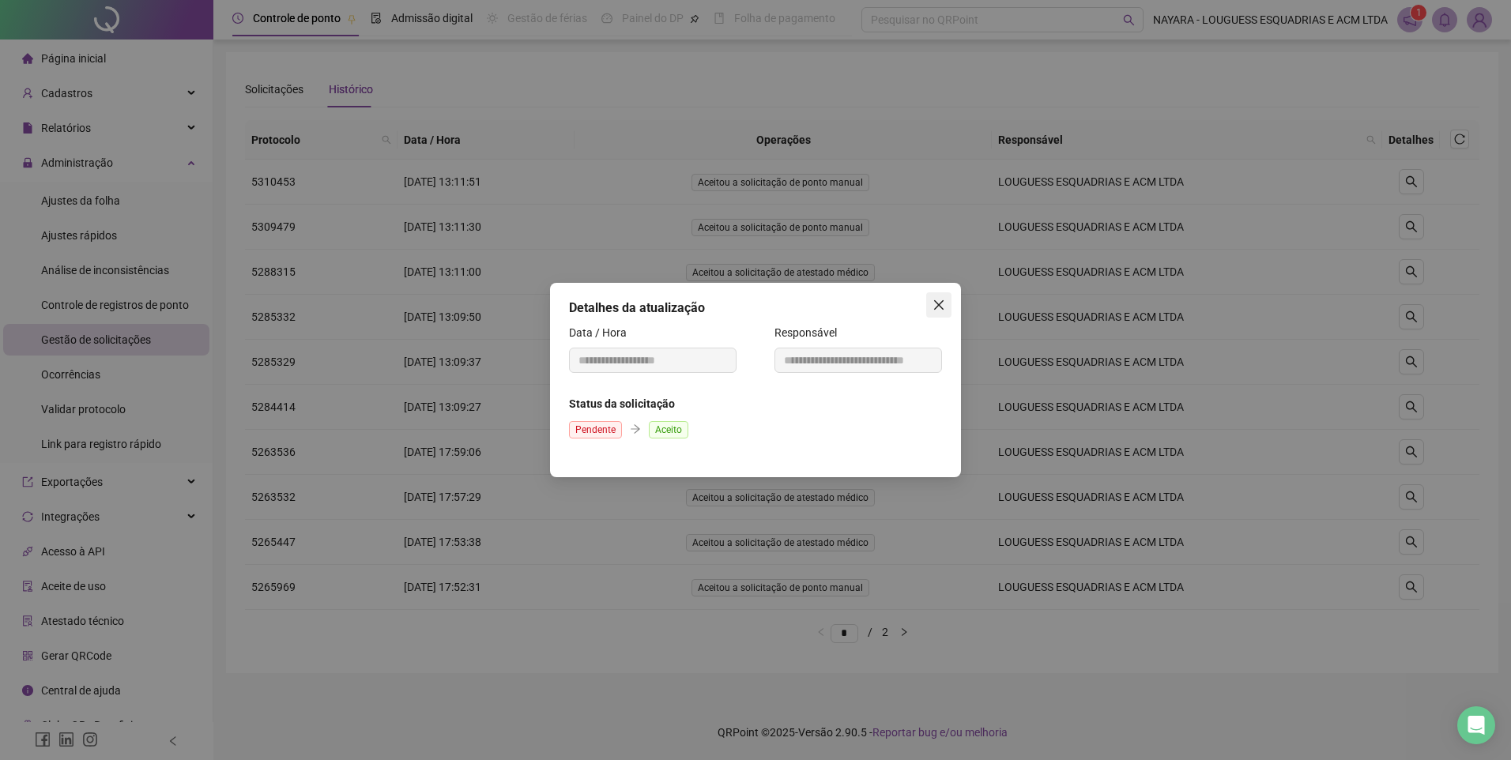
click at [930, 304] on span "Close" at bounding box center [938, 305] width 25 height 13
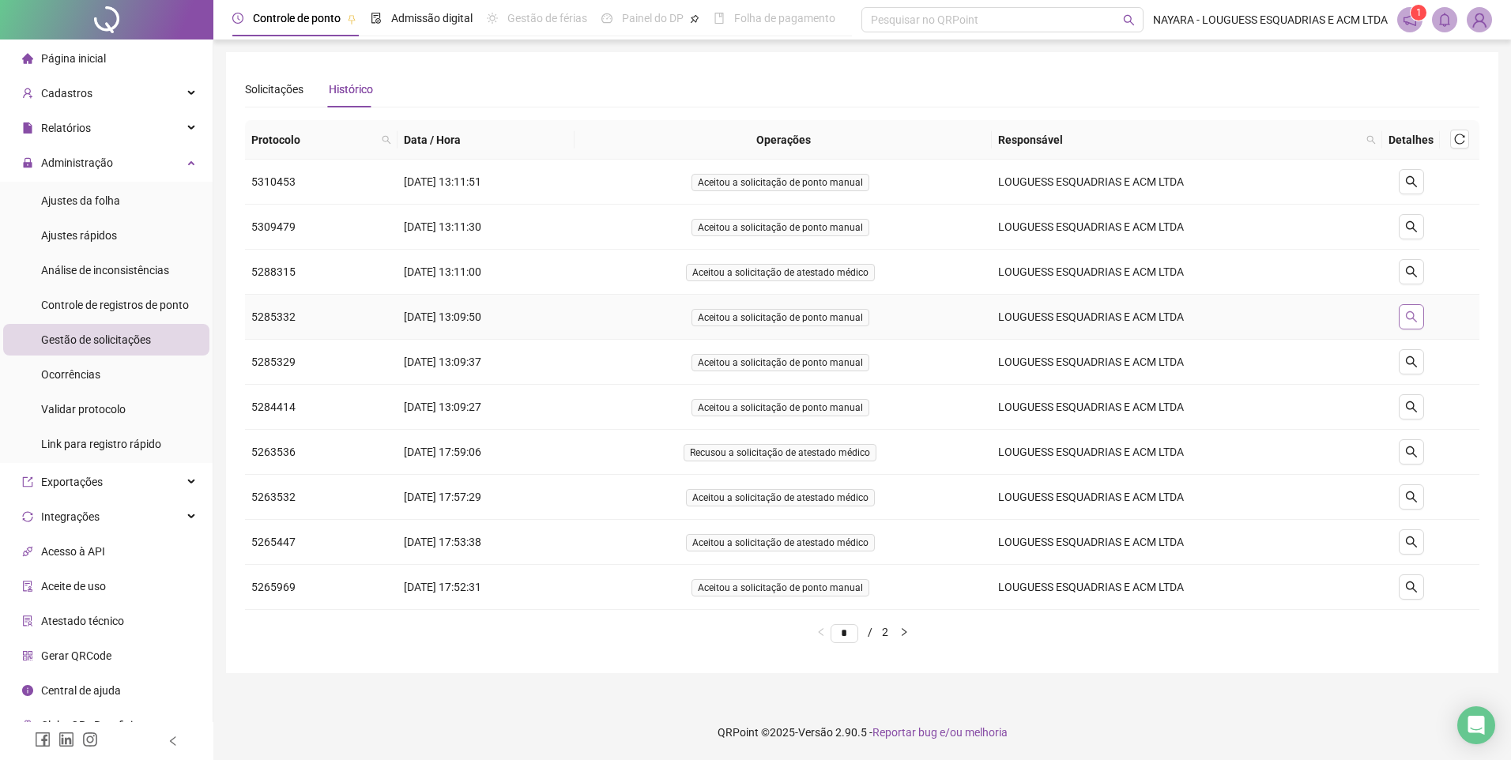
click at [1411, 318] on icon "search" at bounding box center [1411, 317] width 13 height 13
type input "**********"
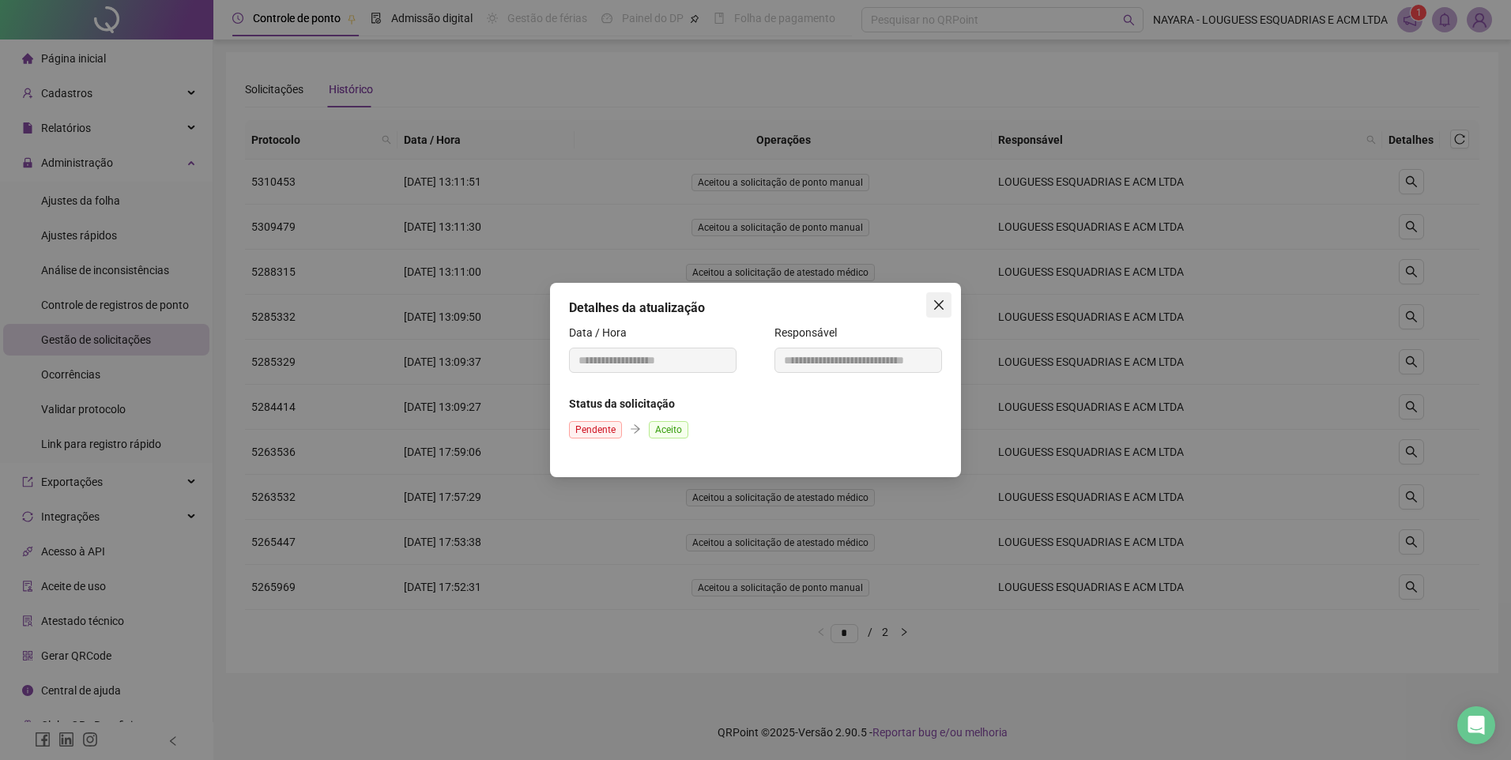
click at [948, 304] on span "Close" at bounding box center [938, 305] width 25 height 13
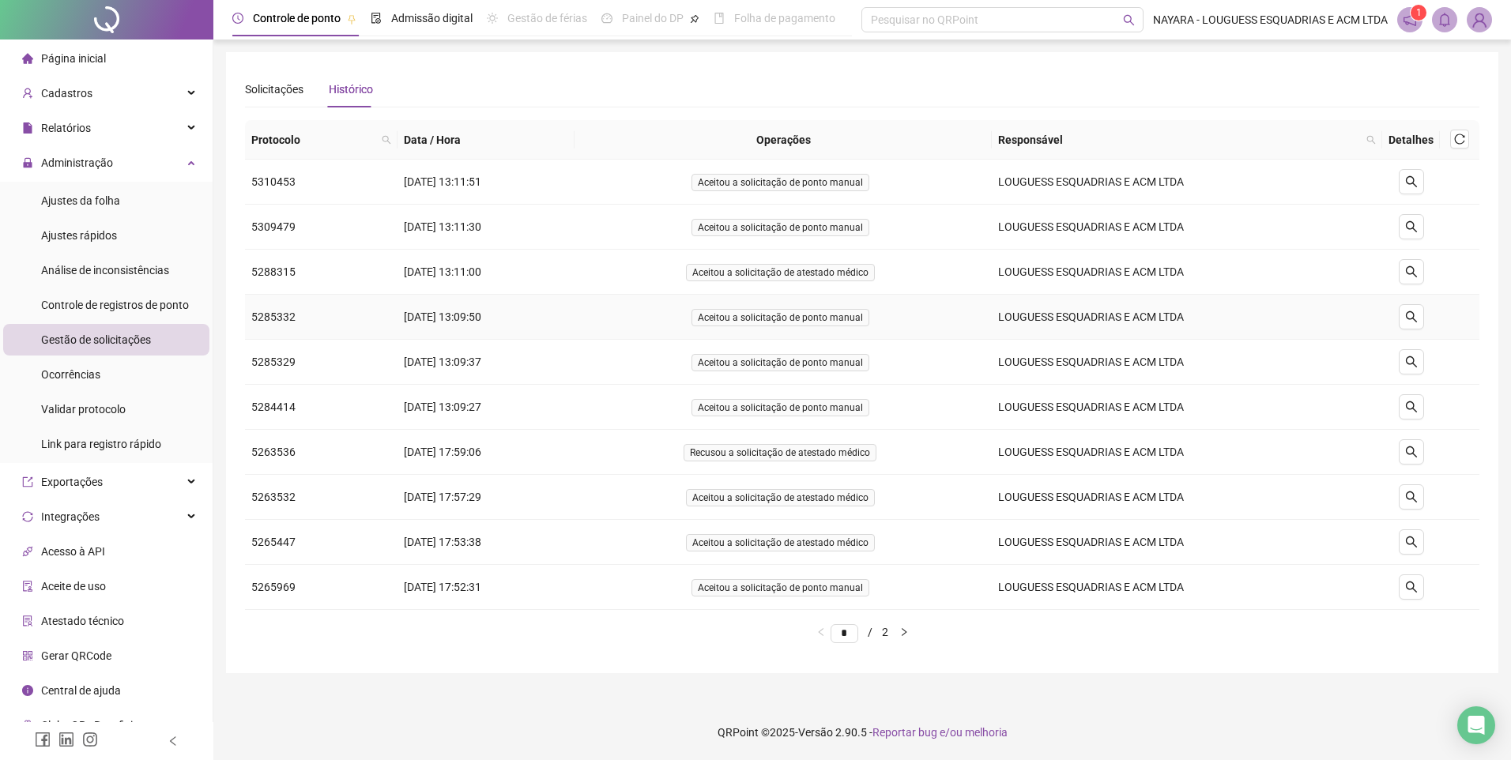
click at [289, 330] on td "5285332" at bounding box center [321, 317] width 153 height 45
click at [443, 330] on td "[DATE] 13:09:50" at bounding box center [486, 317] width 177 height 45
click at [647, 332] on td "Aceitou a solicitação de ponto manual" at bounding box center [783, 317] width 417 height 45
click at [726, 328] on td "Aceitou a solicitação de ponto manual" at bounding box center [783, 317] width 417 height 45
click at [774, 340] on td "Aceitou a solicitação de ponto manual" at bounding box center [783, 362] width 417 height 45
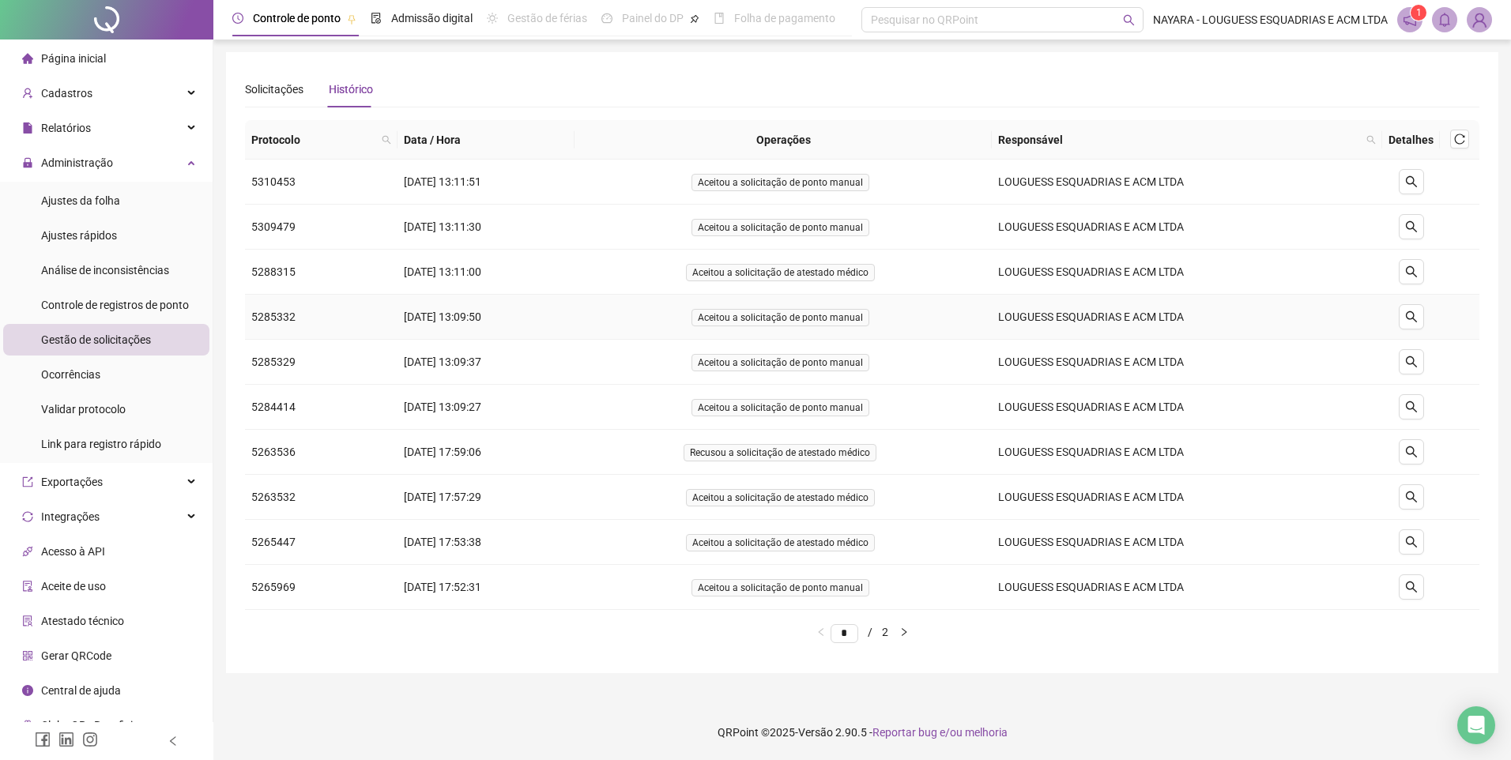
click at [789, 319] on span "Aceitou a solicitação de ponto manual" at bounding box center [781, 317] width 178 height 17
click at [933, 322] on td "Aceitou a solicitação de ponto manual" at bounding box center [783, 317] width 417 height 45
click at [1411, 320] on icon "search" at bounding box center [1411, 317] width 13 height 13
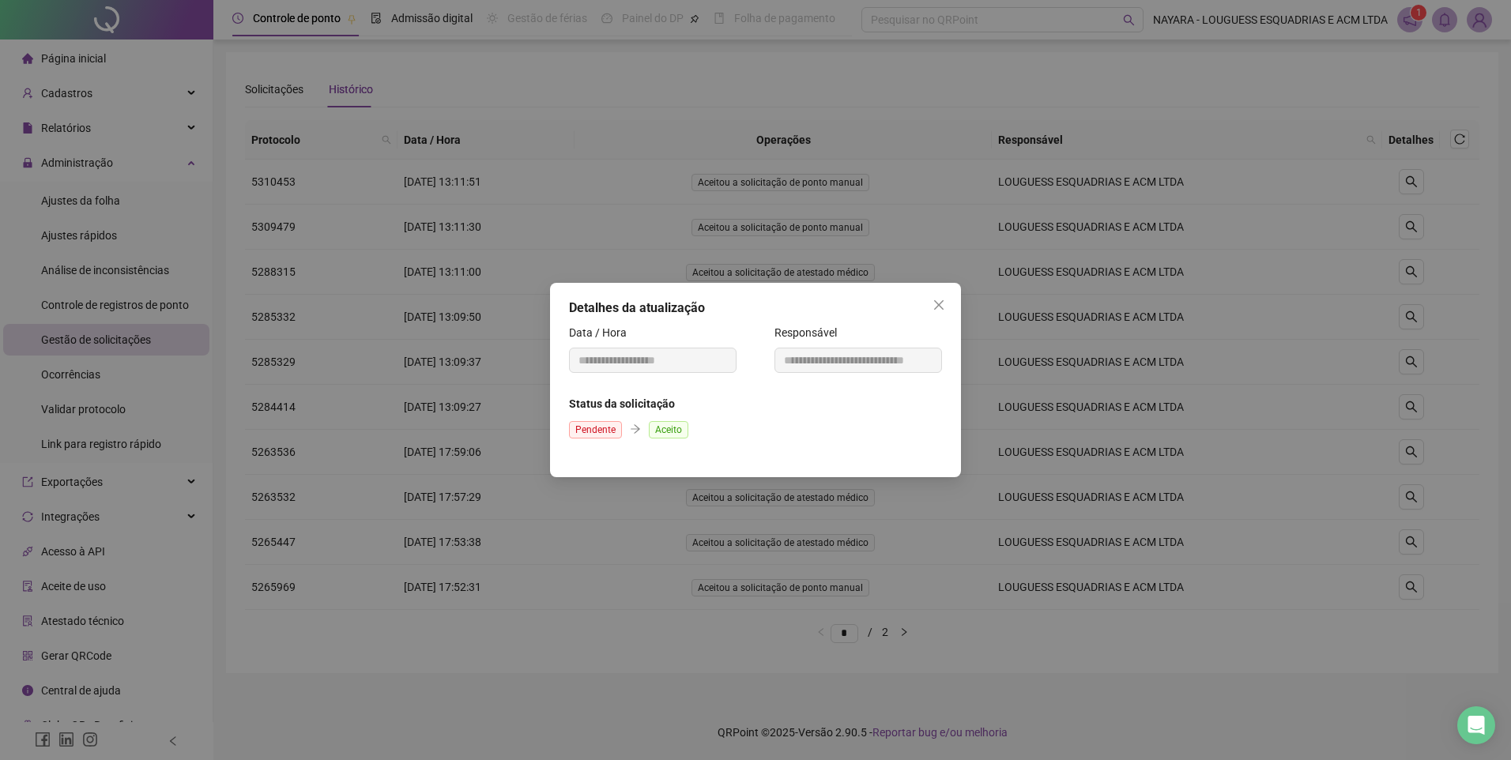
click at [672, 415] on div "Status da solicitação Pendente Aceito" at bounding box center [755, 418] width 373 height 47
click at [609, 424] on span "Pendente" at bounding box center [595, 429] width 53 height 17
click at [641, 429] on div "Pendente Aceito" at bounding box center [755, 429] width 373 height 27
click at [632, 346] on div "Data / Hora" at bounding box center [653, 336] width 168 height 24
click at [629, 311] on div "Detalhes da atualização" at bounding box center [755, 308] width 373 height 19
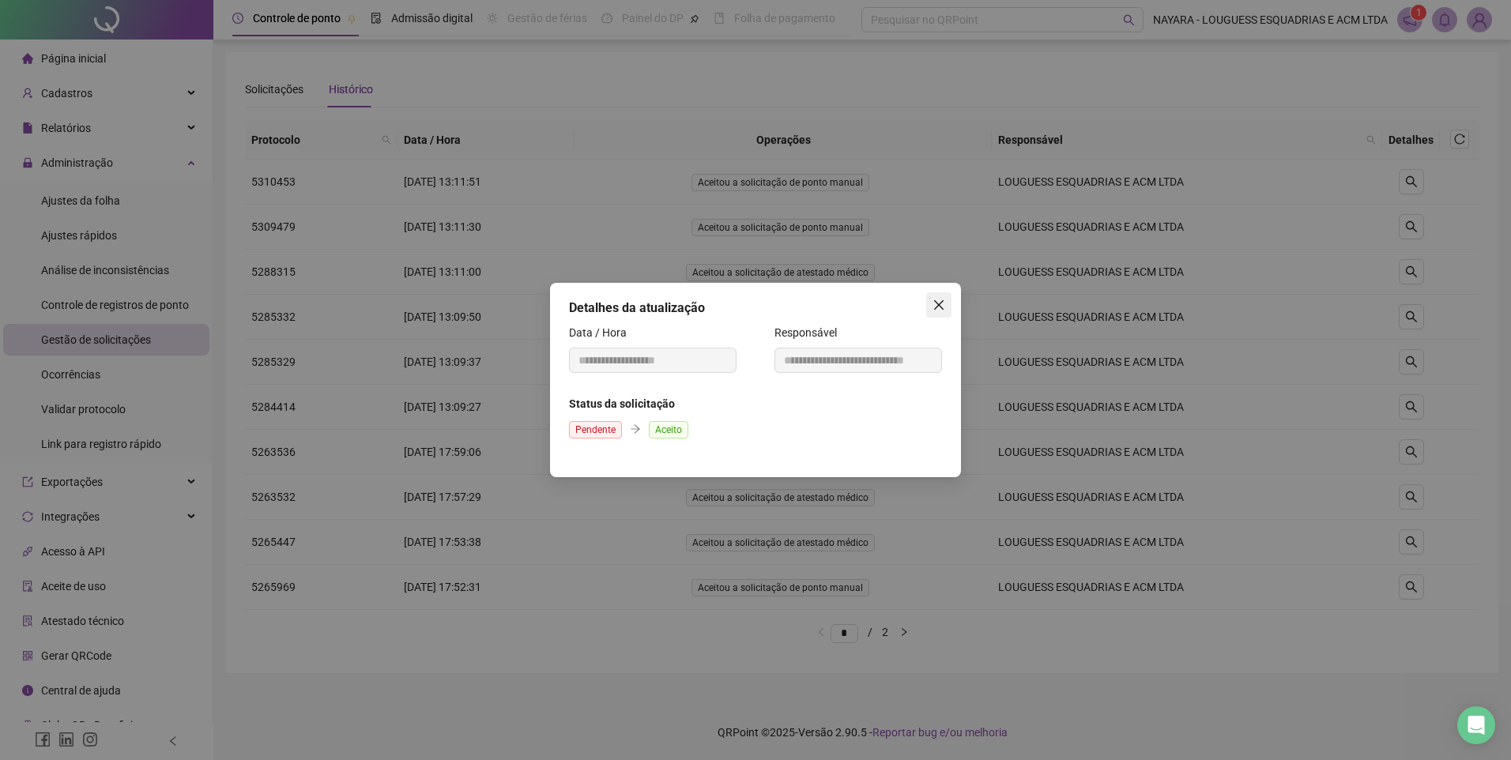
click at [941, 311] on icon "close" at bounding box center [939, 305] width 13 height 13
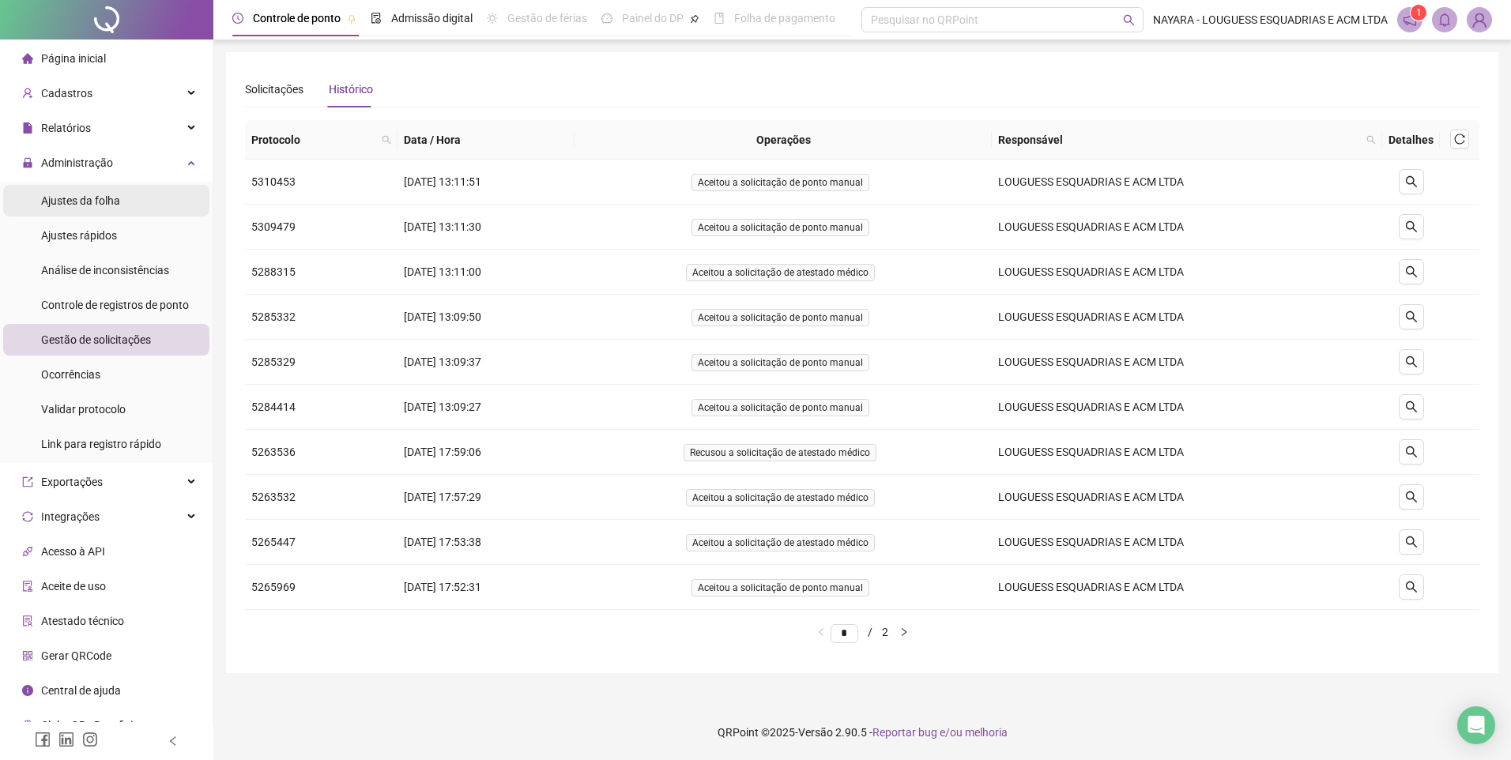
click at [116, 202] on span "Ajustes da folha" at bounding box center [80, 200] width 79 height 13
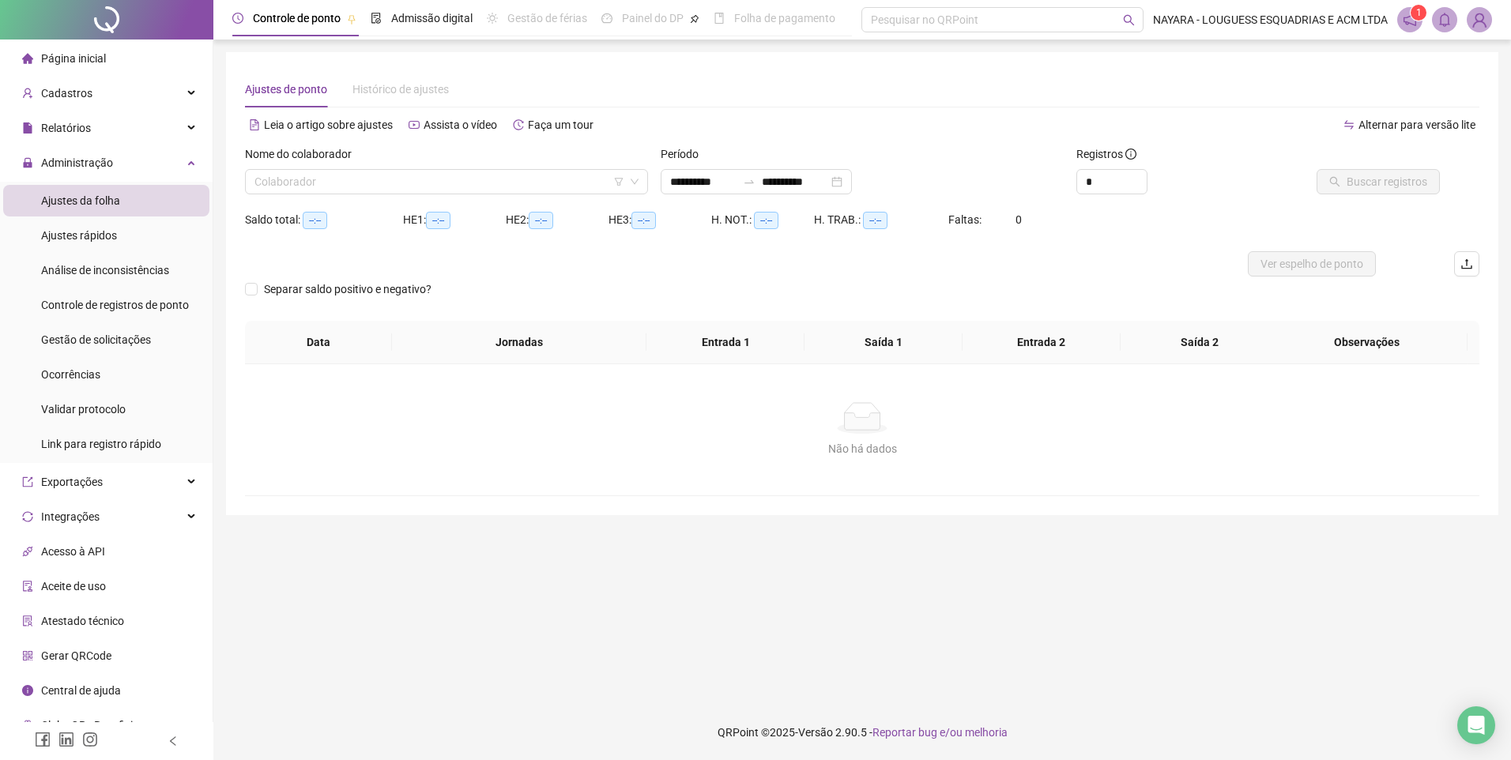
type input "**********"
click at [305, 175] on input "search" at bounding box center [440, 182] width 370 height 24
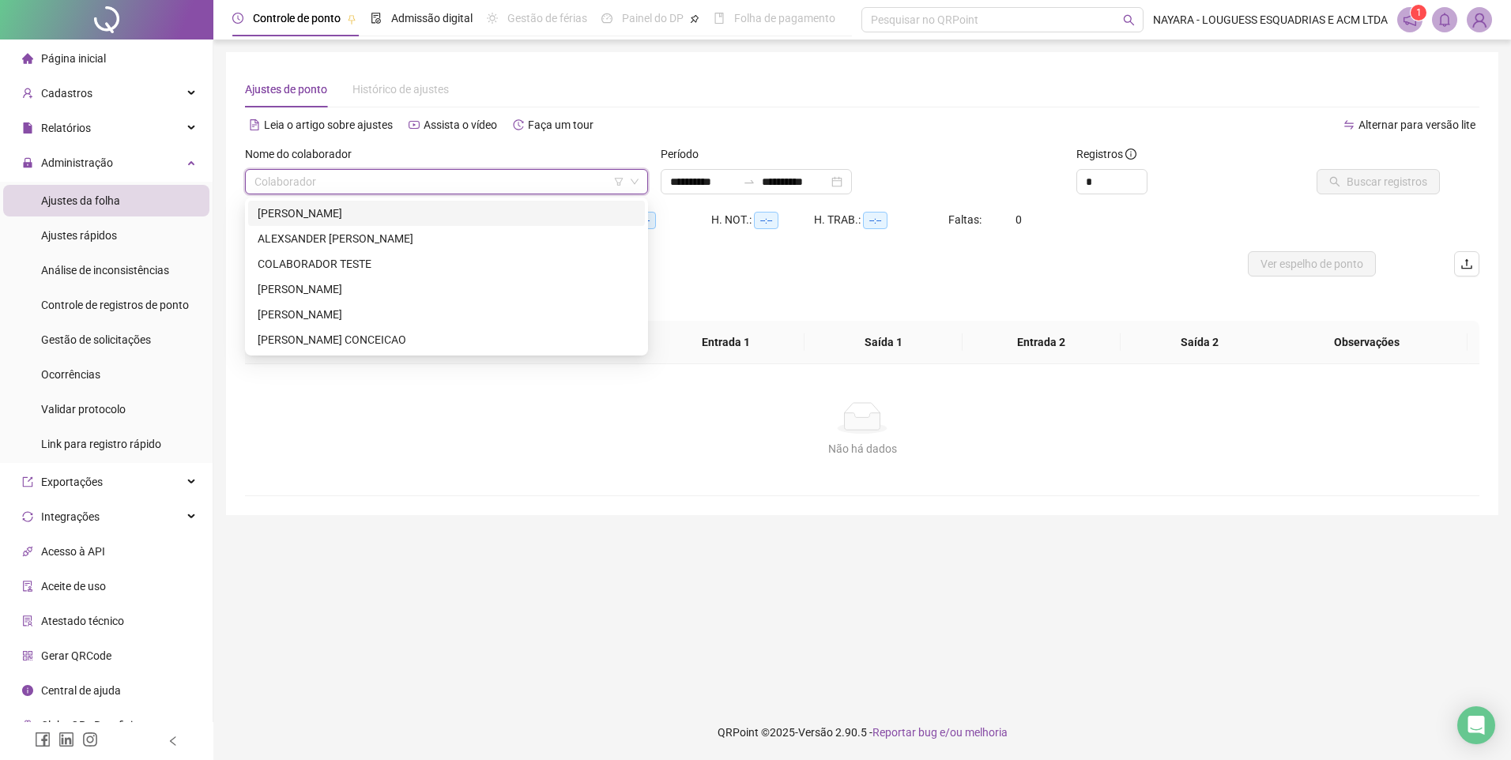
click at [356, 224] on div "[PERSON_NAME]" at bounding box center [446, 213] width 397 height 25
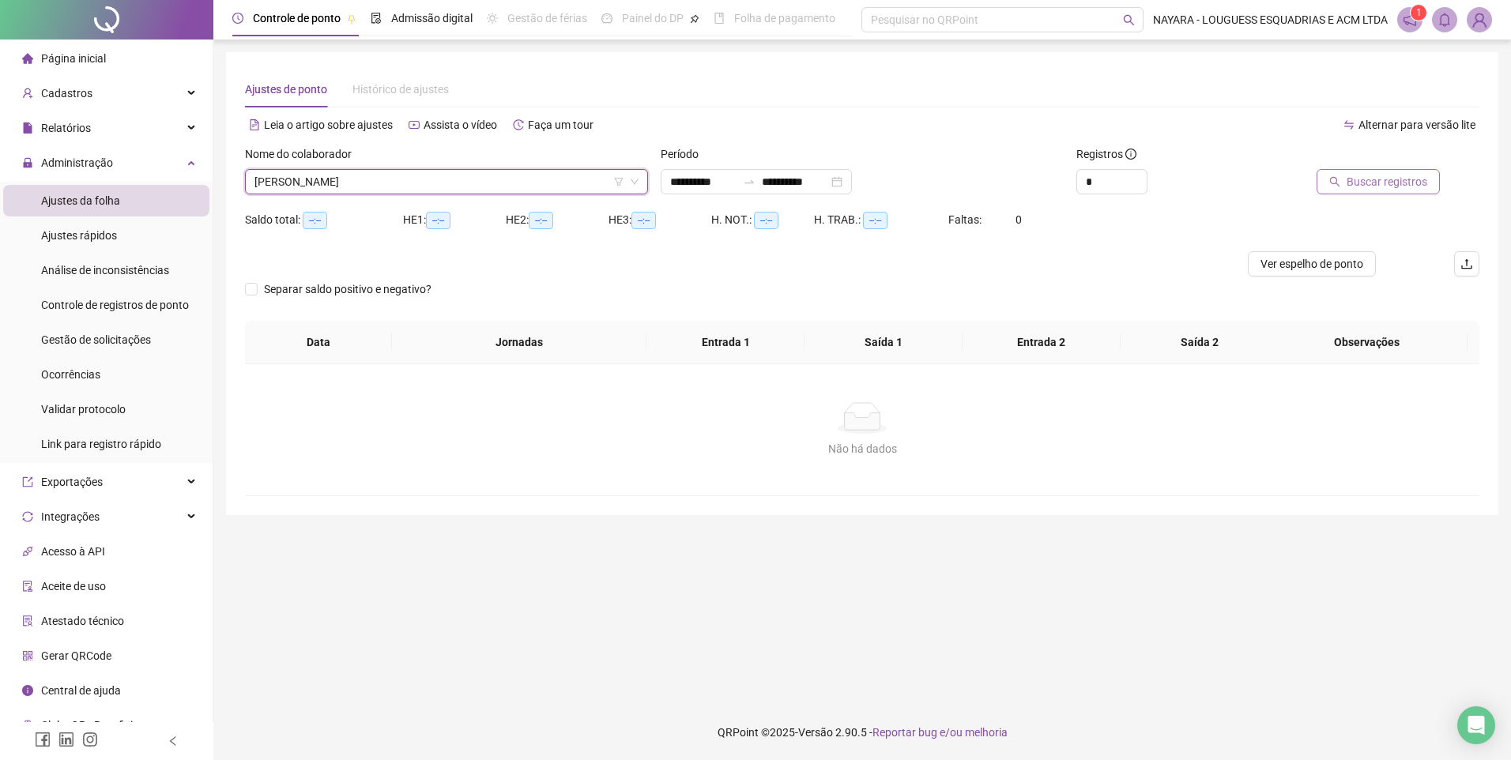
click at [1362, 188] on span "Buscar registros" at bounding box center [1387, 181] width 81 height 17
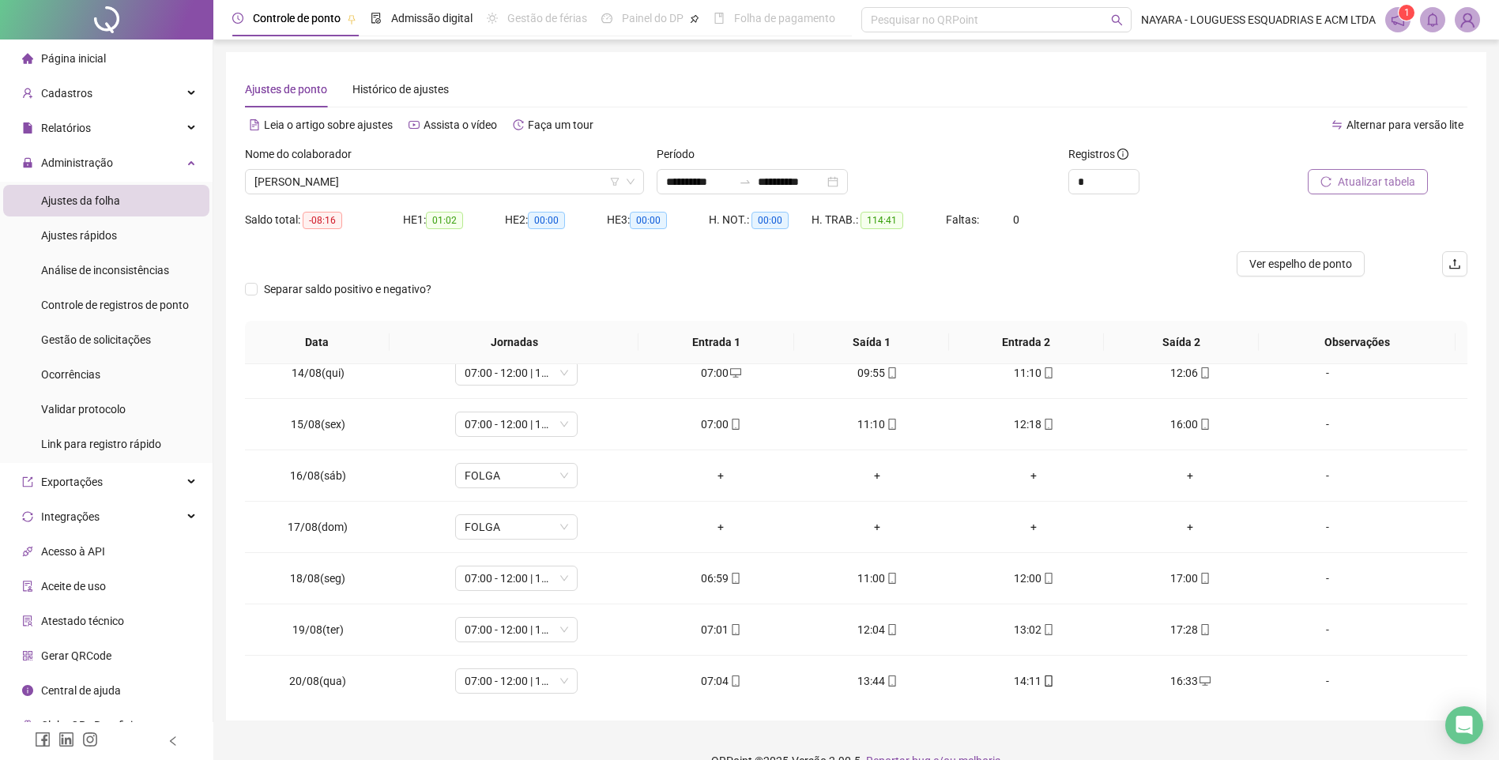
scroll to position [690, 0]
drag, startPoint x: 1092, startPoint y: 183, endPoint x: 1020, endPoint y: 182, distance: 71.2
click at [1021, 182] on div "**********" at bounding box center [856, 176] width 1235 height 62
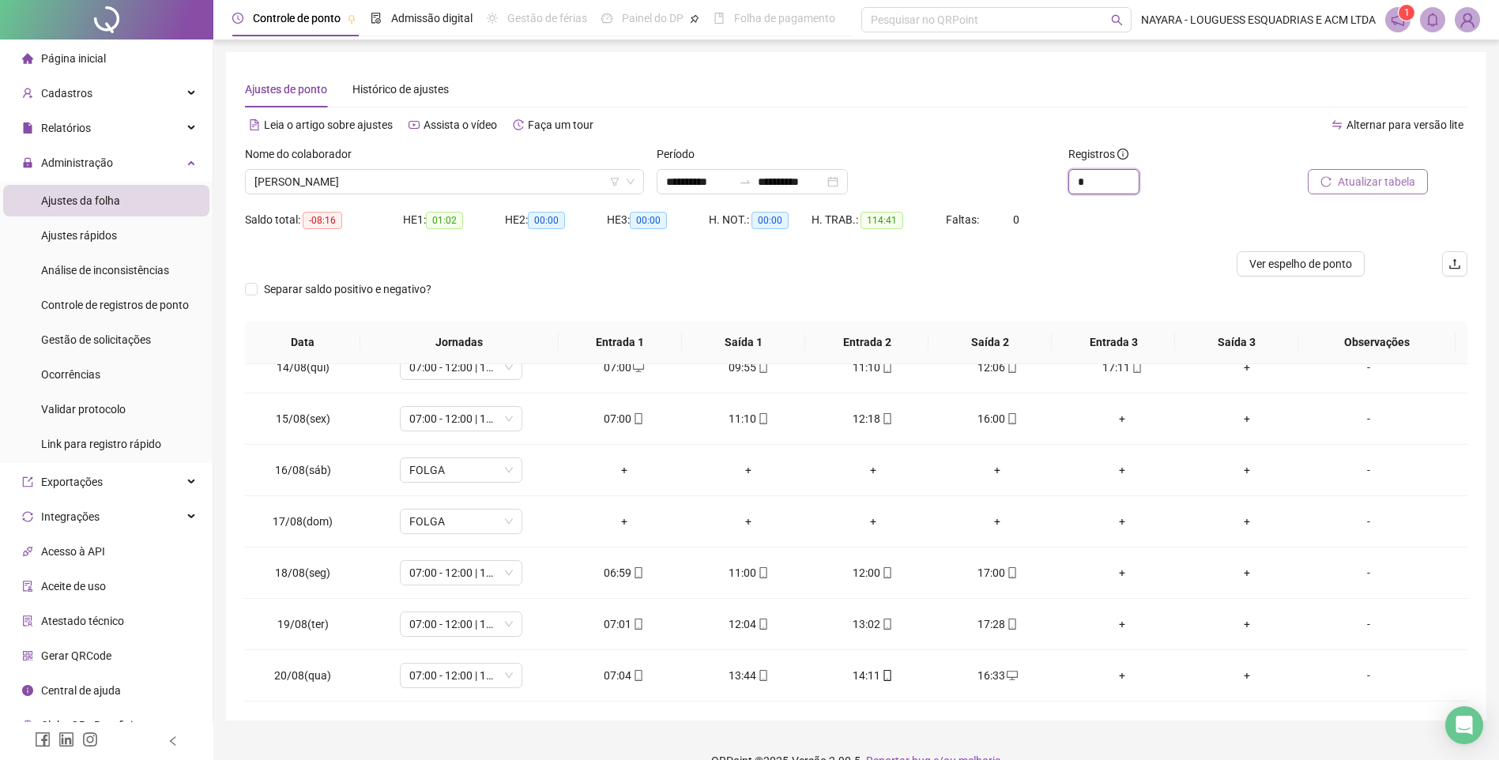
type input "*"
click at [1382, 177] on span "Atualizar tabela" at bounding box center [1376, 181] width 77 height 17
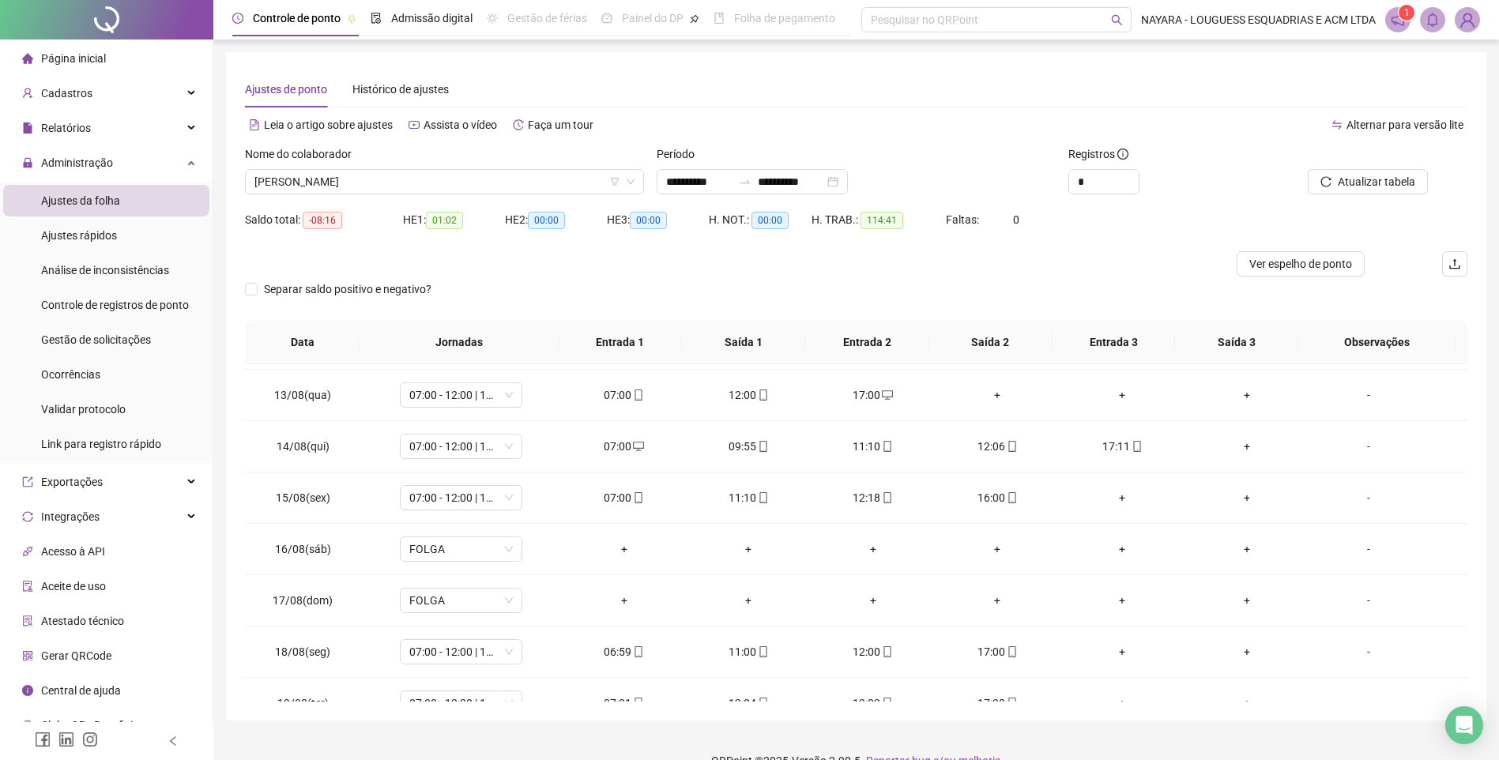
click at [979, 272] on div at bounding box center [703, 263] width 917 height 25
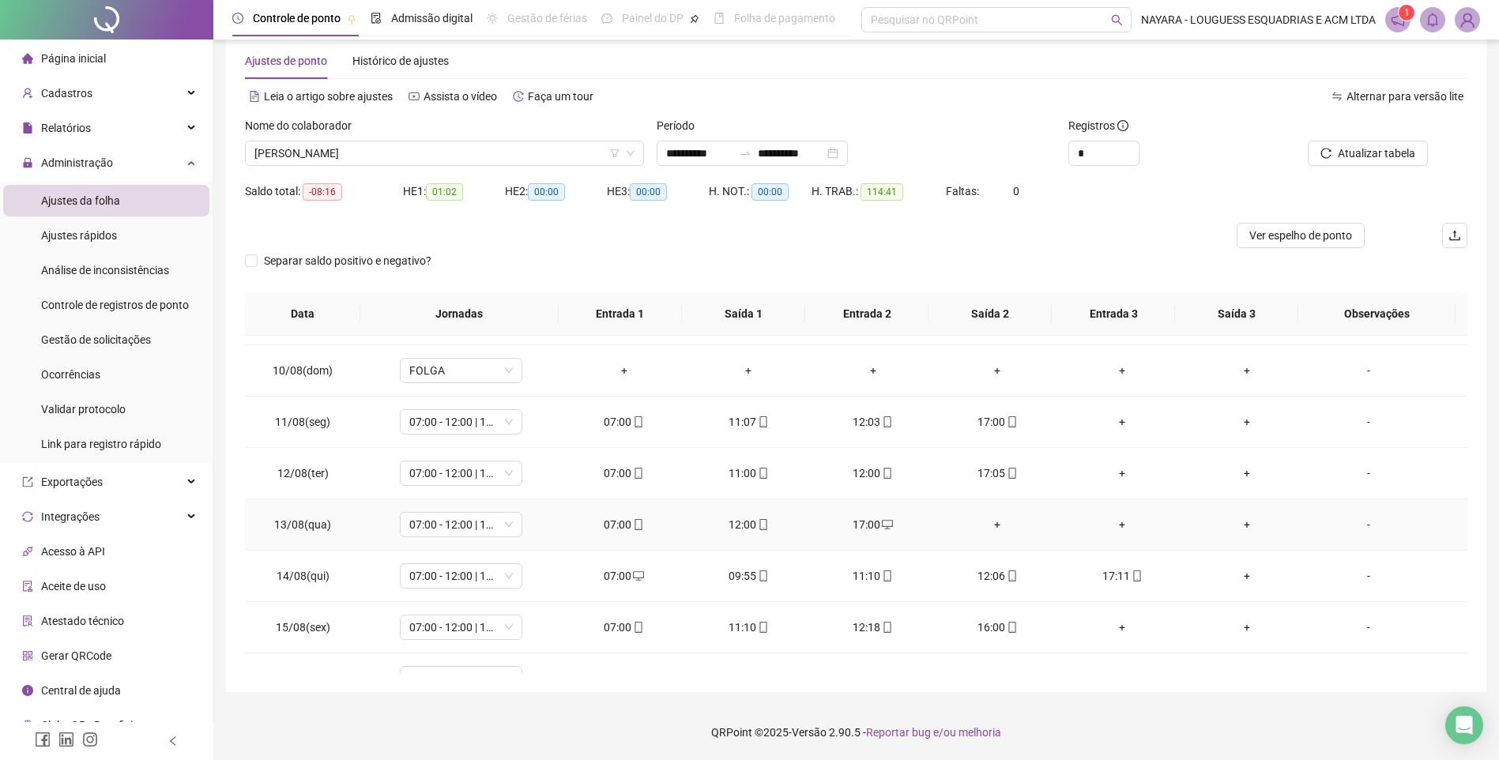
scroll to position [532, 0]
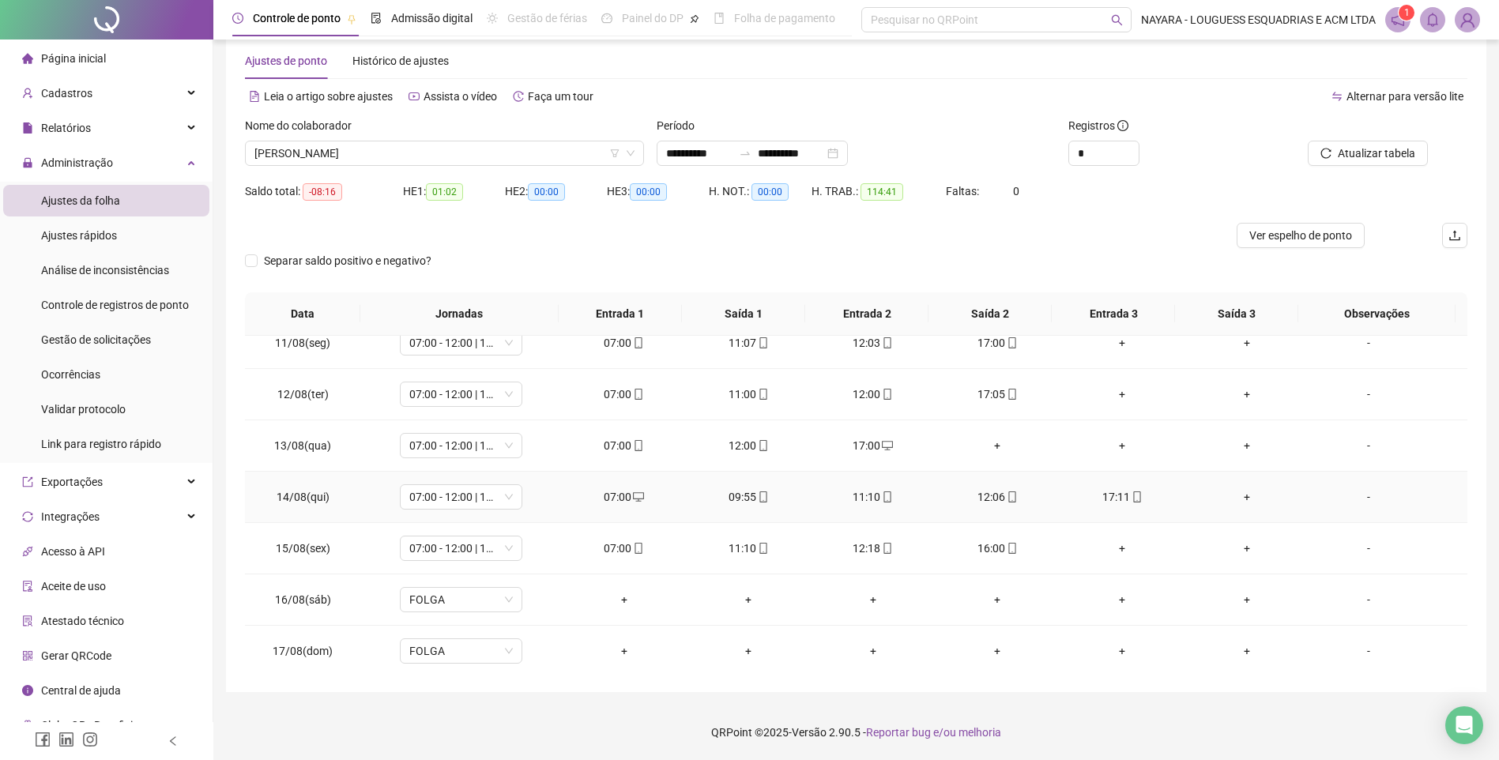
click at [746, 500] on div "09:55" at bounding box center [749, 496] width 100 height 17
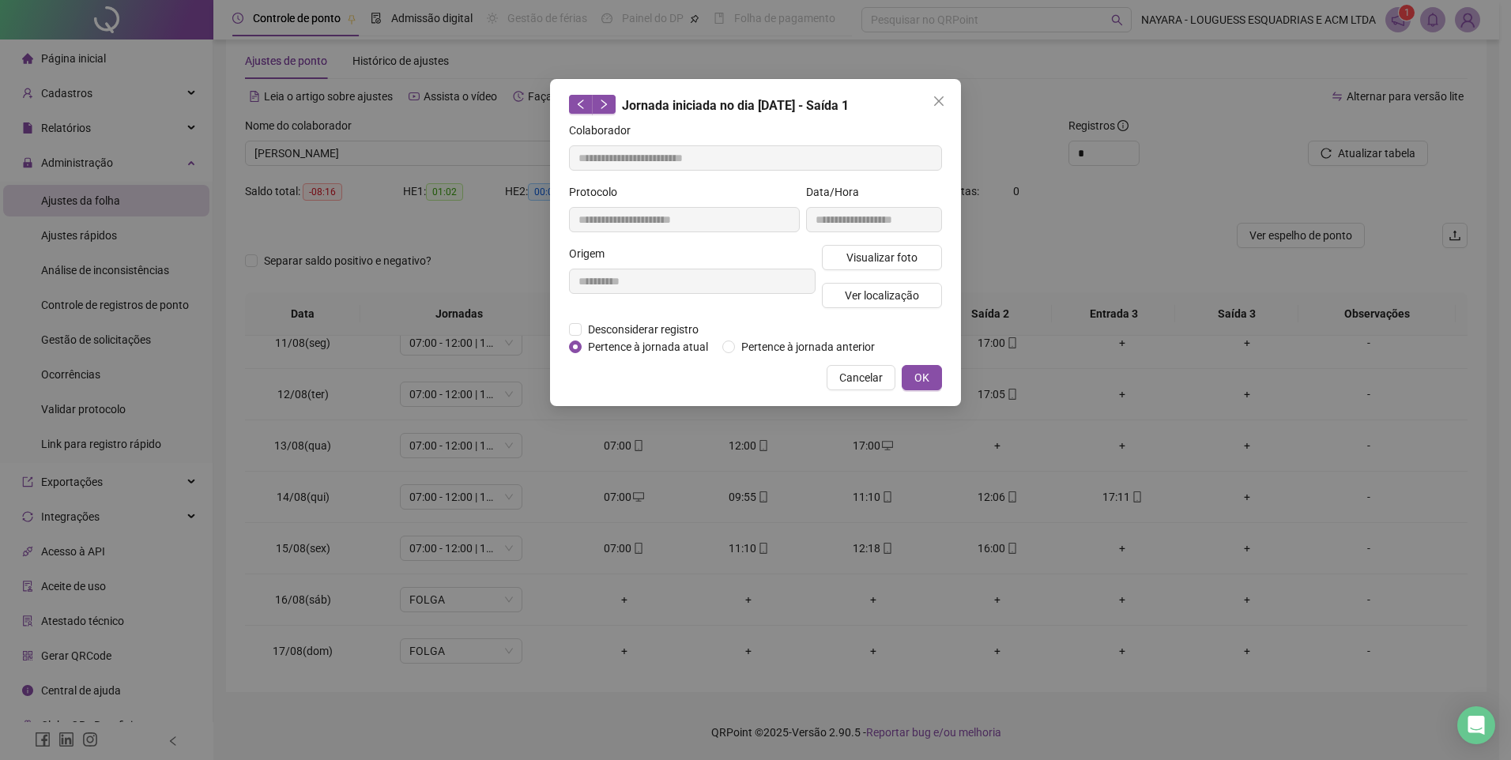
type input "**********"
click at [887, 262] on span "Visualizar foto" at bounding box center [882, 257] width 71 height 17
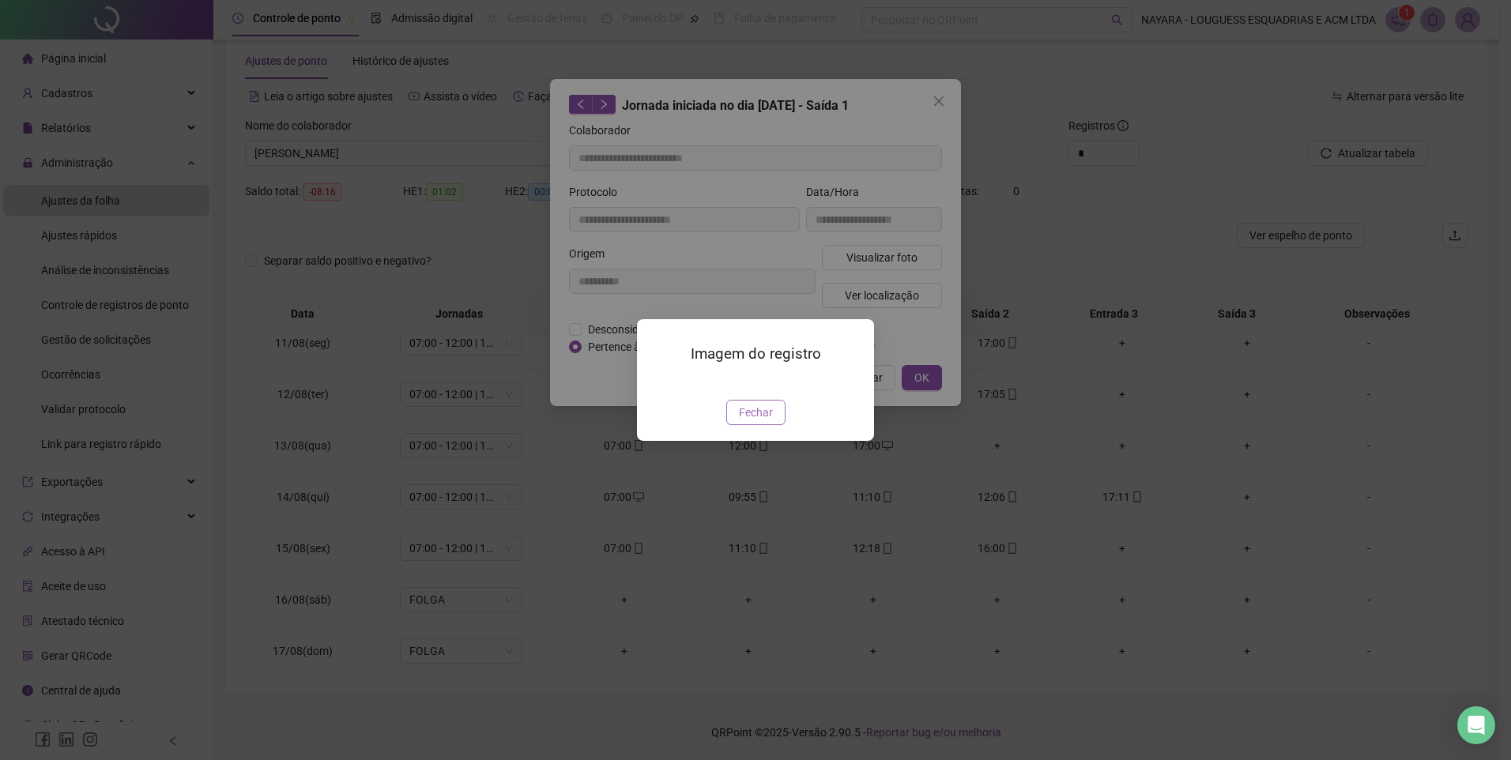
click at [765, 421] on span "Fechar" at bounding box center [756, 412] width 34 height 17
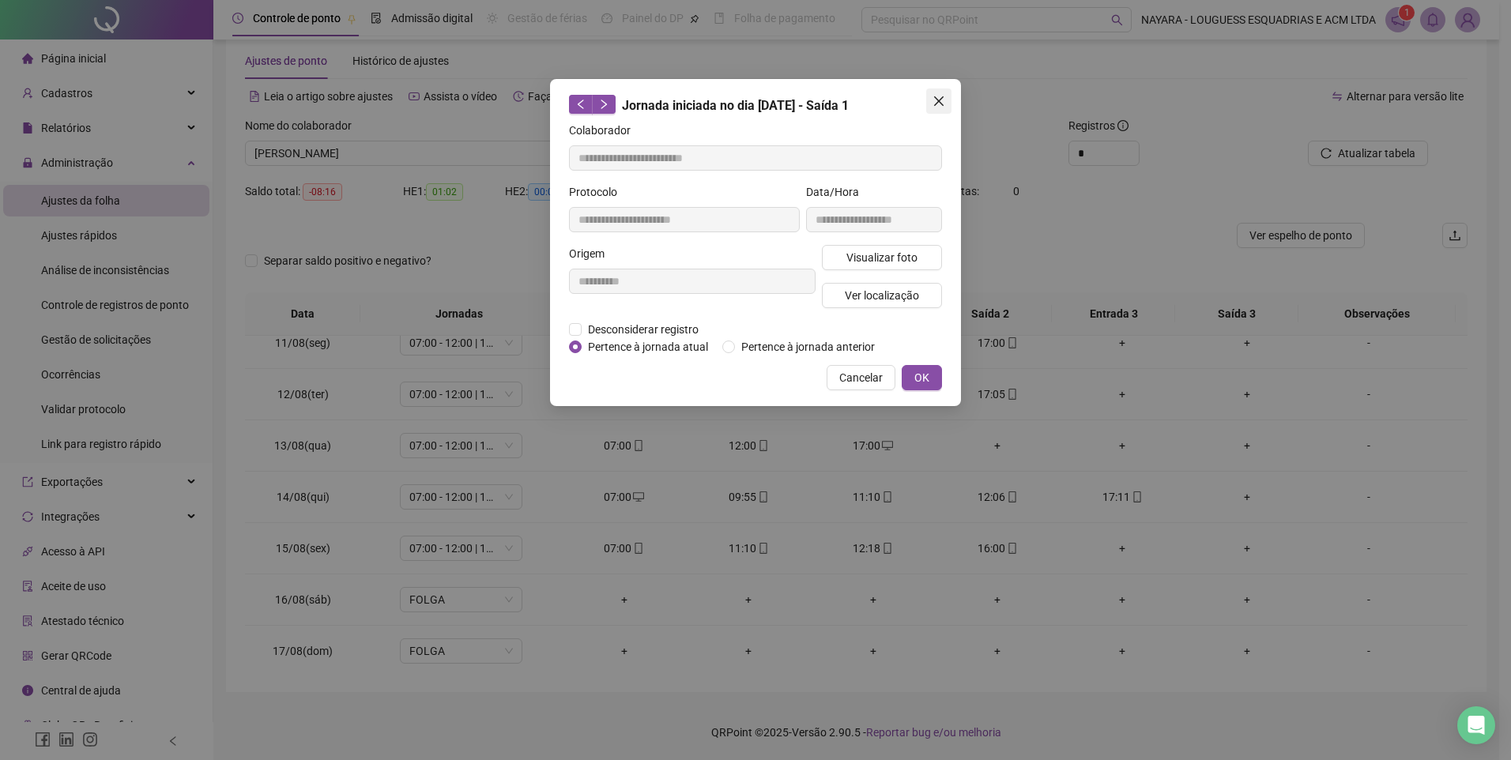
click at [943, 101] on icon "close" at bounding box center [939, 101] width 13 height 13
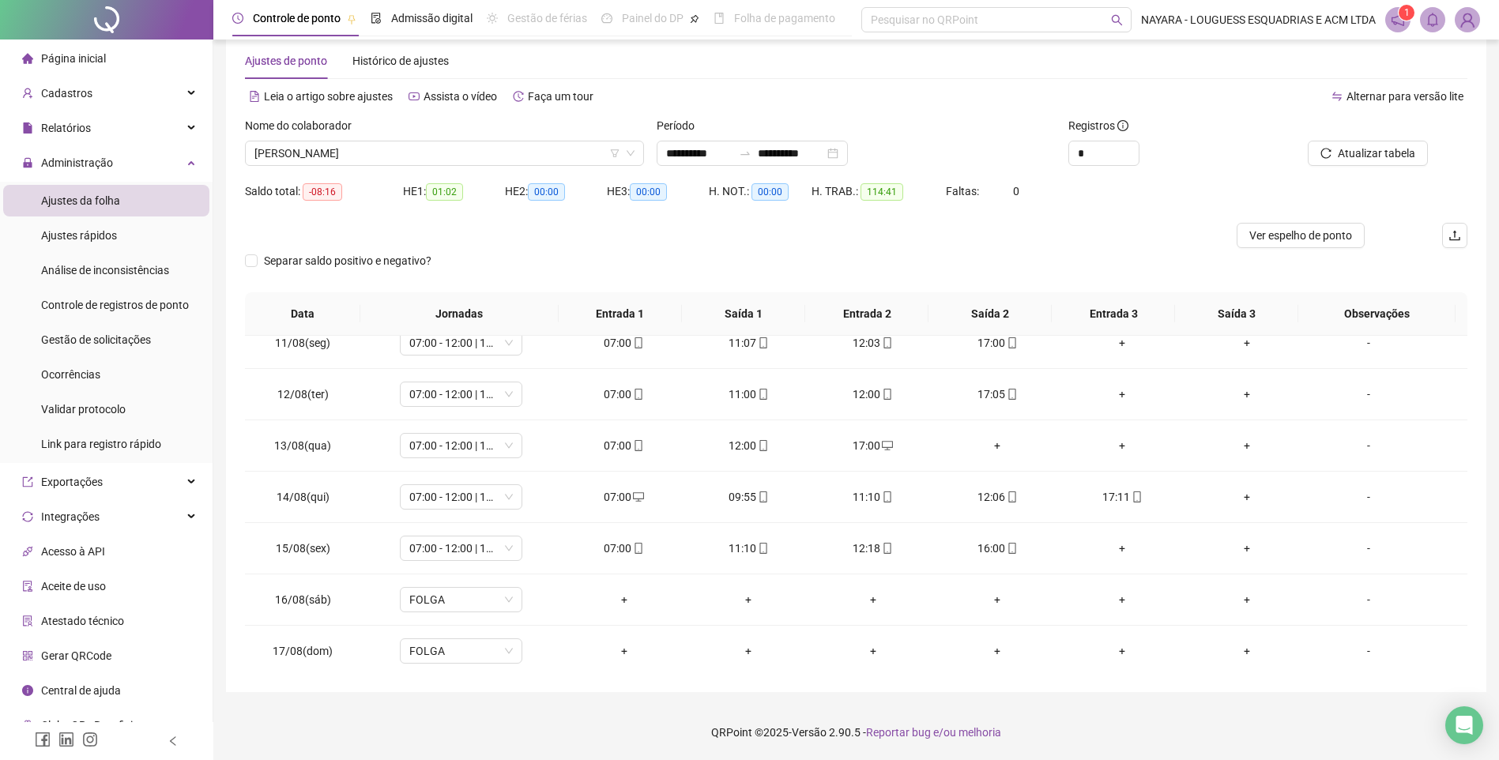
click at [633, 496] on icon "desktop" at bounding box center [638, 497] width 11 height 11
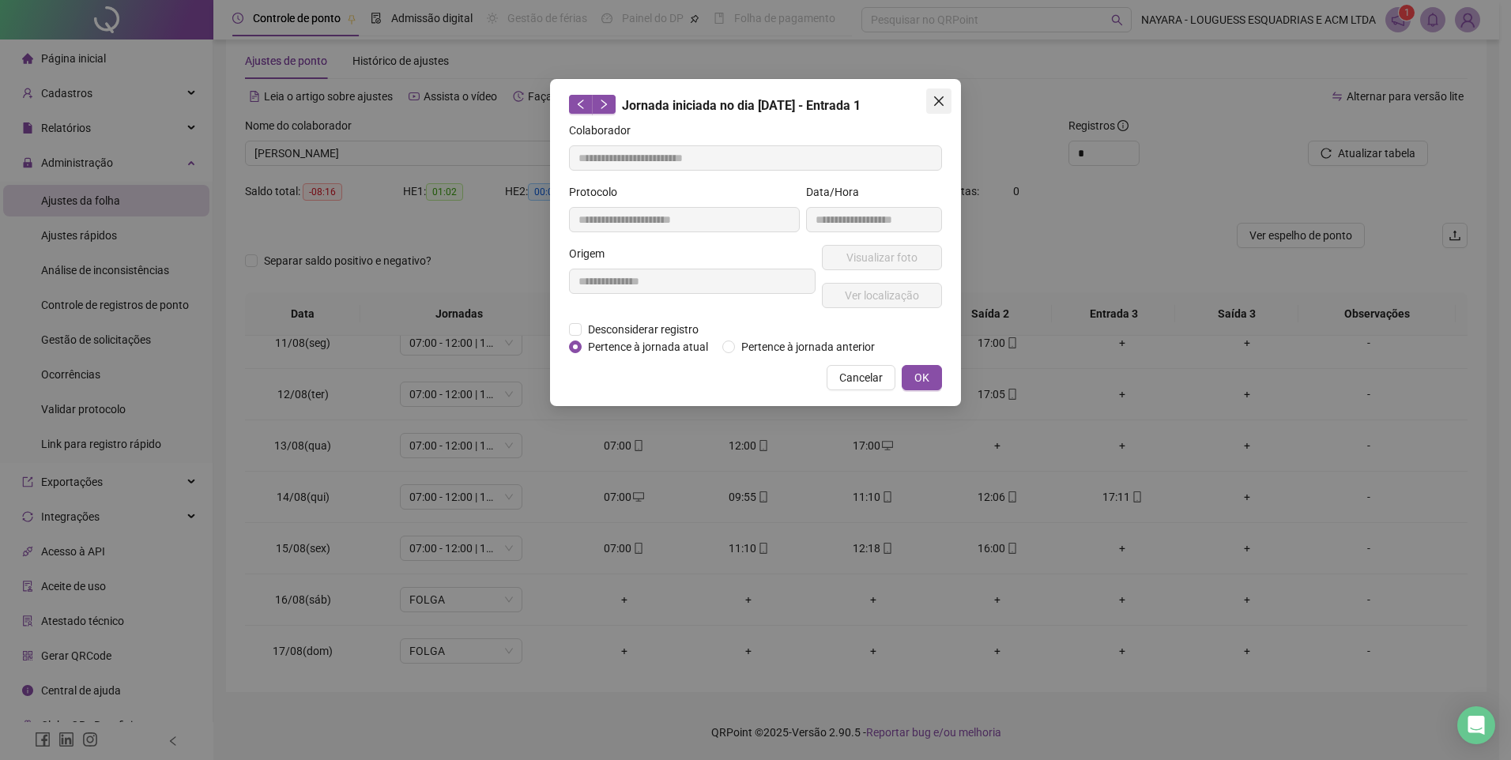
click at [936, 96] on icon "close" at bounding box center [939, 101] width 13 height 13
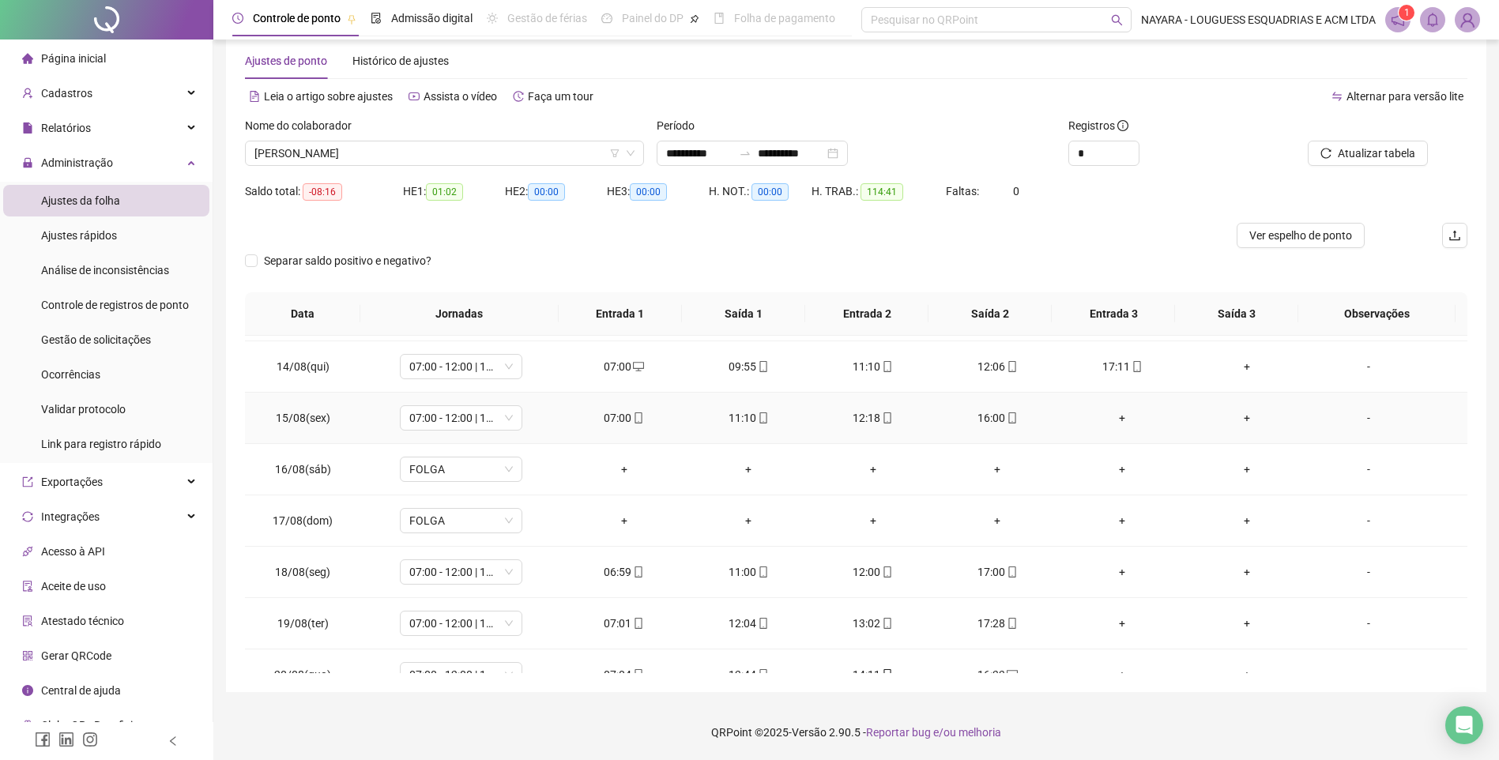
scroll to position [690, 0]
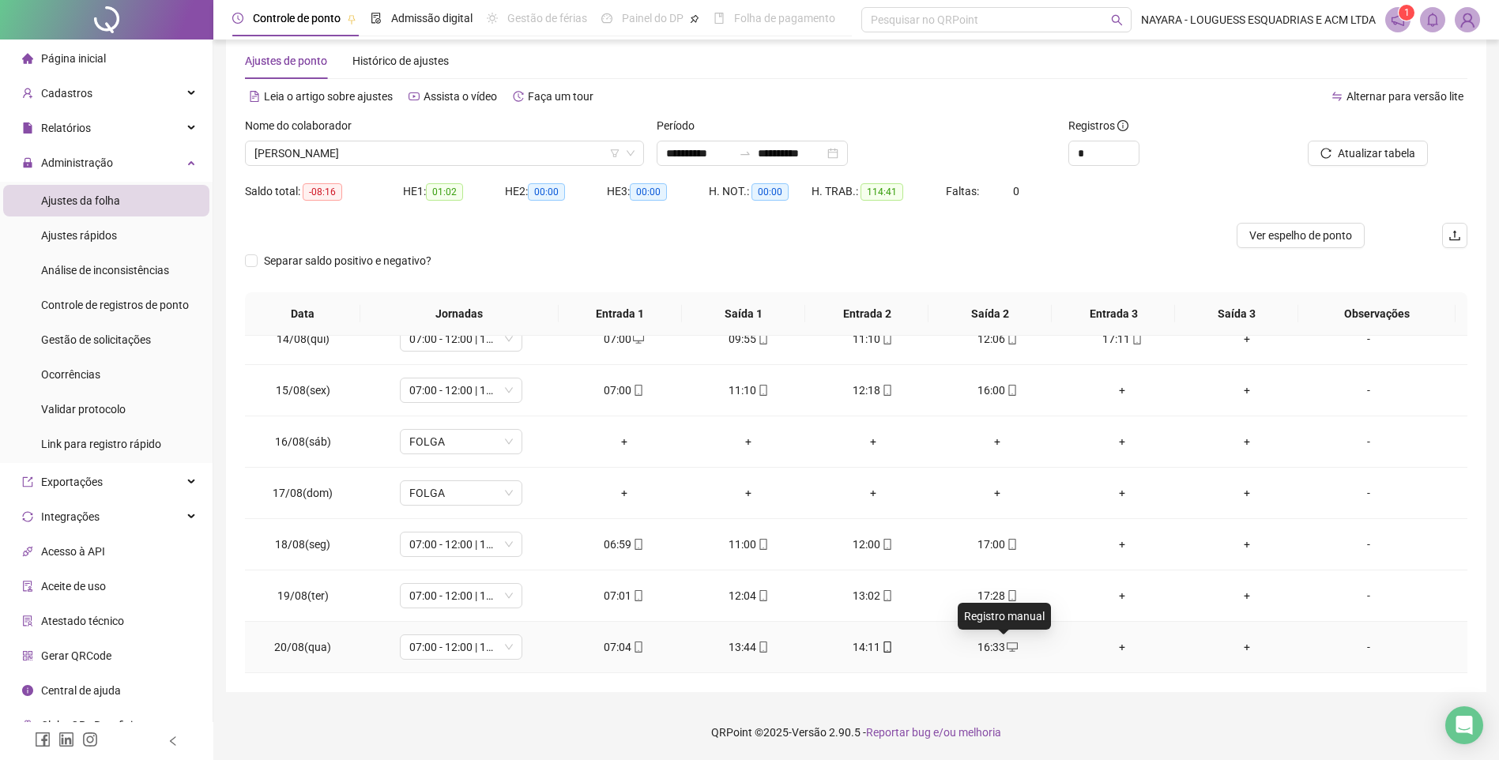
click at [1007, 649] on icon "desktop" at bounding box center [1012, 647] width 11 height 9
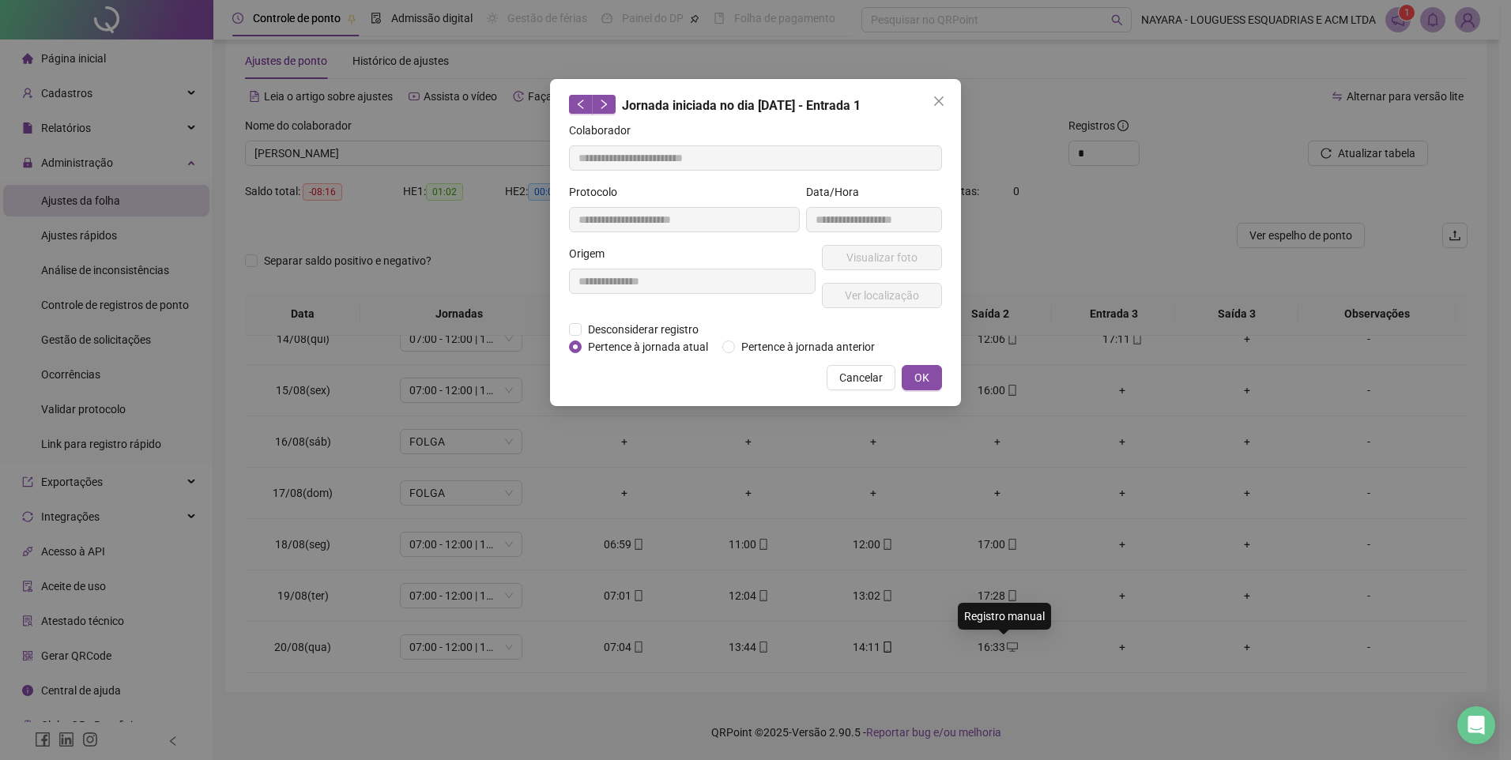
type input "**********"
click at [942, 104] on icon "close" at bounding box center [938, 100] width 9 height 9
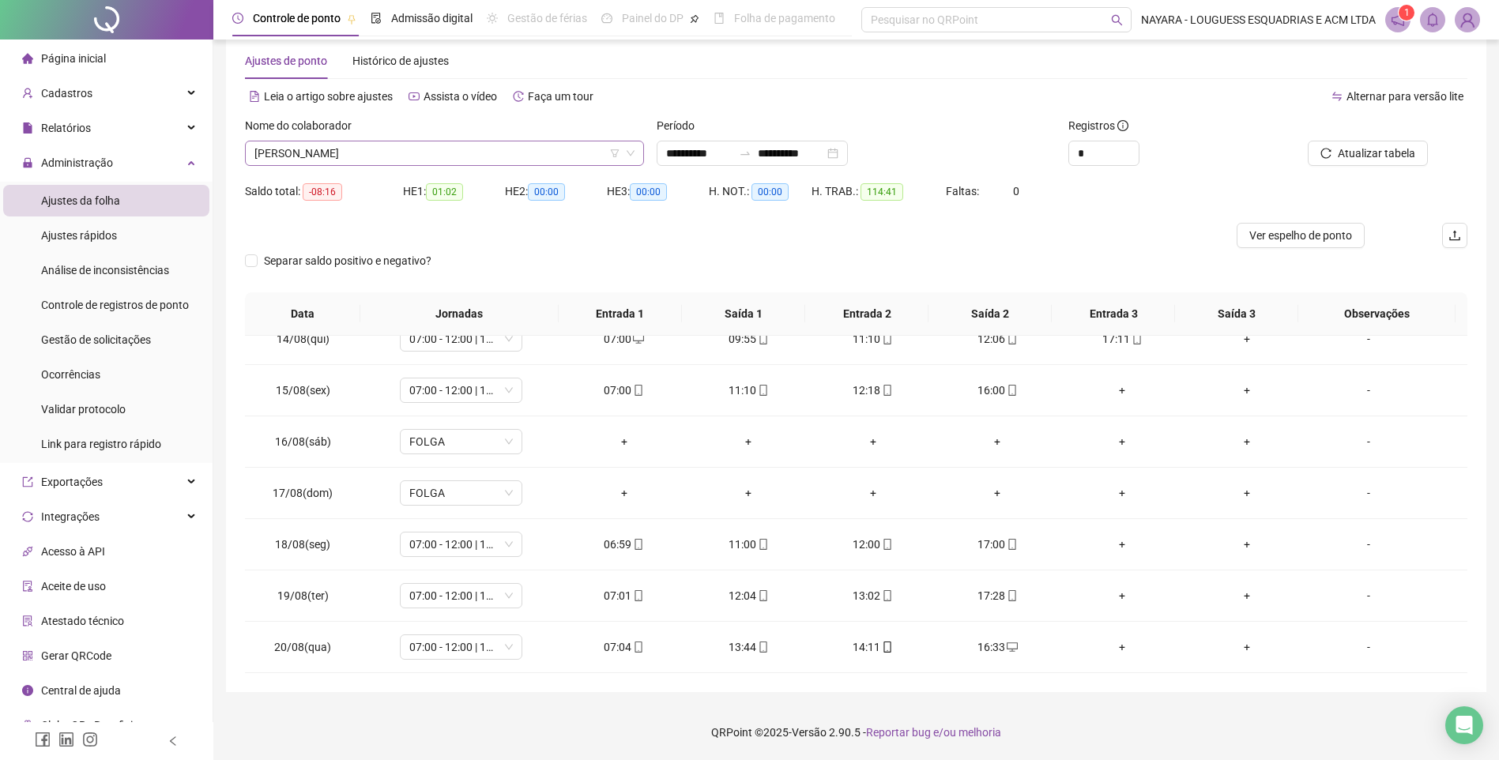
click at [443, 163] on span "[PERSON_NAME]" at bounding box center [445, 153] width 380 height 24
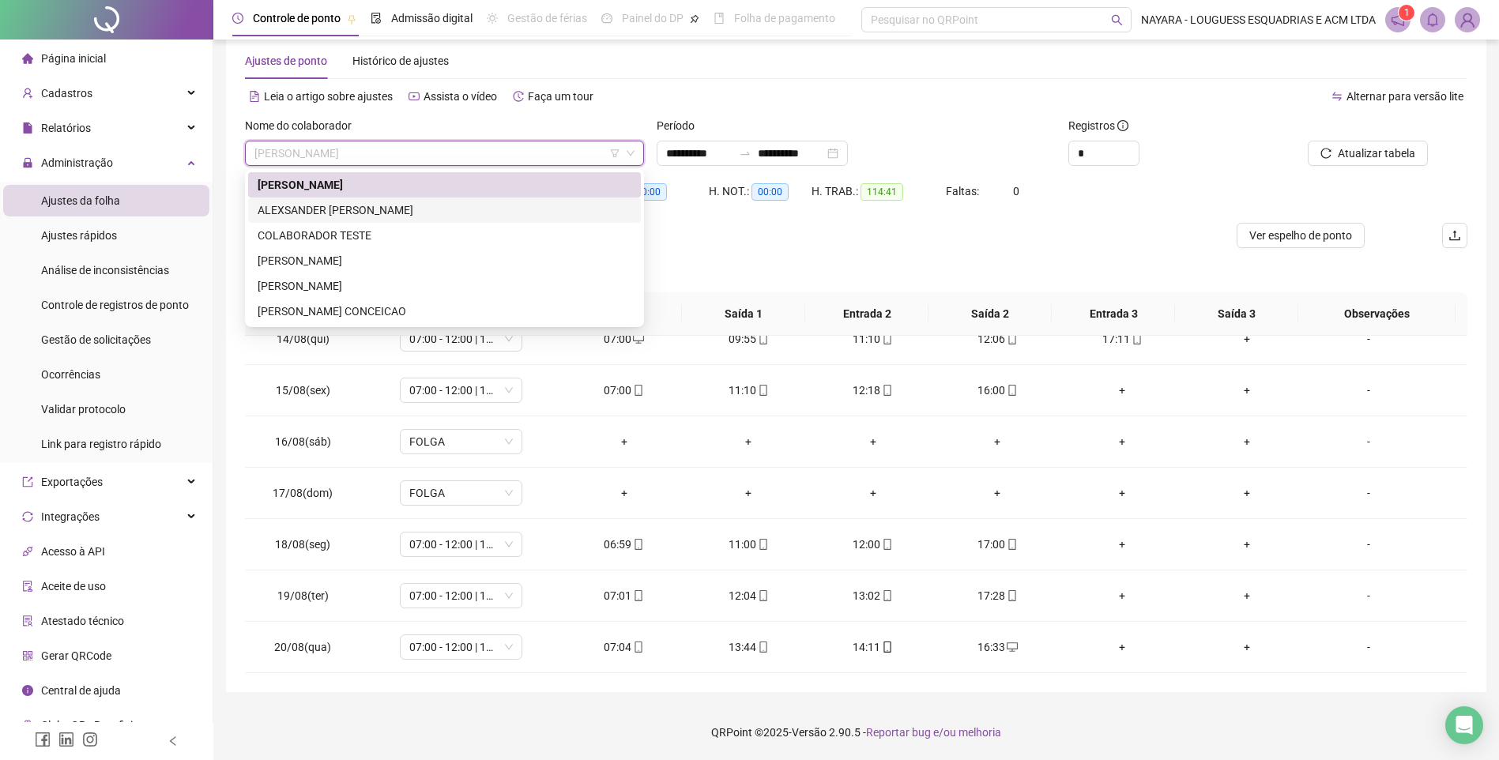
click at [382, 206] on div "ALEXSANDER [PERSON_NAME]" at bounding box center [445, 210] width 374 height 17
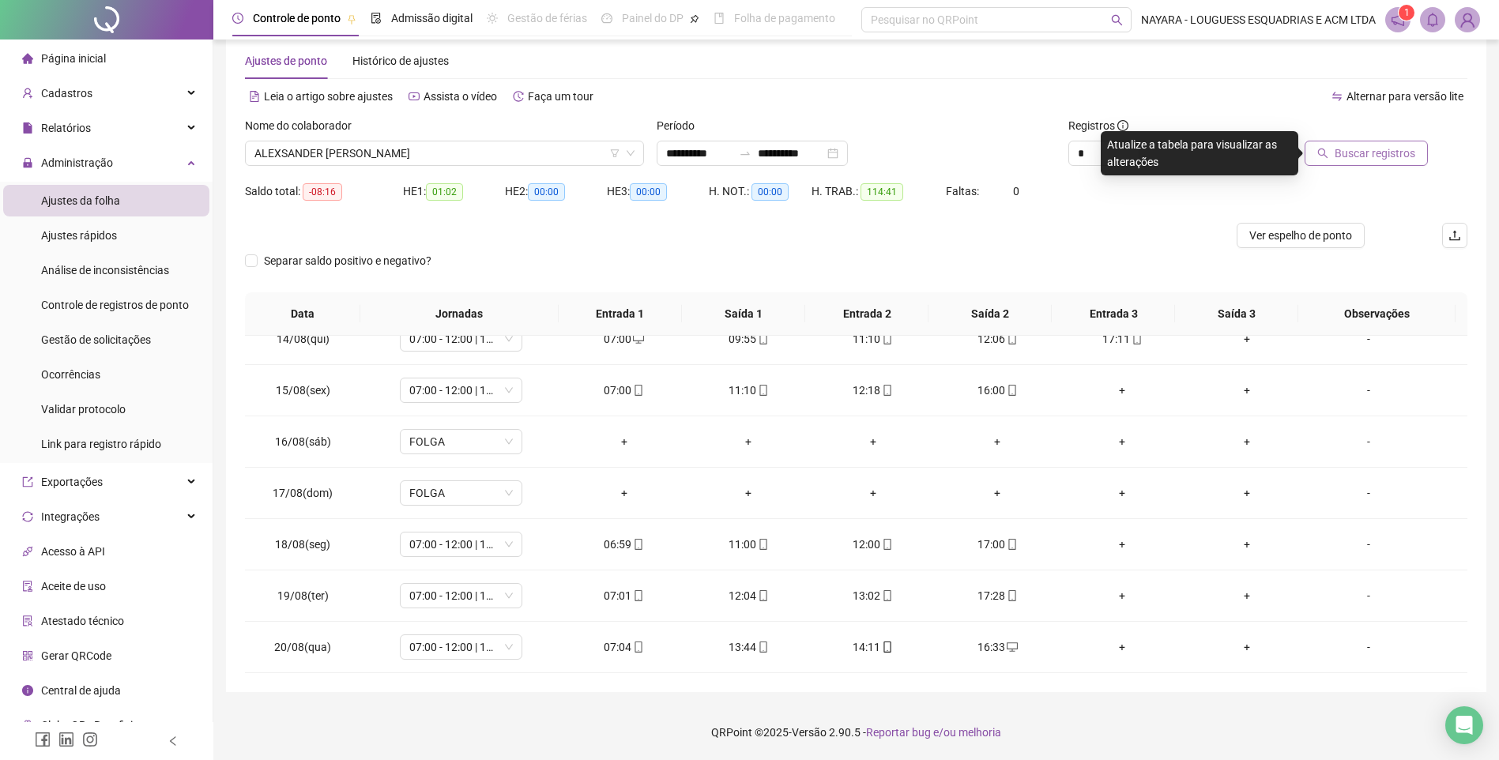
click at [1347, 145] on span "Buscar registros" at bounding box center [1375, 153] width 81 height 17
click at [399, 148] on span "ALEXSANDER [PERSON_NAME]" at bounding box center [445, 153] width 380 height 24
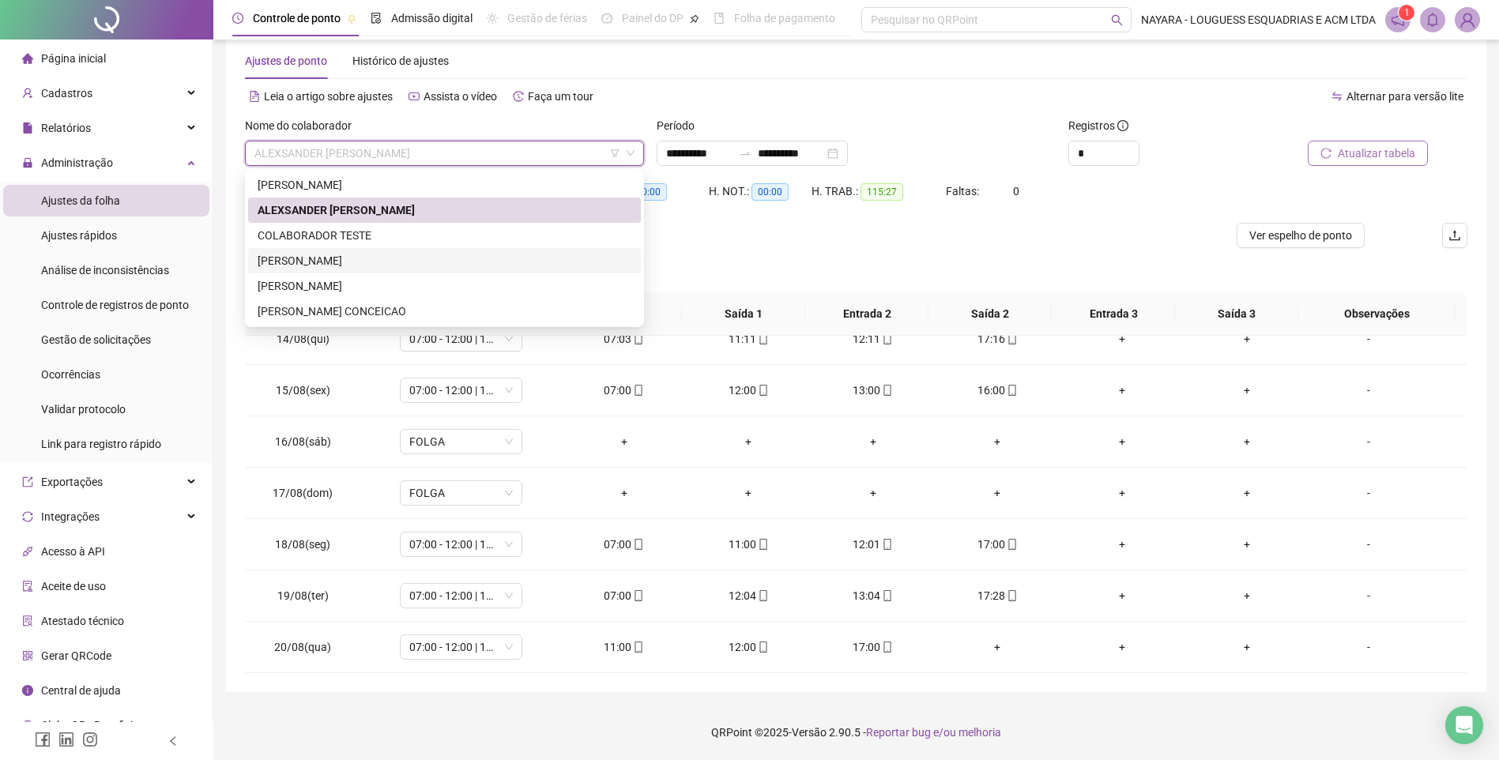
click at [312, 255] on div "[PERSON_NAME]" at bounding box center [445, 260] width 374 height 17
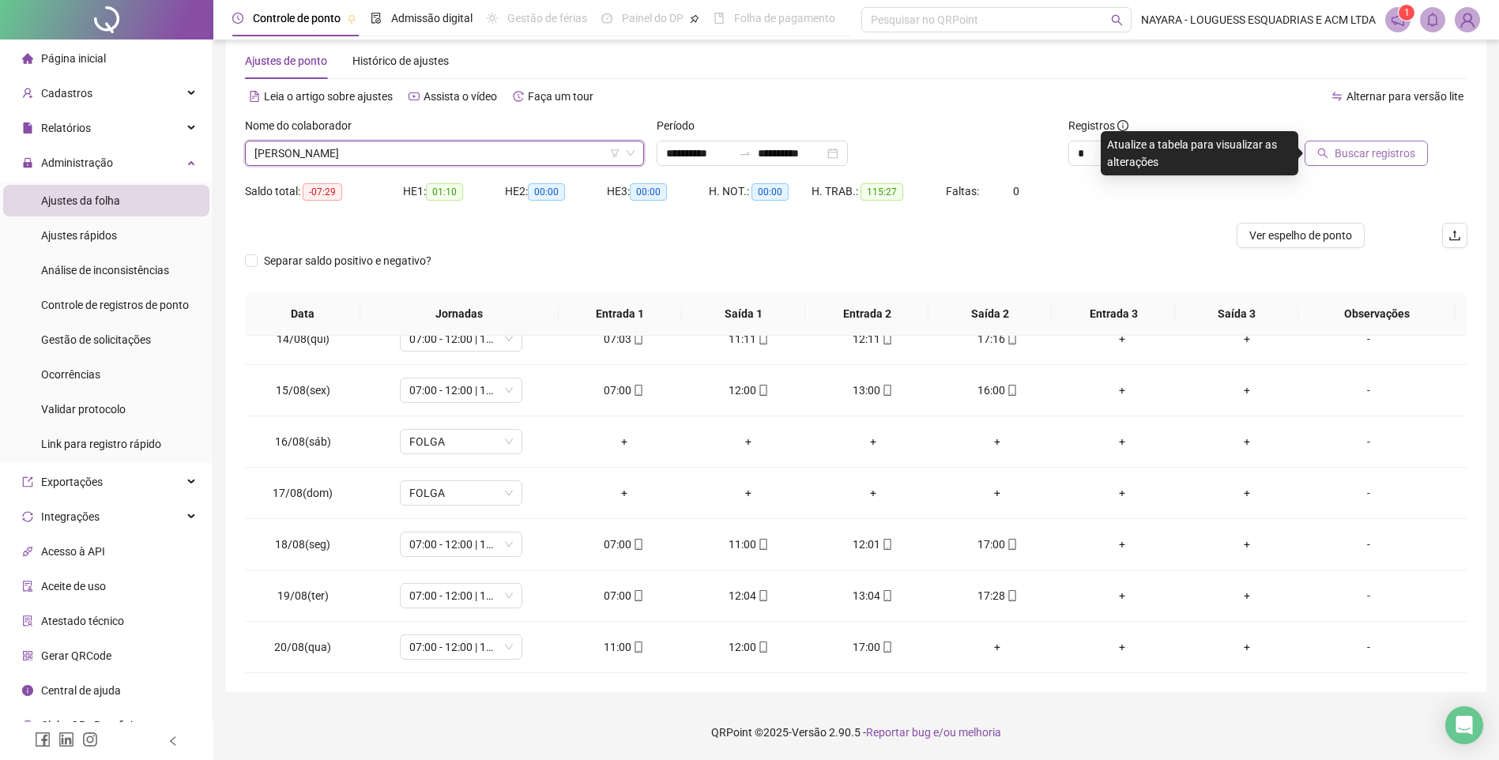
click at [1378, 159] on span "Buscar registros" at bounding box center [1375, 153] width 81 height 17
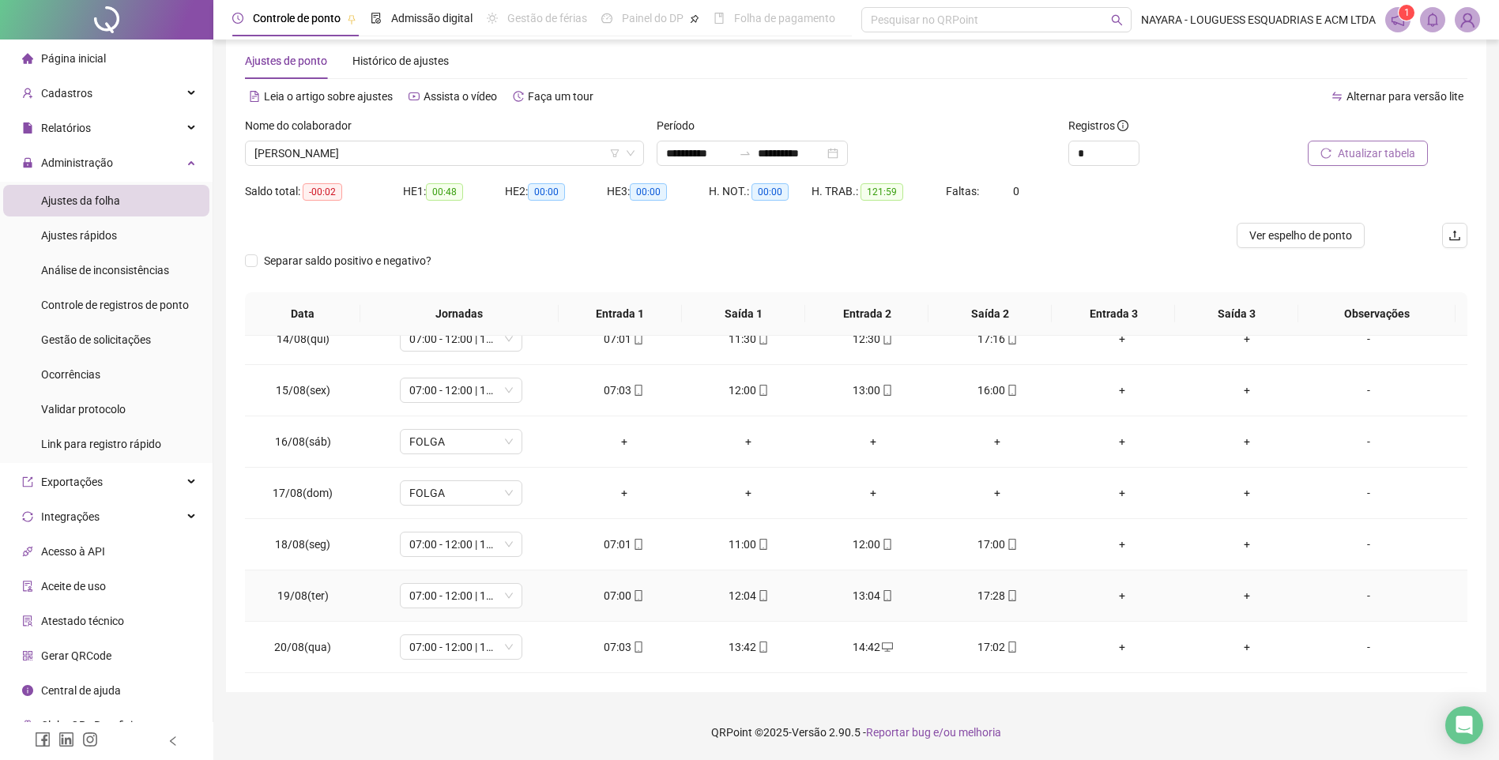
scroll to position [611, 0]
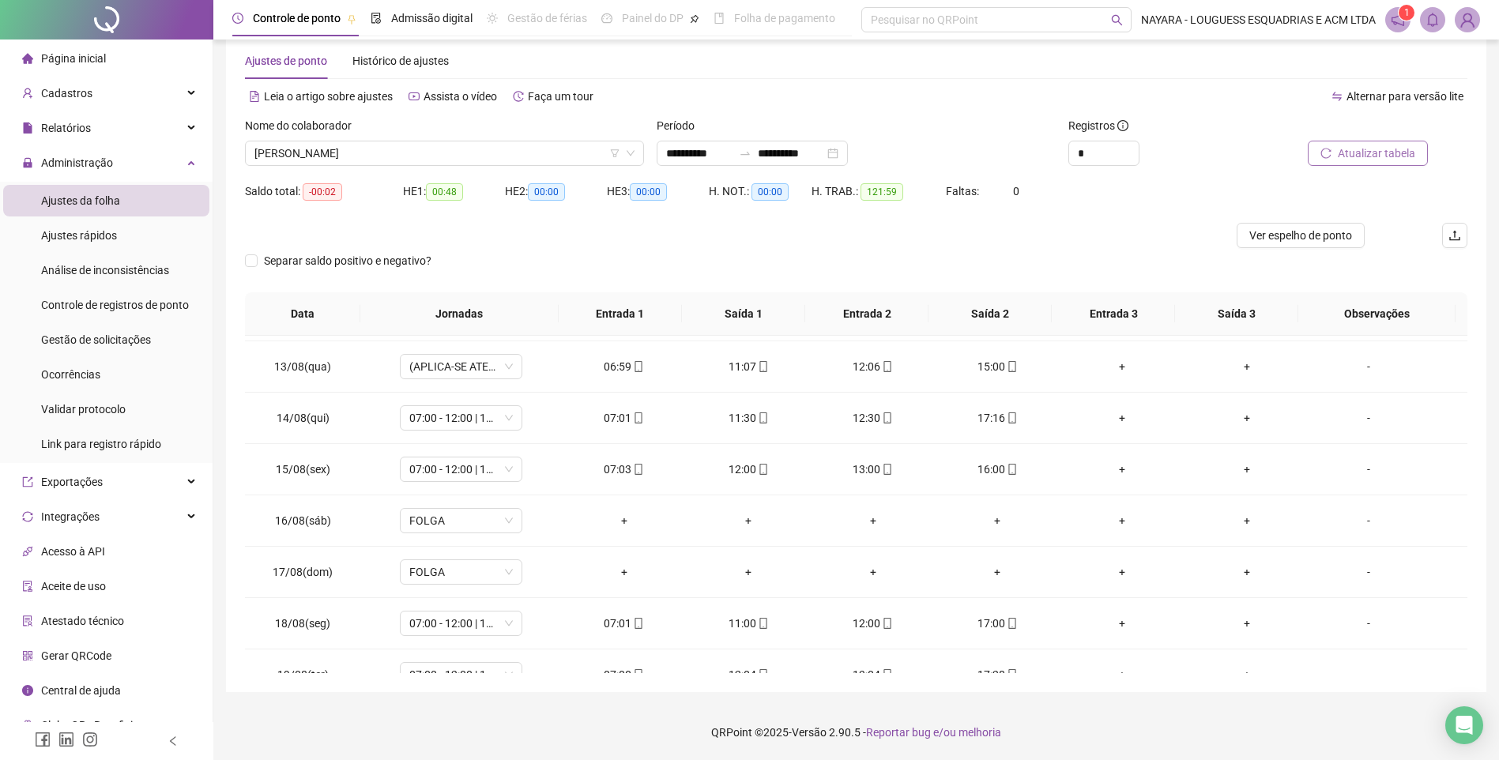
drag, startPoint x: 395, startPoint y: 156, endPoint x: 345, endPoint y: 186, distance: 58.2
click at [395, 156] on span "[PERSON_NAME]" at bounding box center [445, 153] width 380 height 24
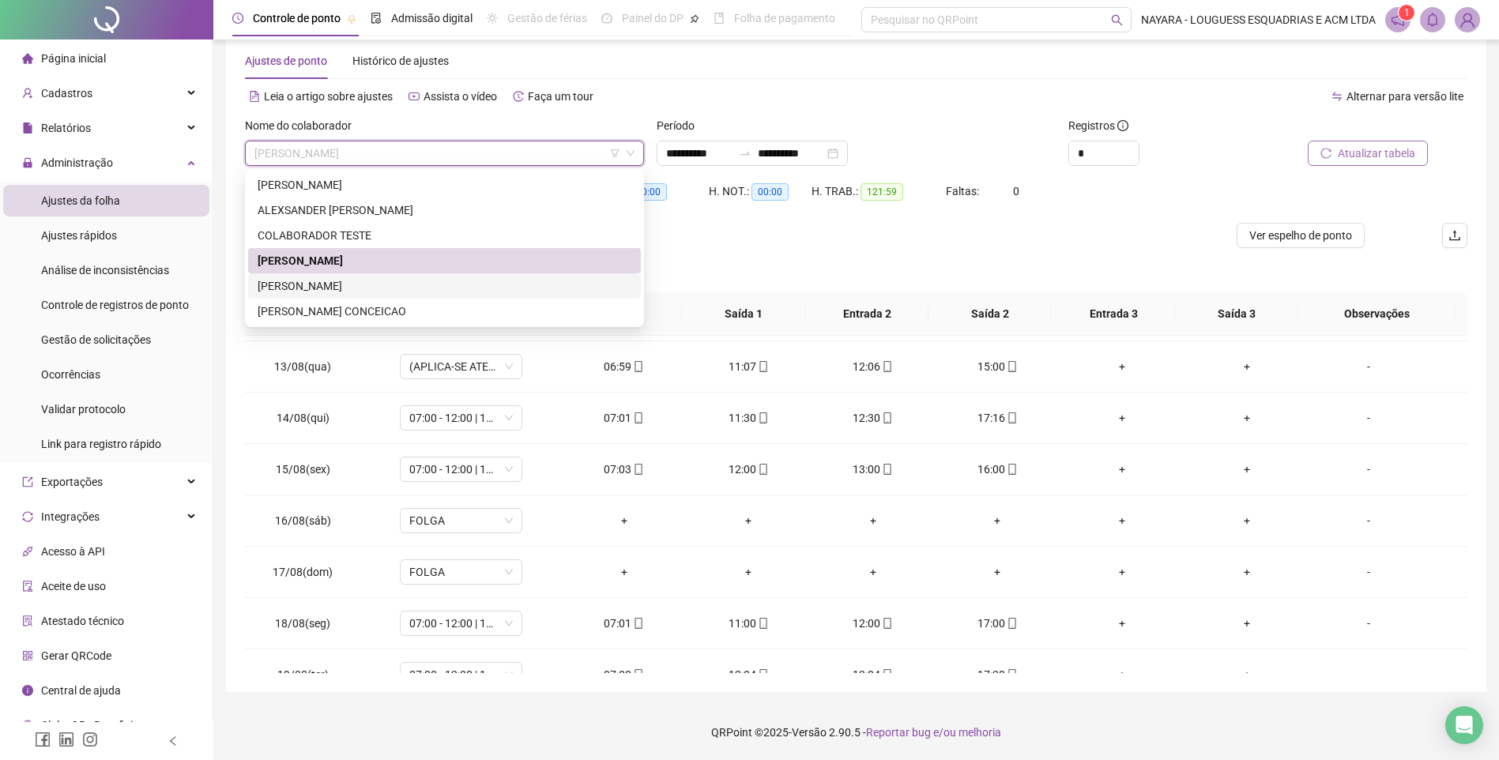
click at [319, 283] on div "[PERSON_NAME]" at bounding box center [445, 285] width 374 height 17
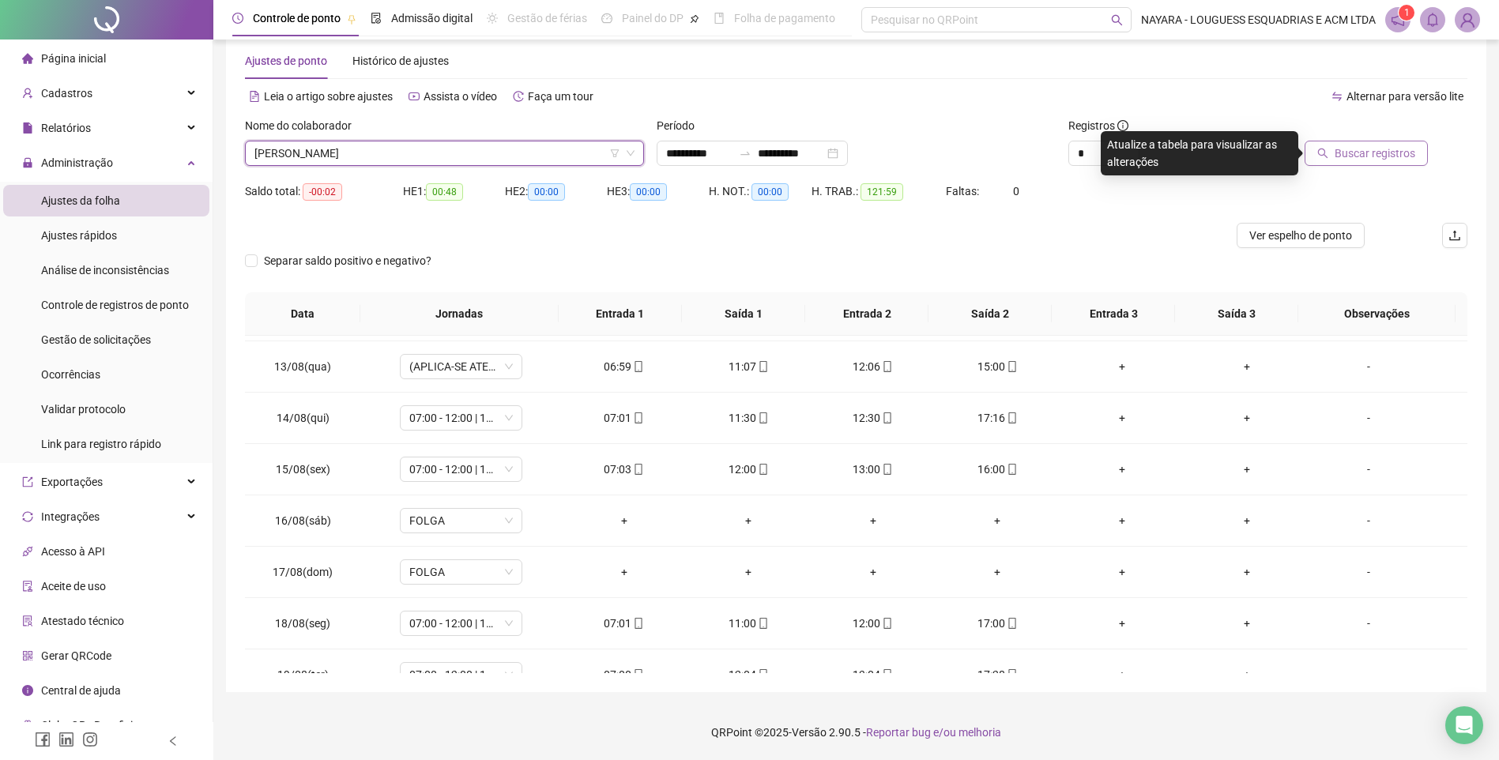
click at [1381, 155] on span "Buscar registros" at bounding box center [1375, 153] width 81 height 17
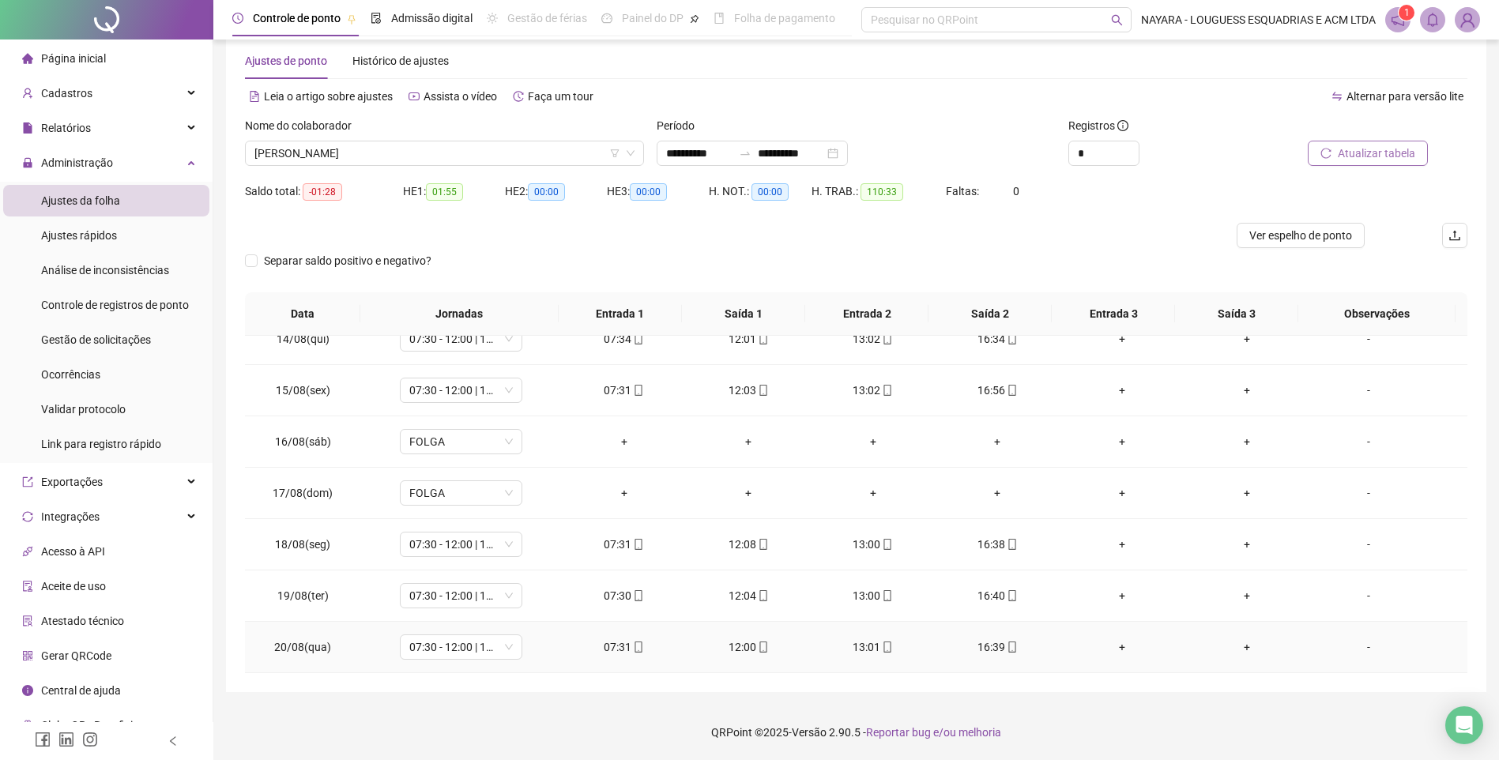
scroll to position [532, 0]
